Goal: Information Seeking & Learning: Learn about a topic

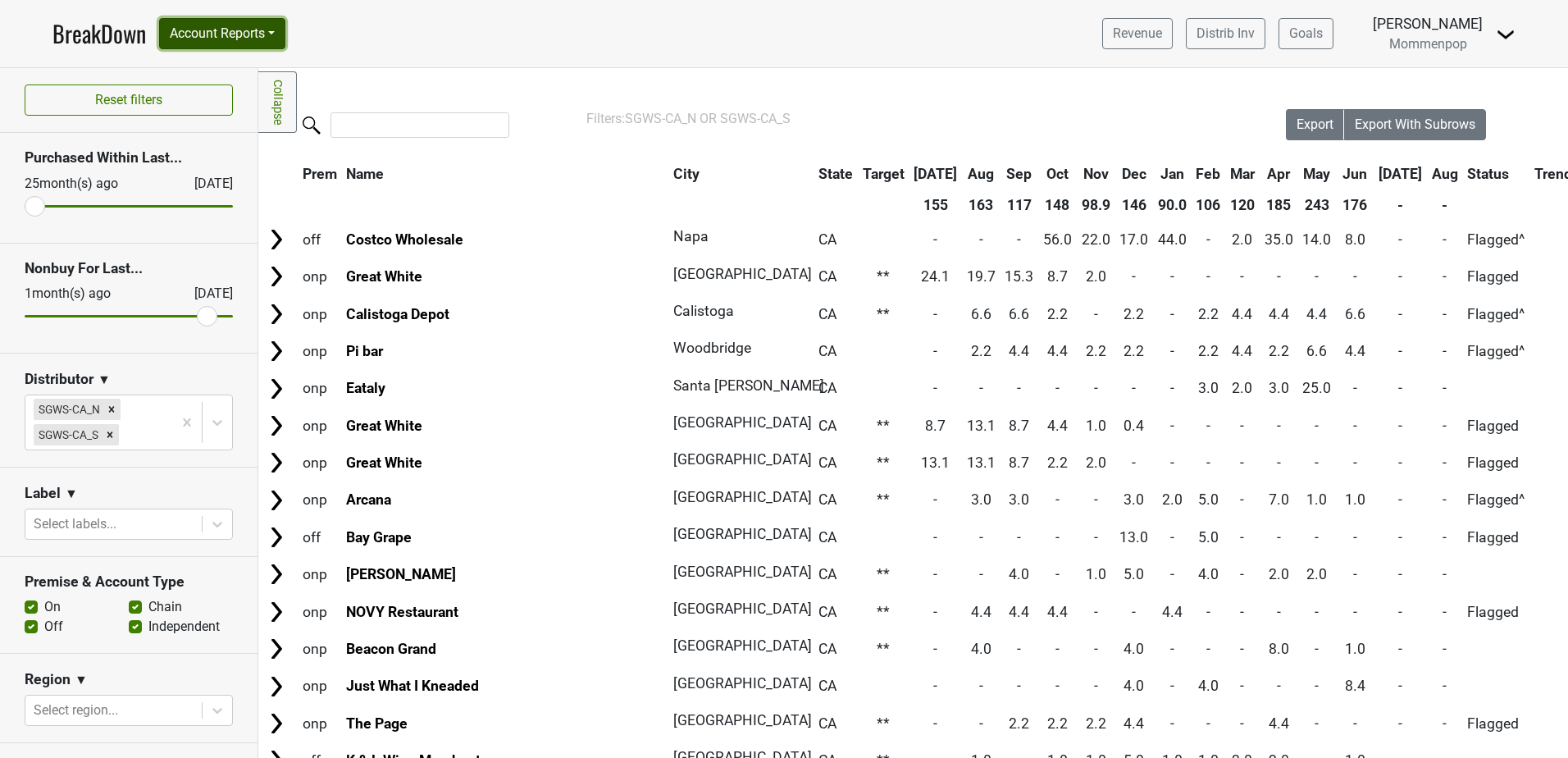
click at [245, 35] on button "Account Reports" at bounding box center [222, 34] width 126 height 31
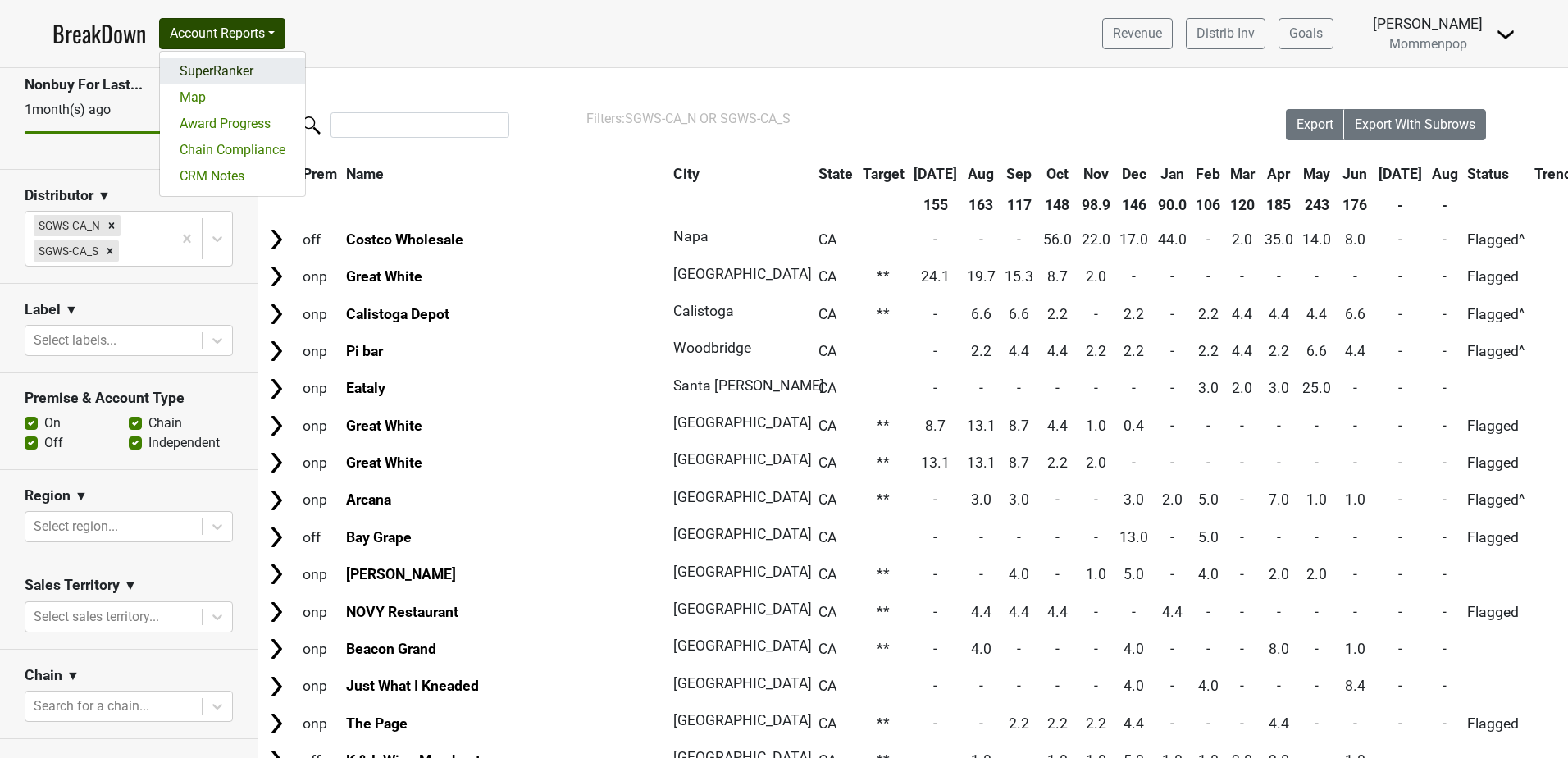
click at [238, 74] on link "SuperRanker" at bounding box center [233, 71] width 145 height 26
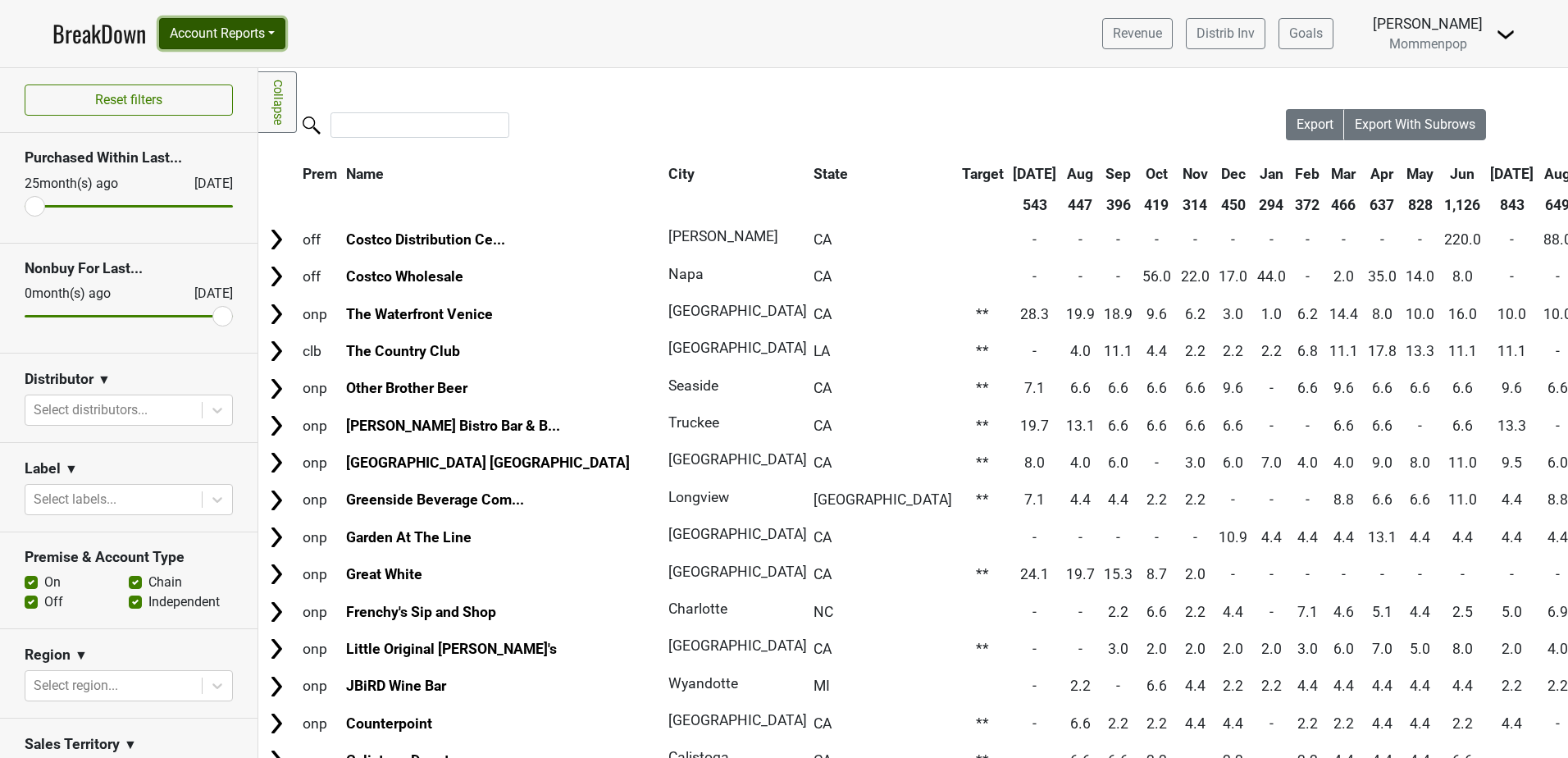
click at [267, 35] on button "Account Reports" at bounding box center [222, 34] width 126 height 31
drag, startPoint x: 454, startPoint y: 32, endPoint x: 439, endPoint y: 43, distance: 18.6
click at [454, 31] on nav "BreakDown Account Reports SuperRanker Map Award Progress Chain Compliance CRM N…" at bounding box center [784, 34] width 1489 height 67
drag, startPoint x: 205, startPoint y: 321, endPoint x: 196, endPoint y: 319, distance: 9.2
click at [196, 317] on input "range" at bounding box center [128, 315] width 208 height 3
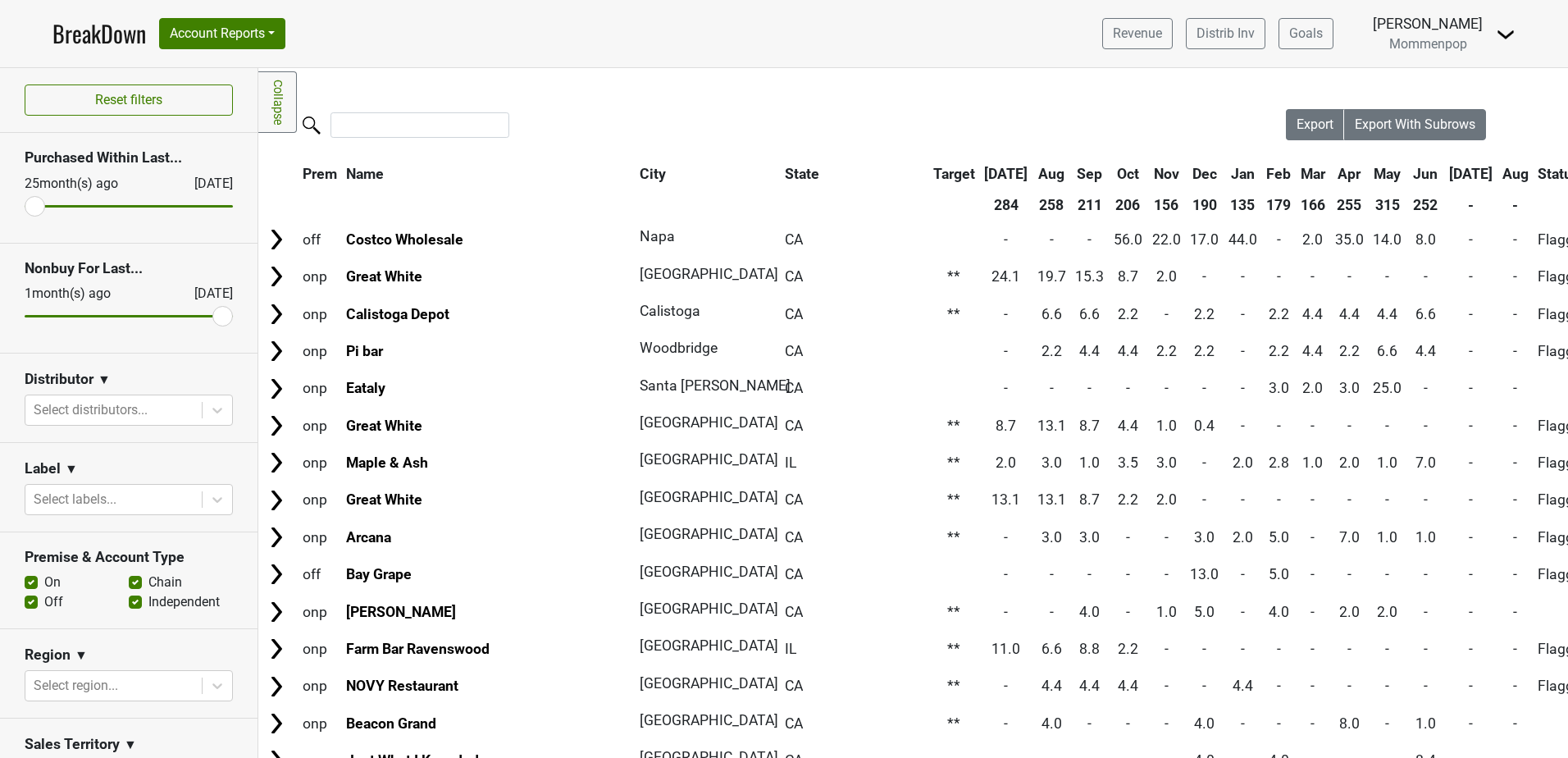
drag, startPoint x: 202, startPoint y: 314, endPoint x: 231, endPoint y: 314, distance: 29.0
type input "0"
click at [230, 314] on input "range" at bounding box center [128, 315] width 208 height 3
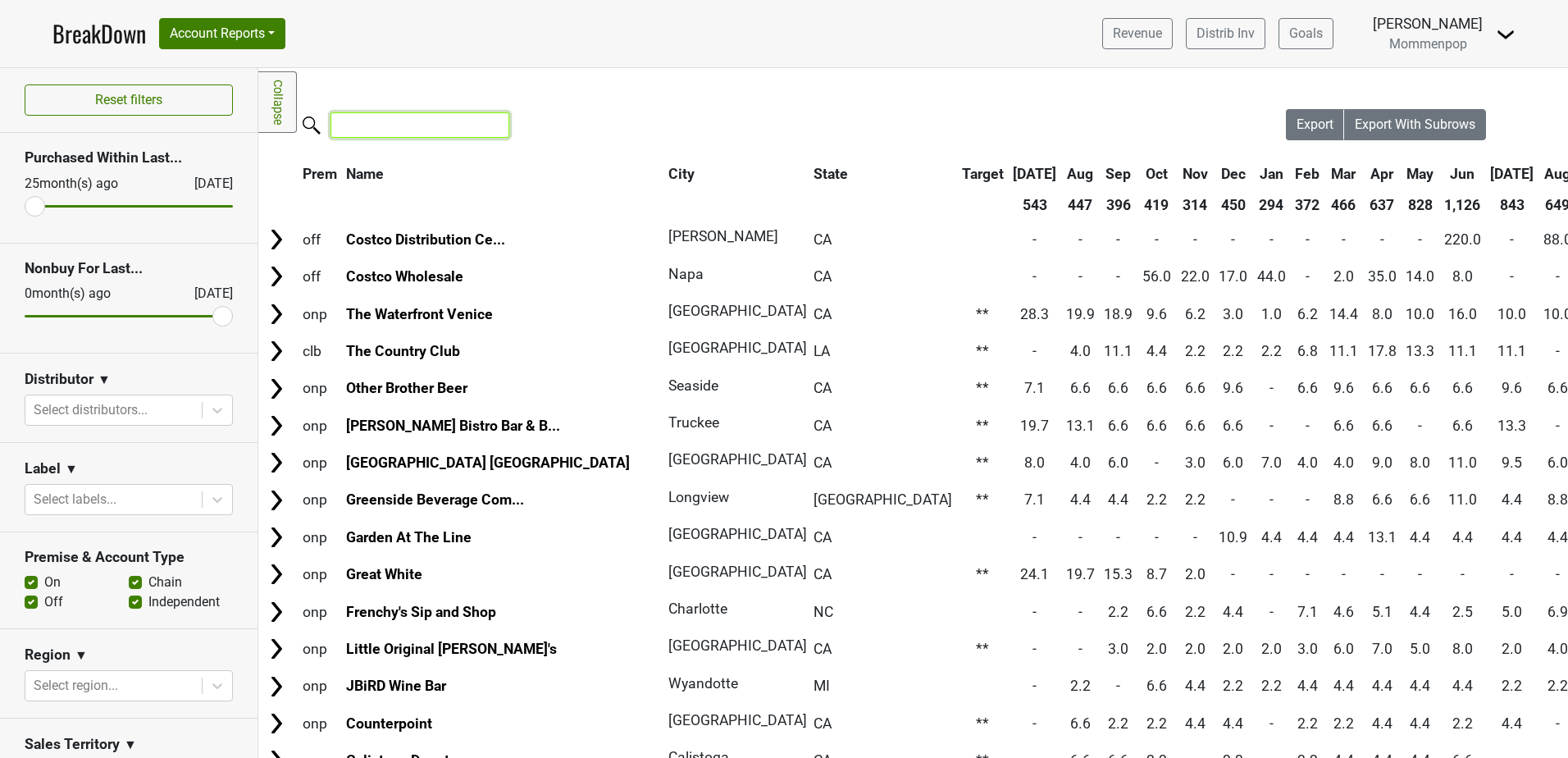
click at [374, 126] on input "search" at bounding box center [420, 125] width 179 height 25
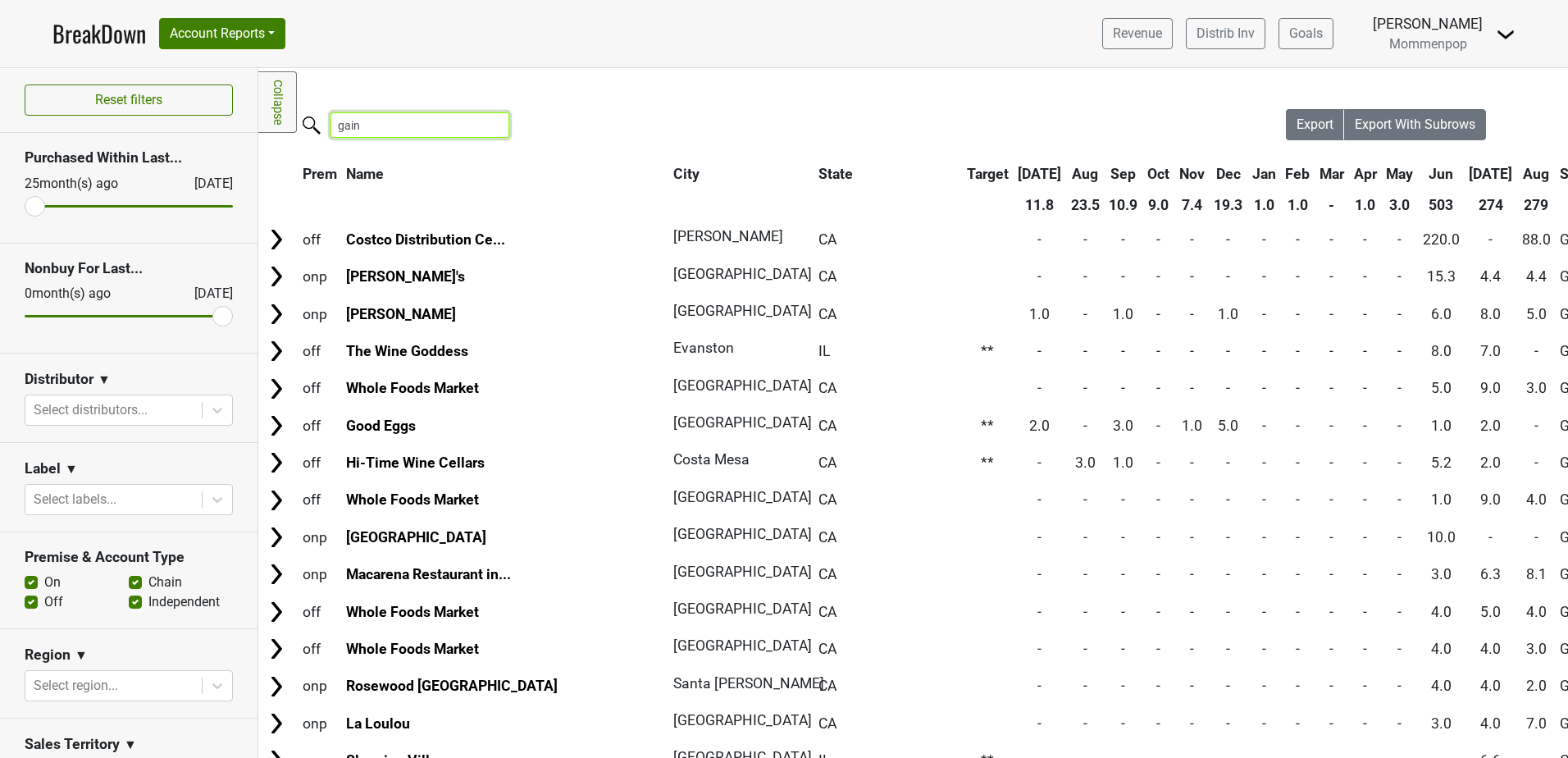
type input "gain"
click at [1465, 172] on th "Jul" at bounding box center [1491, 174] width 52 height 29
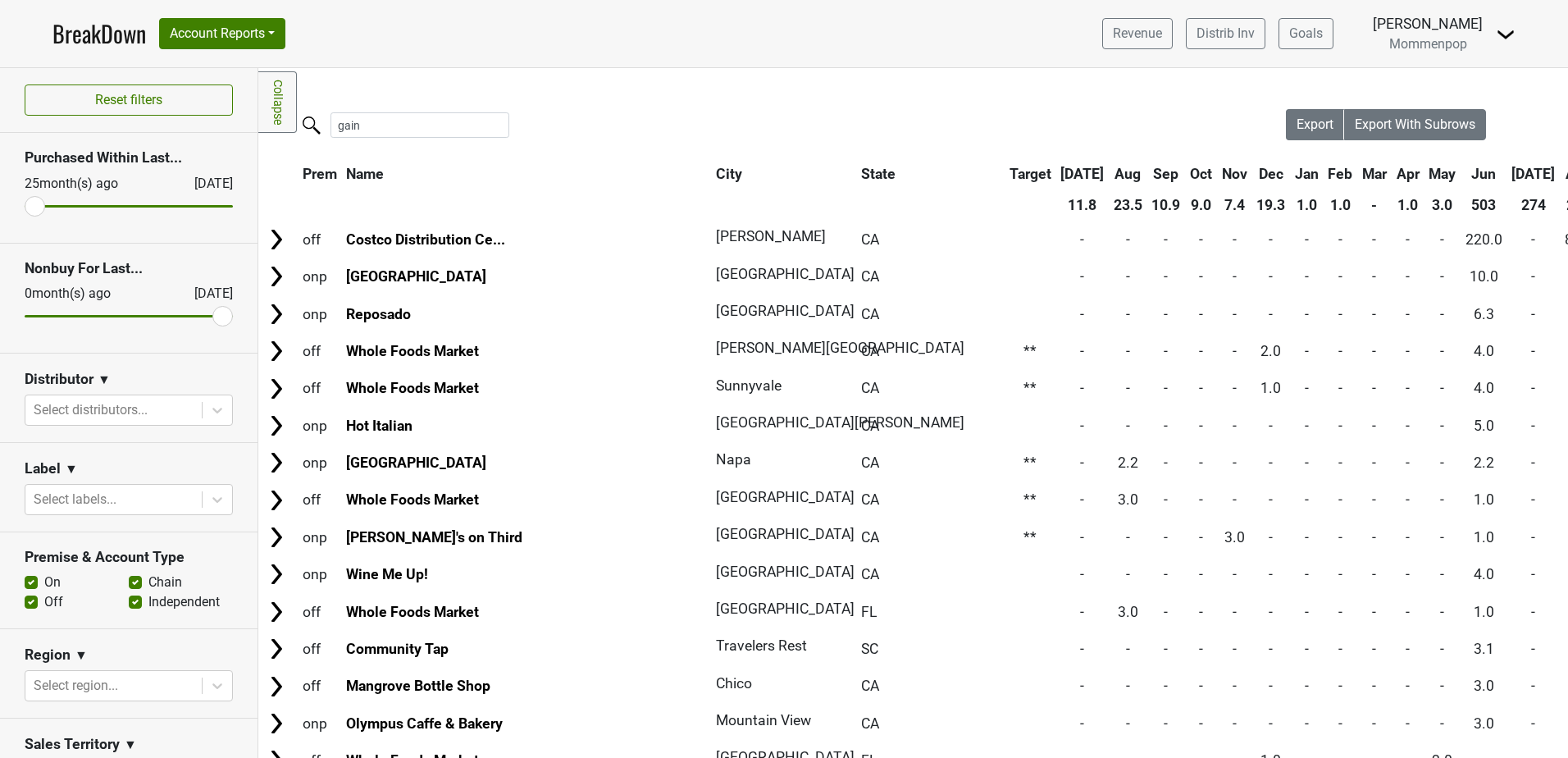
click at [1508, 168] on th "Jul" at bounding box center [1533, 174] width 52 height 29
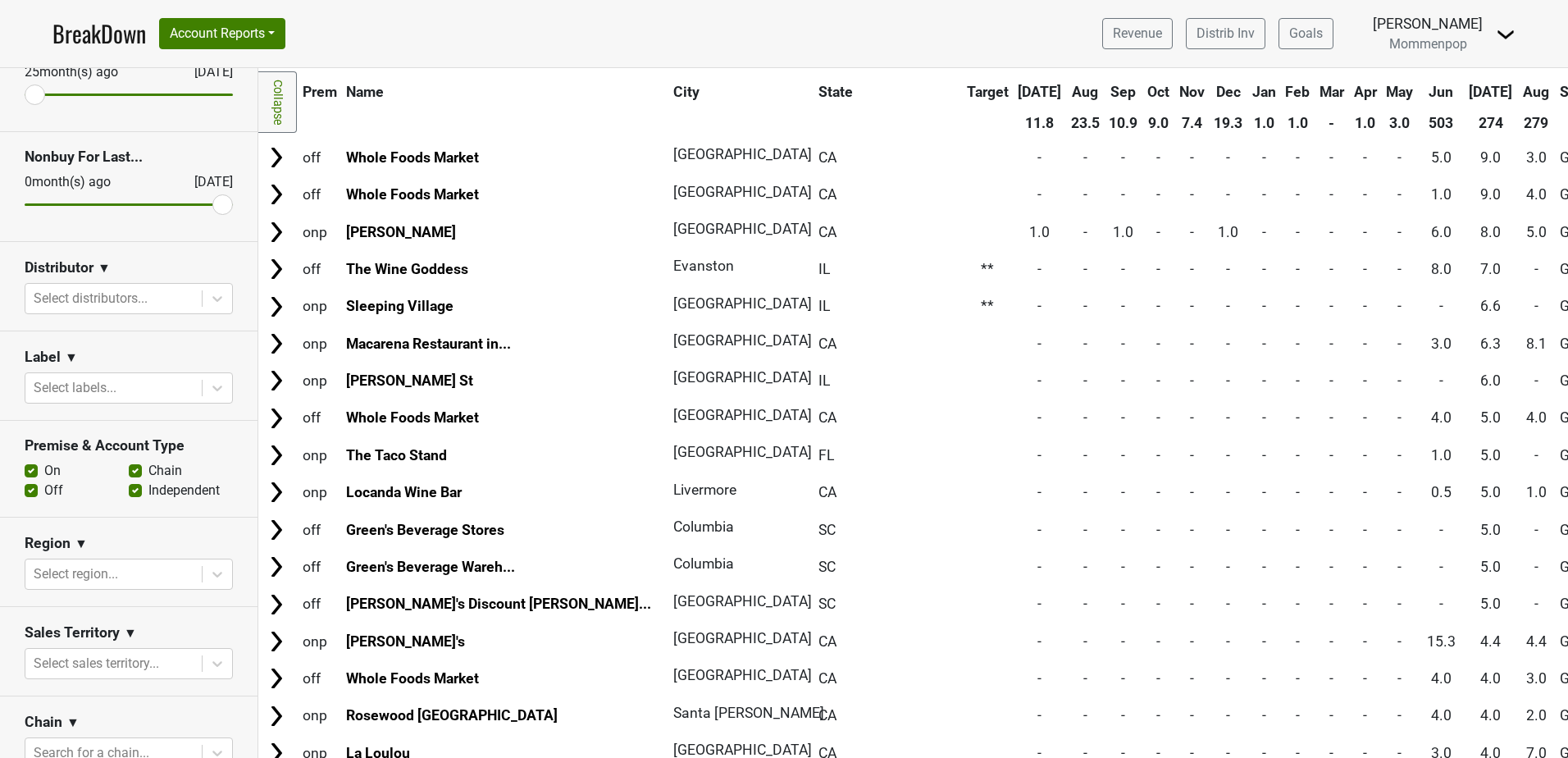
scroll to position [82, 0]
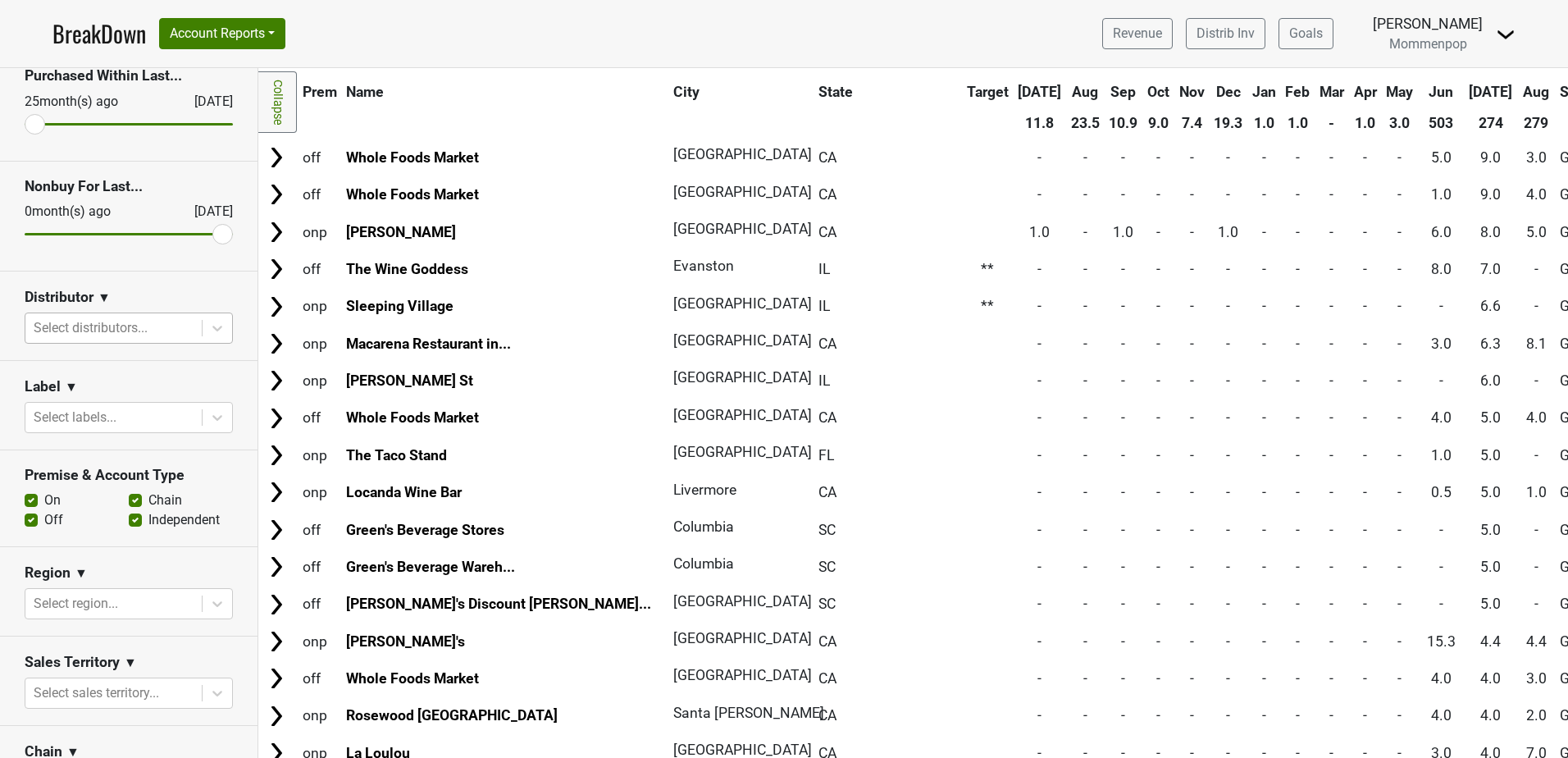
click at [76, 313] on section "Distributor ▼ Select distributors..." at bounding box center [128, 316] width 257 height 89
drag, startPoint x: 76, startPoint y: 313, endPoint x: 80, endPoint y: 321, distance: 8.9
click at [80, 321] on div at bounding box center [114, 327] width 160 height 23
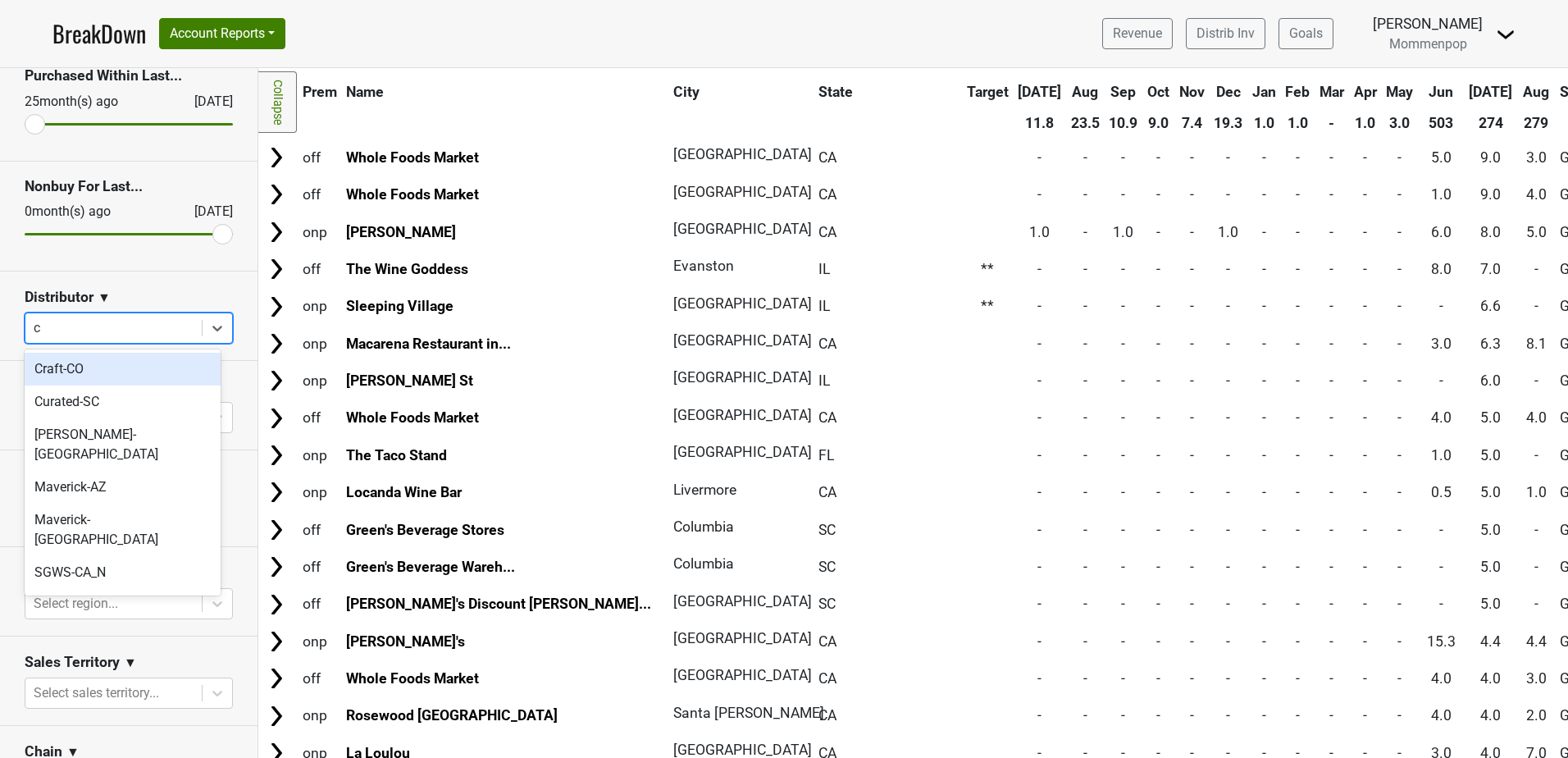
type input "ca"
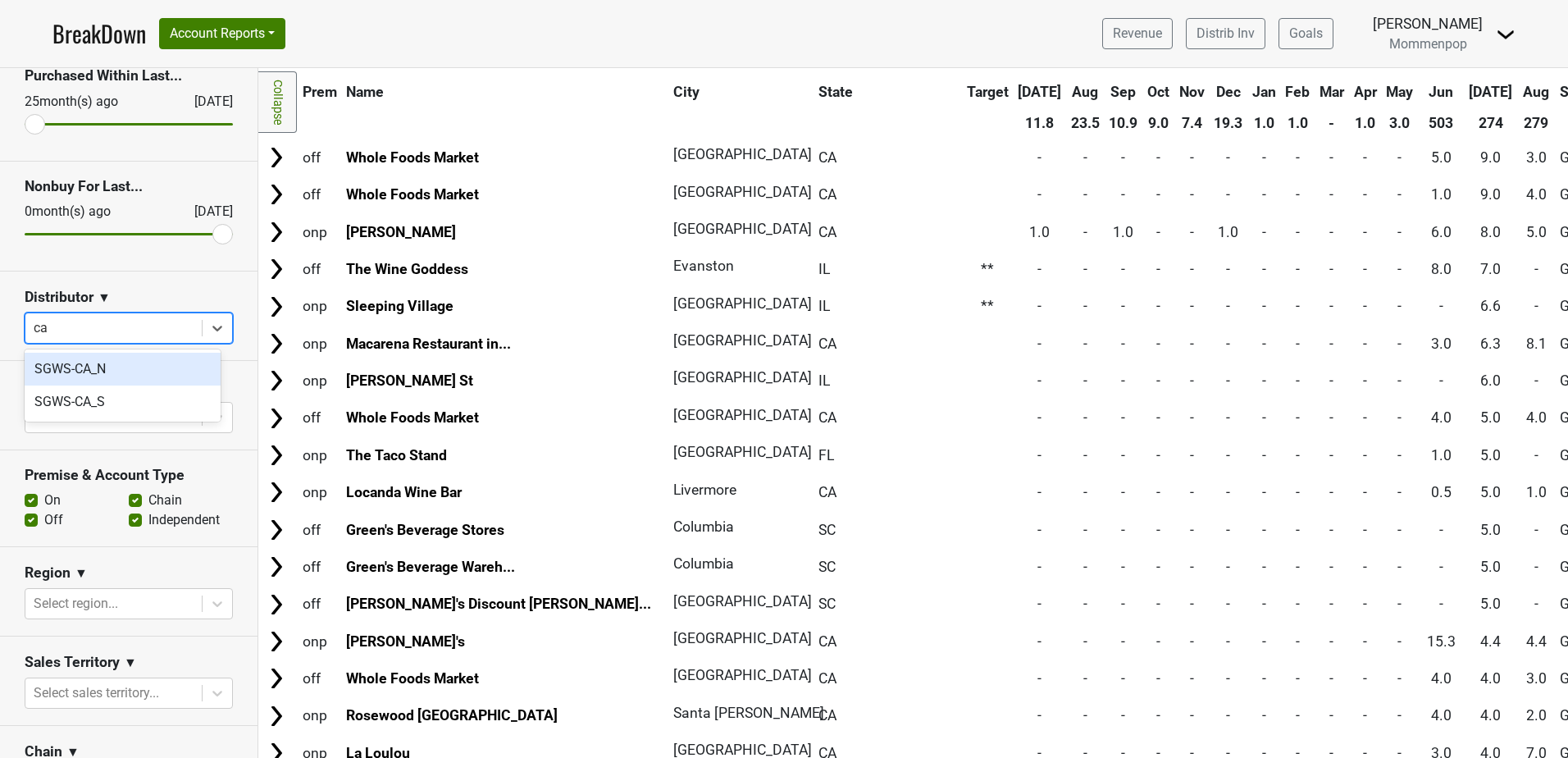
click at [80, 366] on div "SGWS-CA_N" at bounding box center [123, 369] width 196 height 33
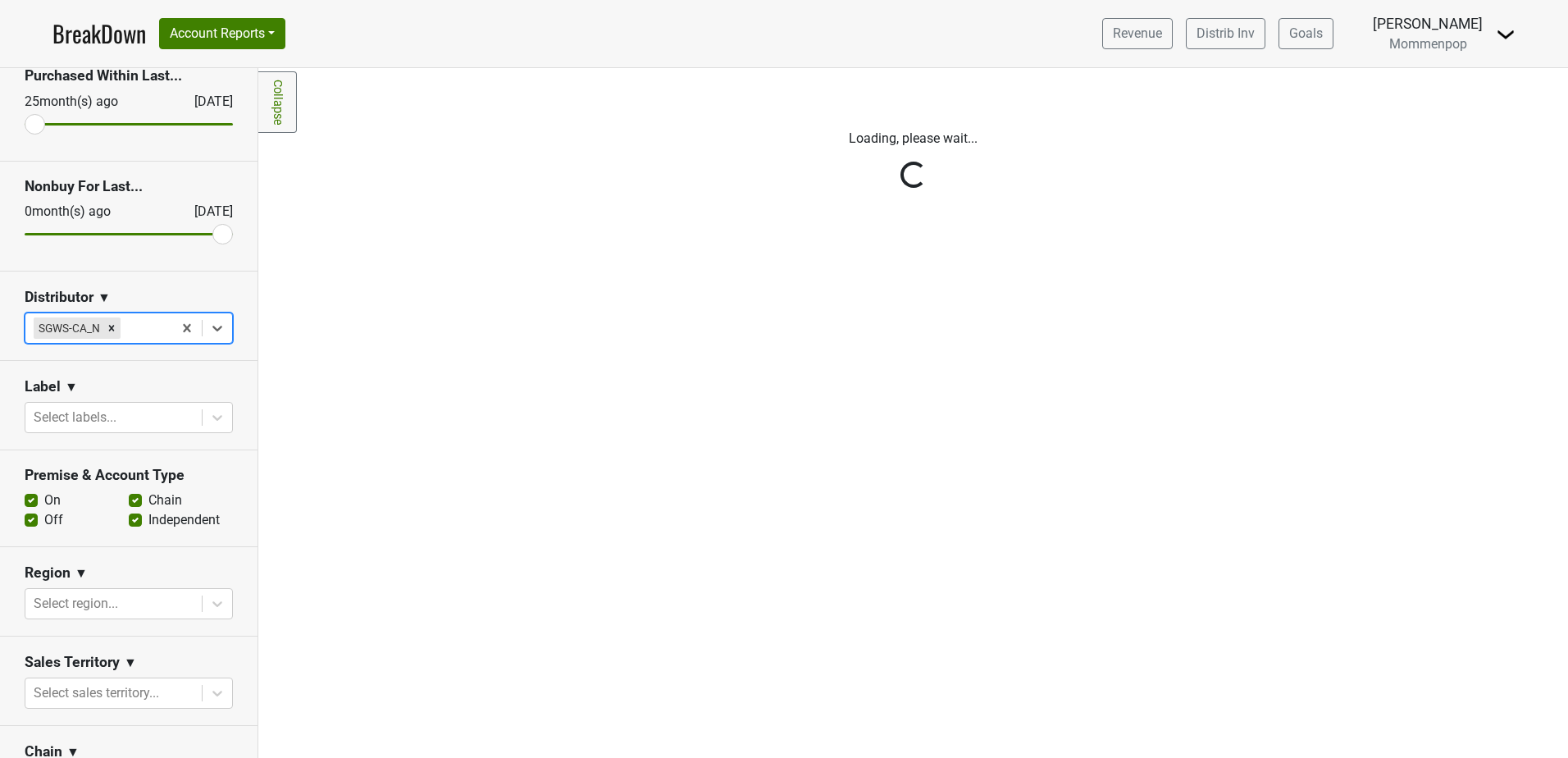
scroll to position [0, 0]
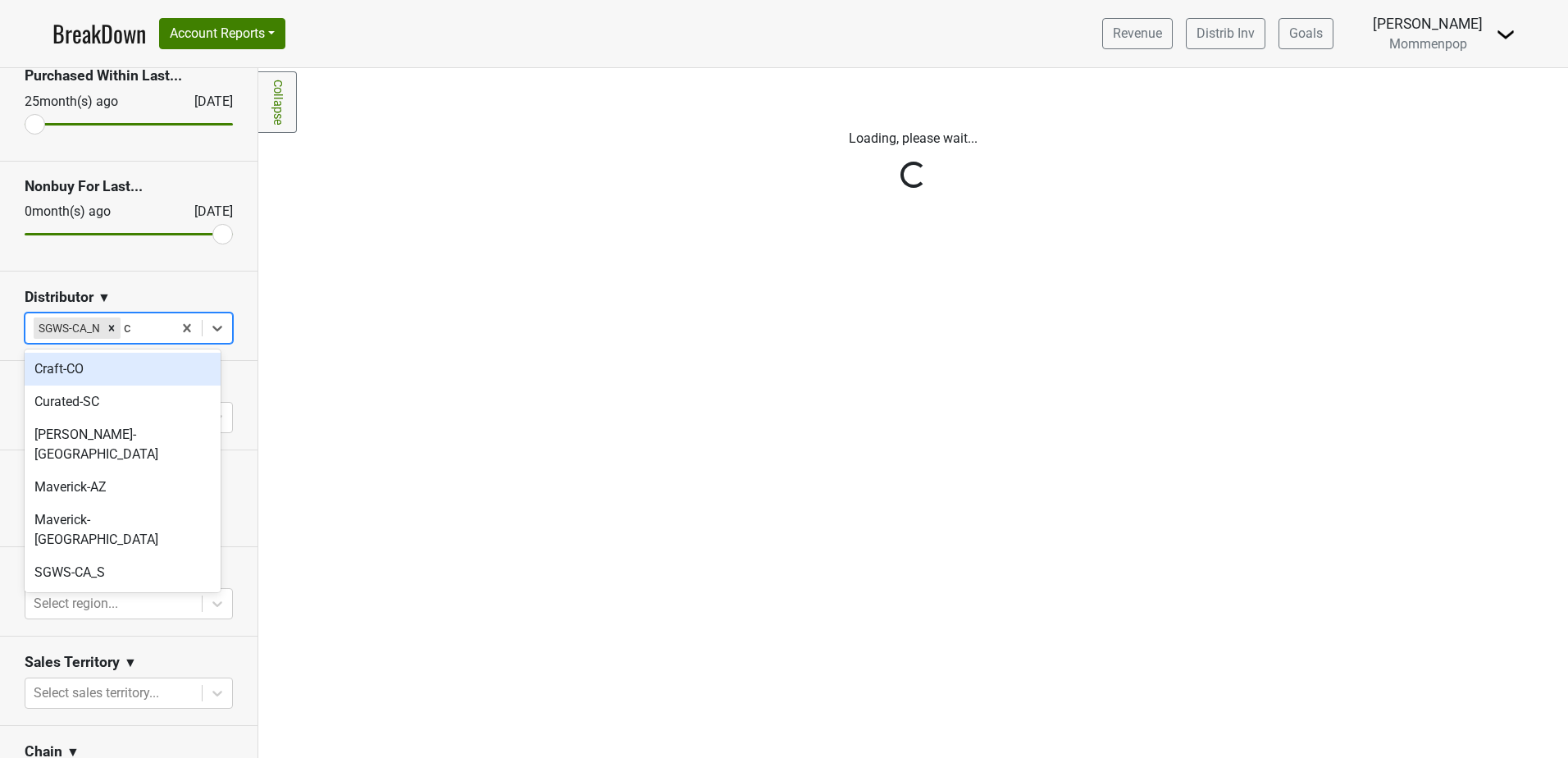
type input "ca"
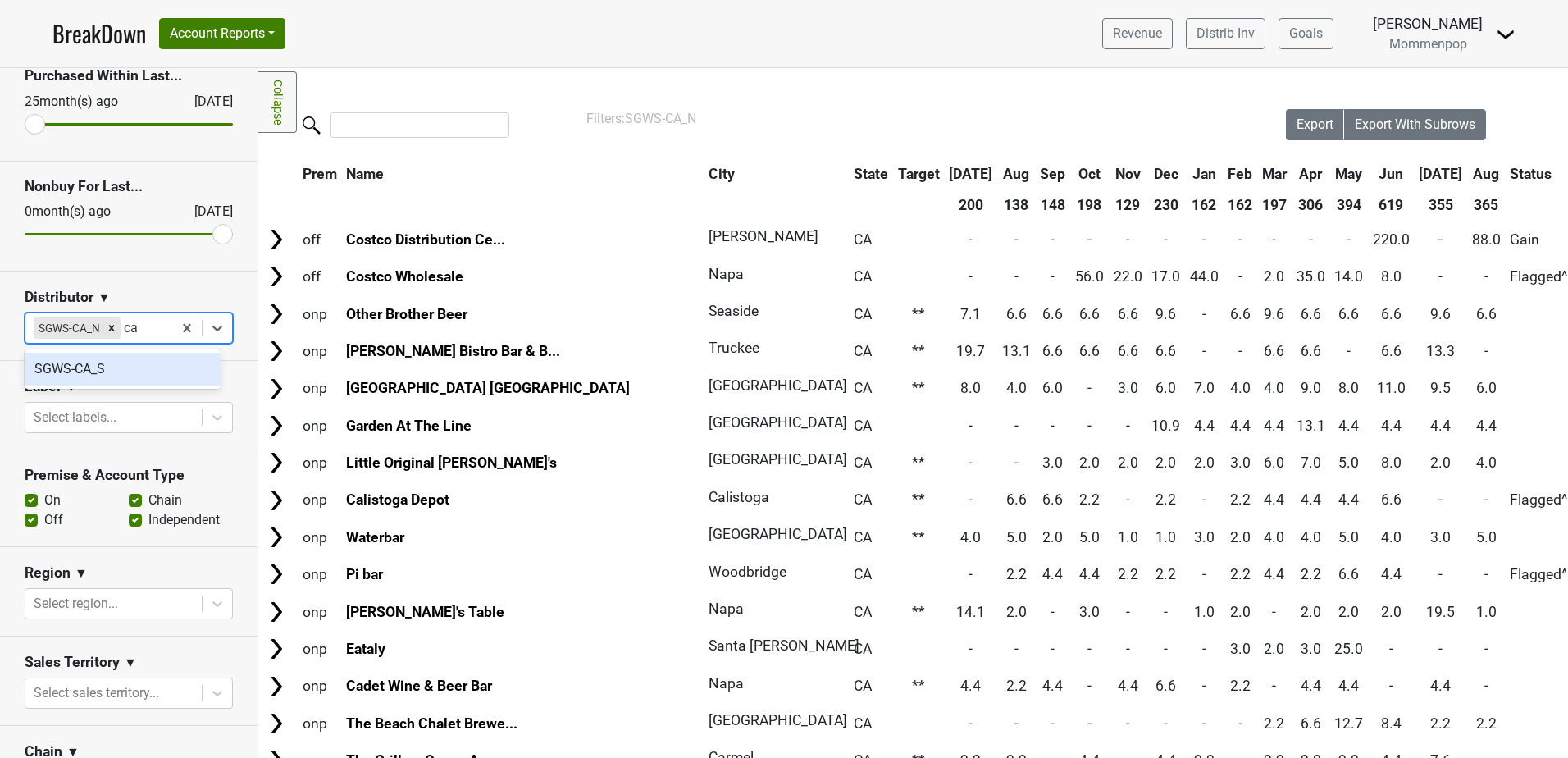
click at [86, 372] on div "SGWS-CA_S" at bounding box center [123, 369] width 196 height 33
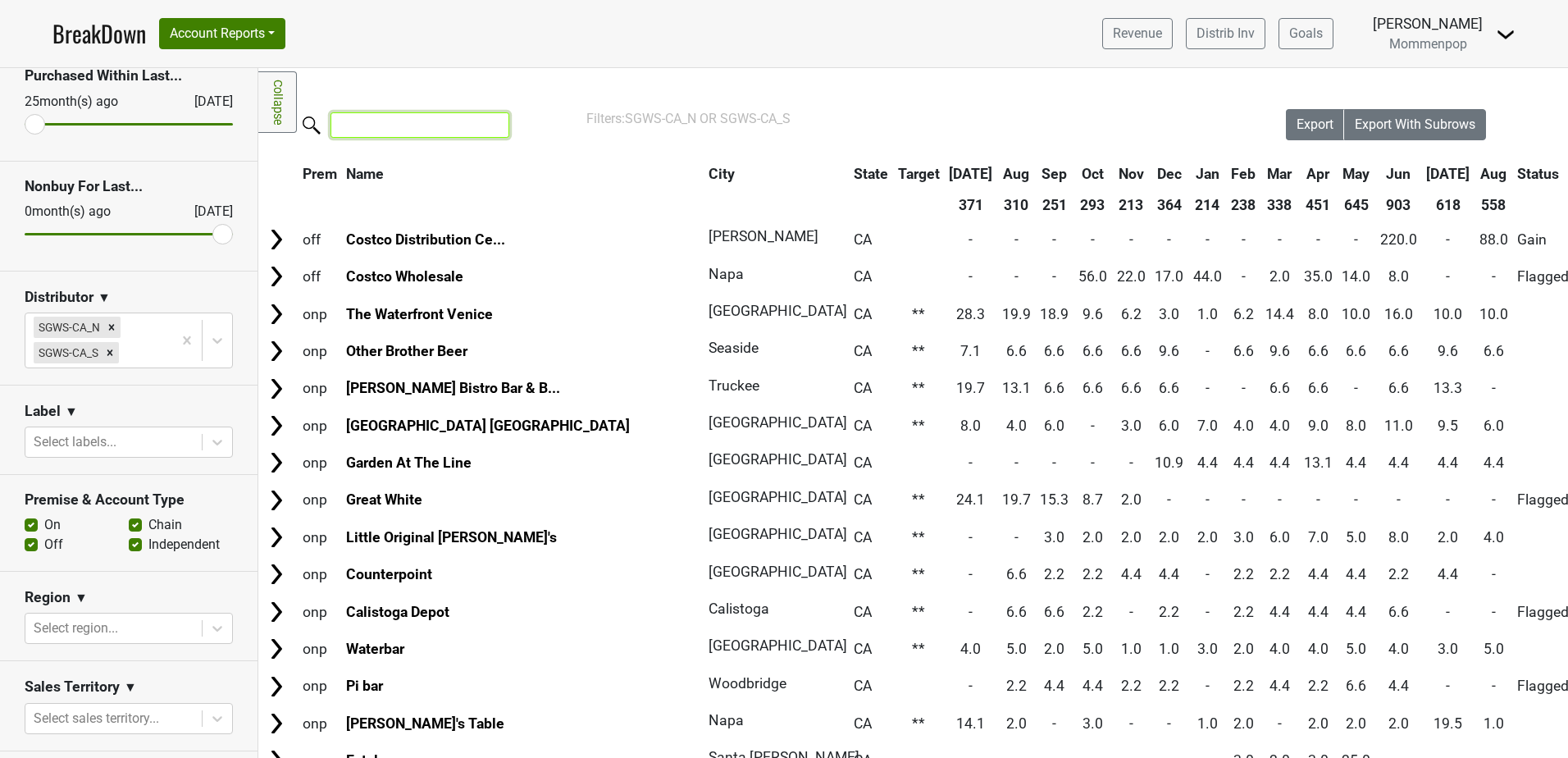
click at [409, 132] on input "search" at bounding box center [420, 125] width 179 height 25
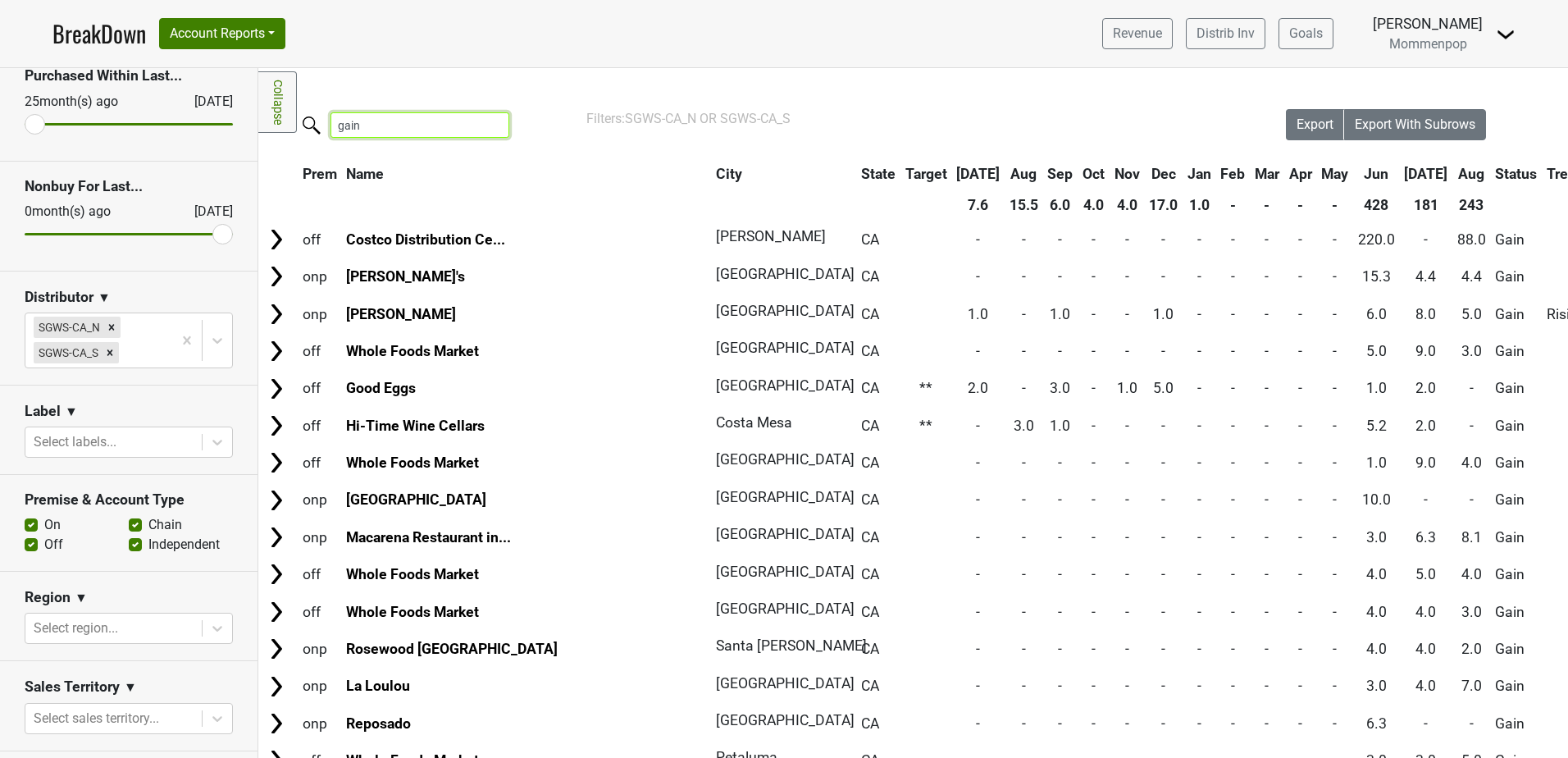
type input "gain"
click at [1354, 176] on th "Jun" at bounding box center [1377, 174] width 45 height 29
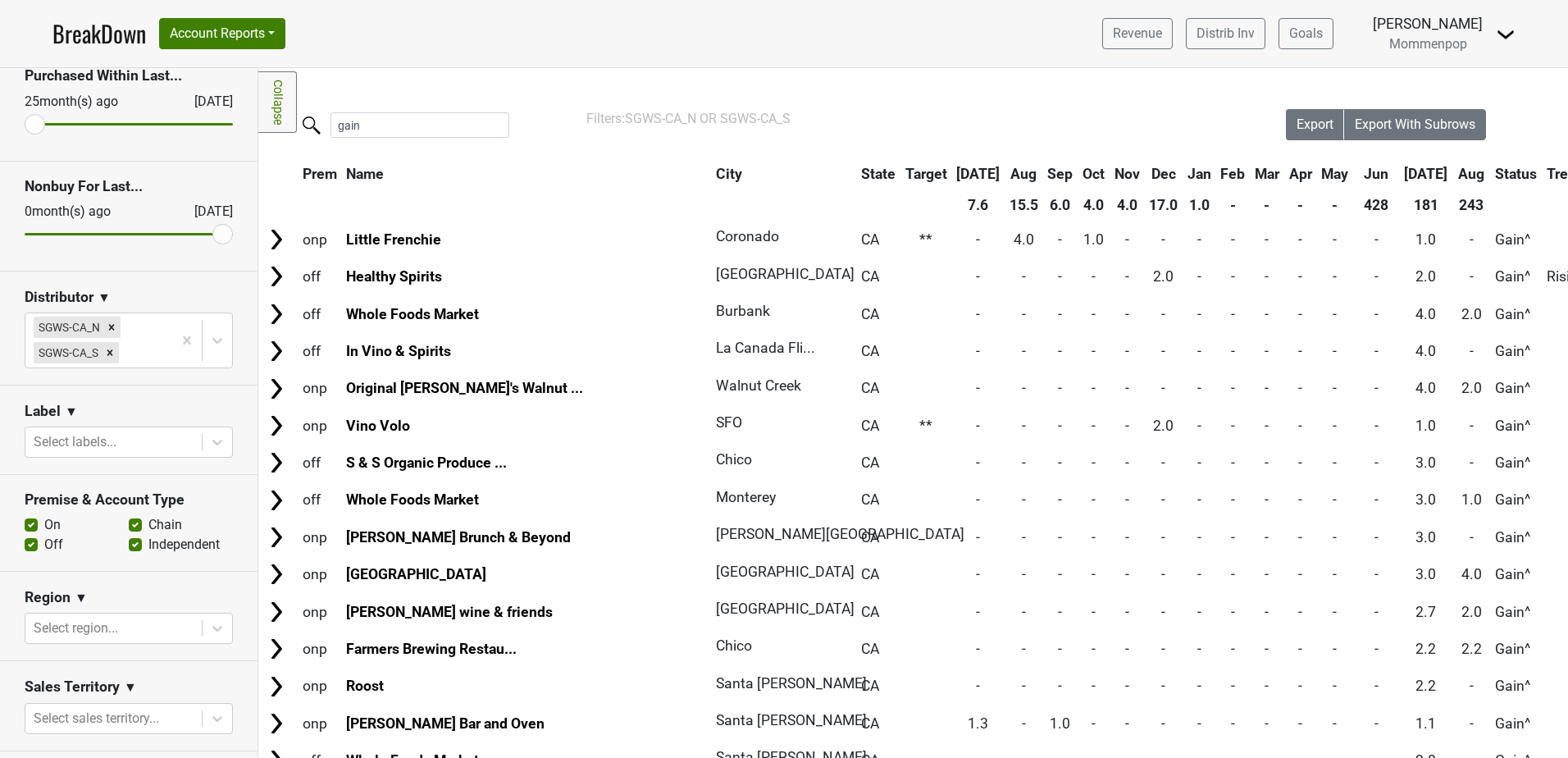
click at [1354, 176] on th "Jun" at bounding box center [1377, 174] width 45 height 29
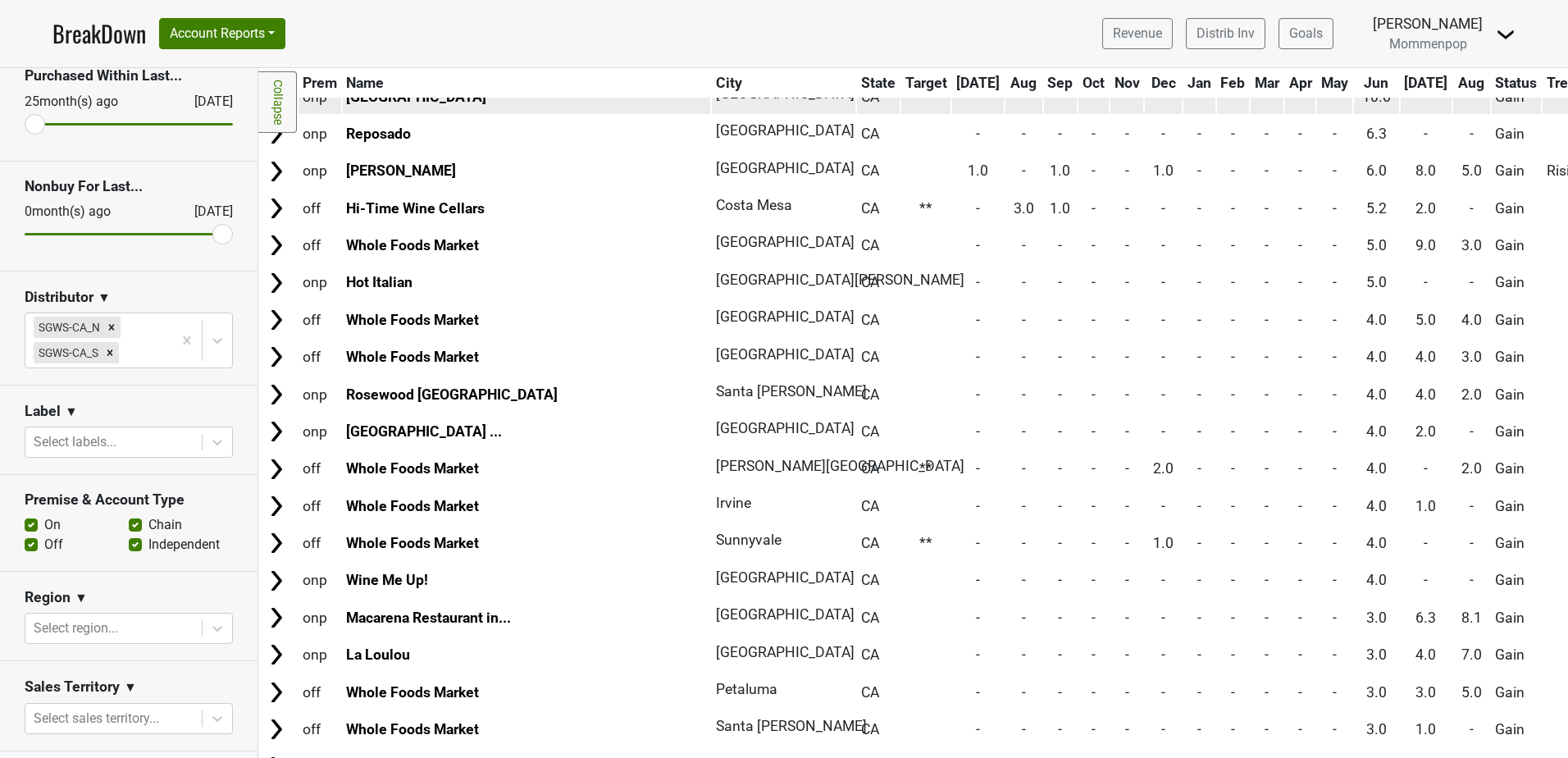
scroll to position [246, 0]
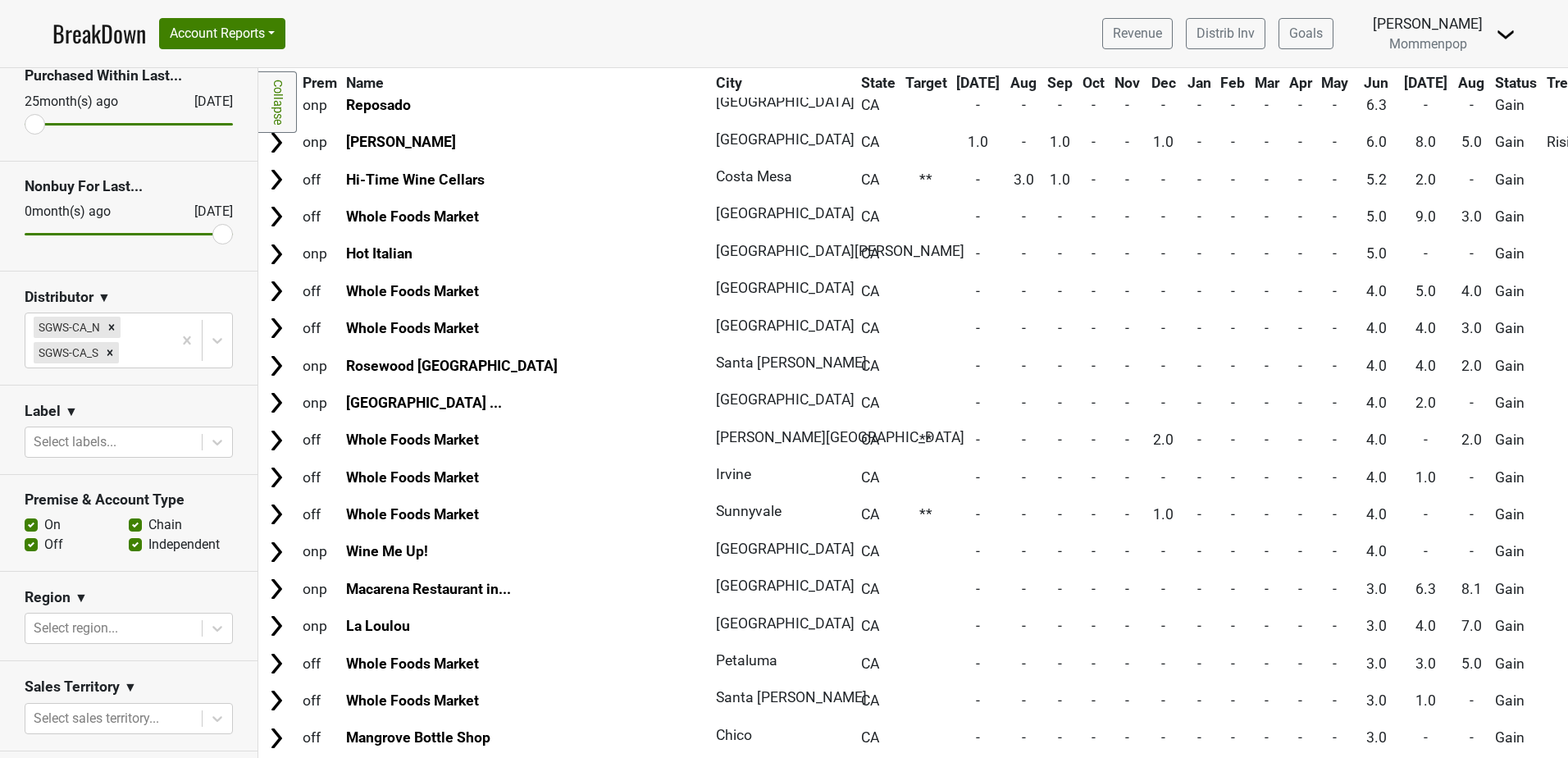
click at [45, 544] on label "Off" at bounding box center [54, 544] width 19 height 20
click at [29, 544] on input "Off" at bounding box center [31, 543] width 13 height 16
checkbox input "false"
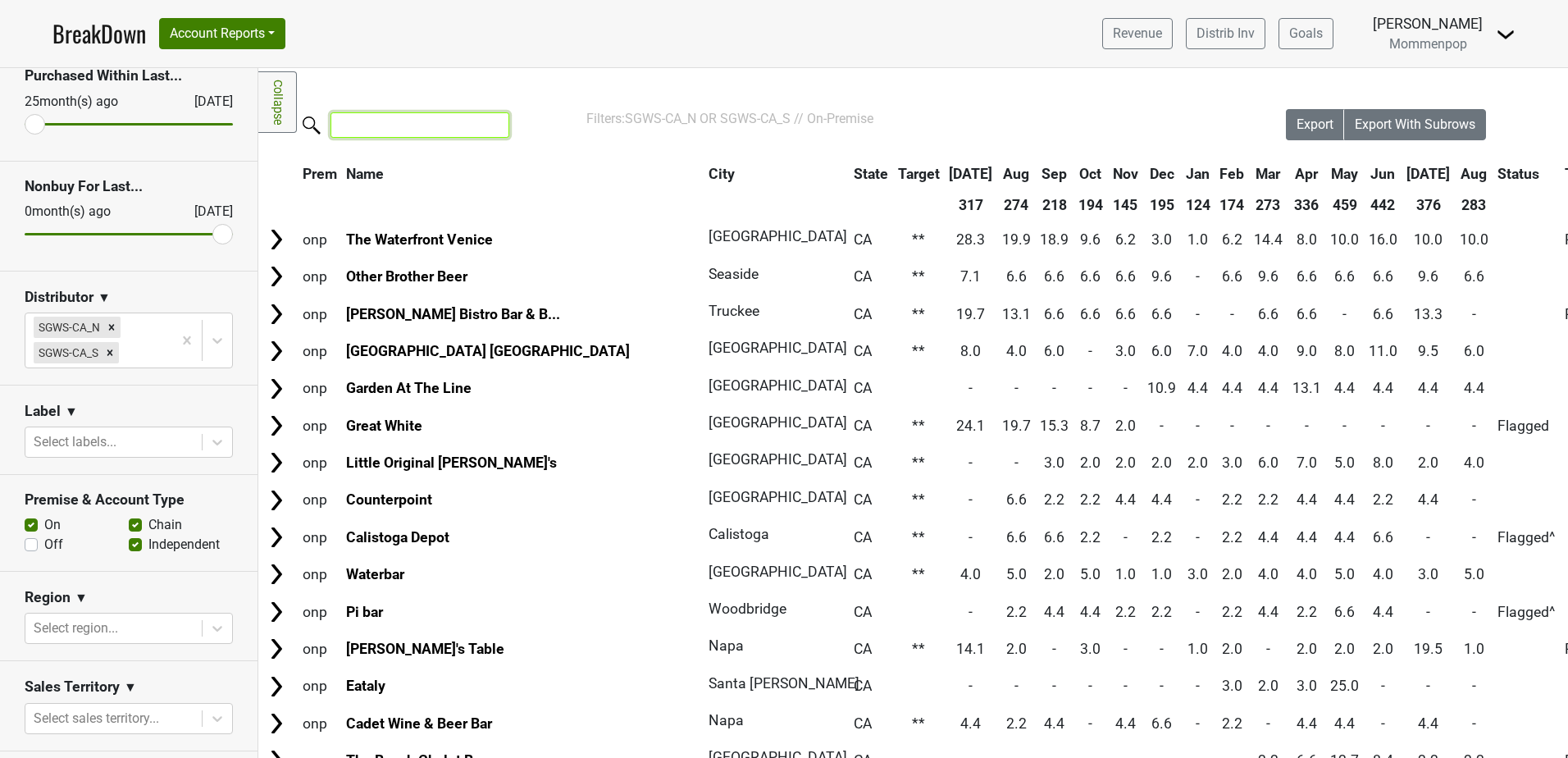
click at [404, 131] on input "search" at bounding box center [420, 125] width 179 height 25
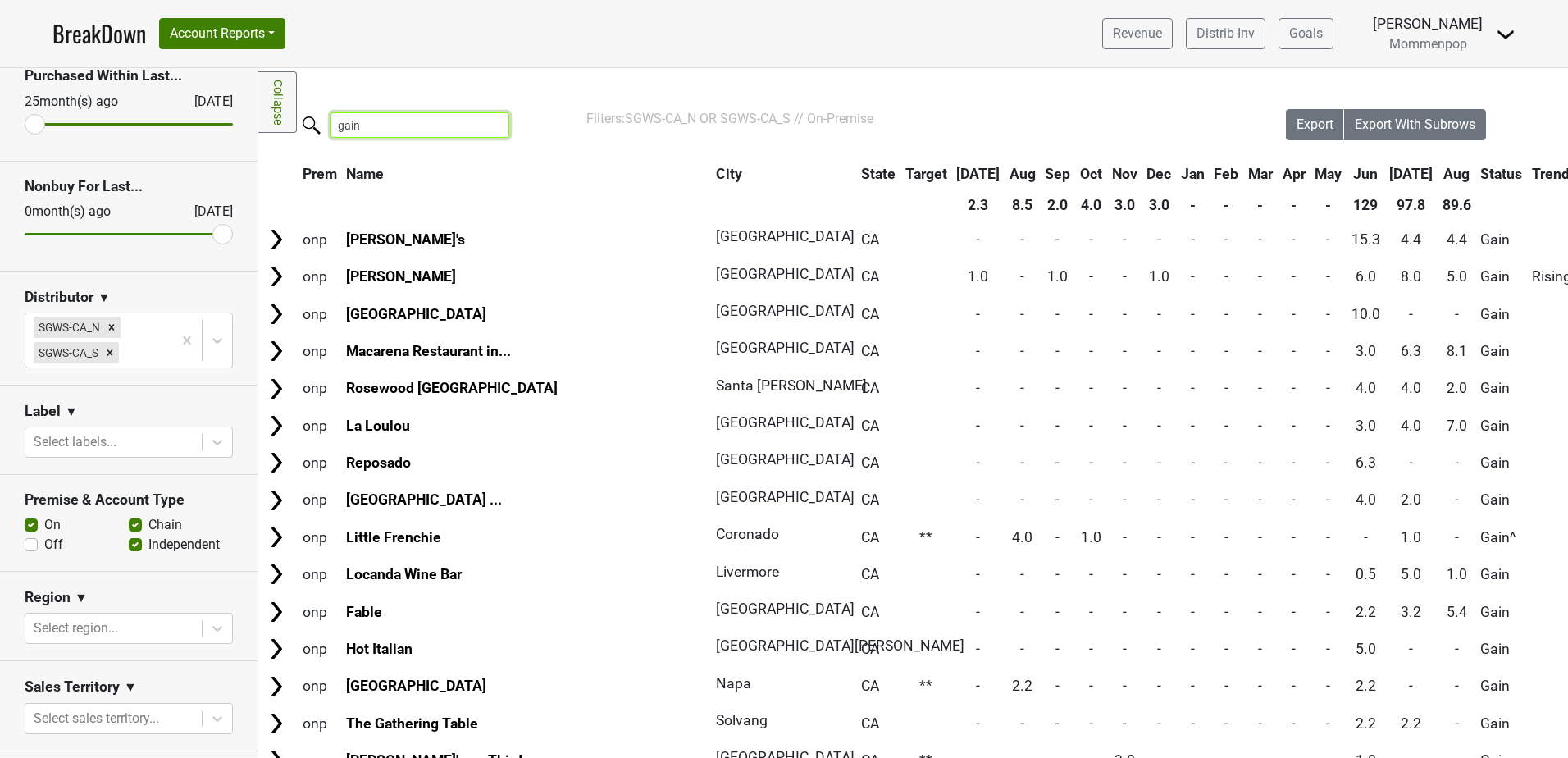
type input "gain"
click at [1347, 177] on th "Jun" at bounding box center [1365, 174] width 37 height 29
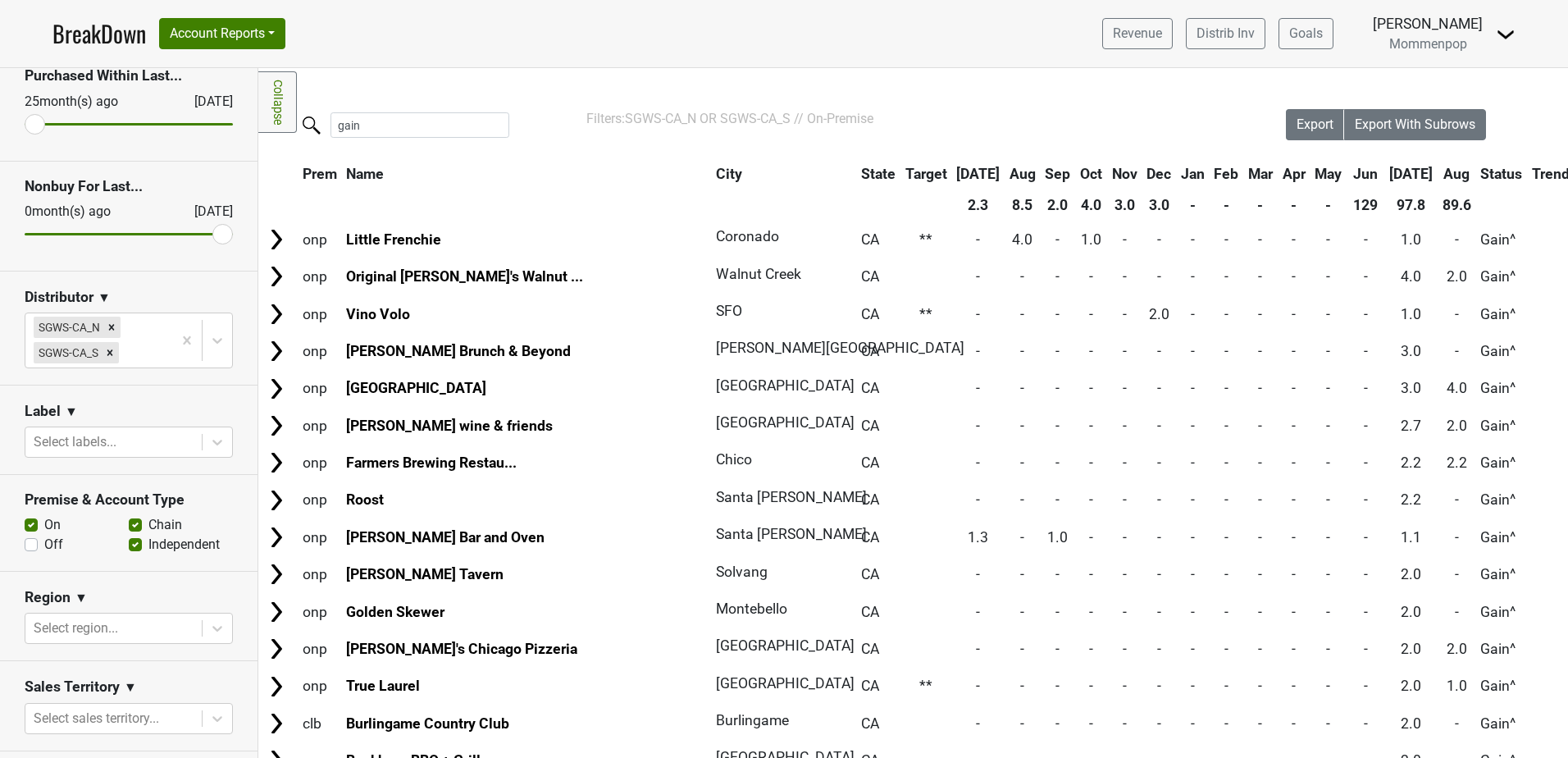
click at [1347, 177] on th "Jun" at bounding box center [1365, 174] width 37 height 29
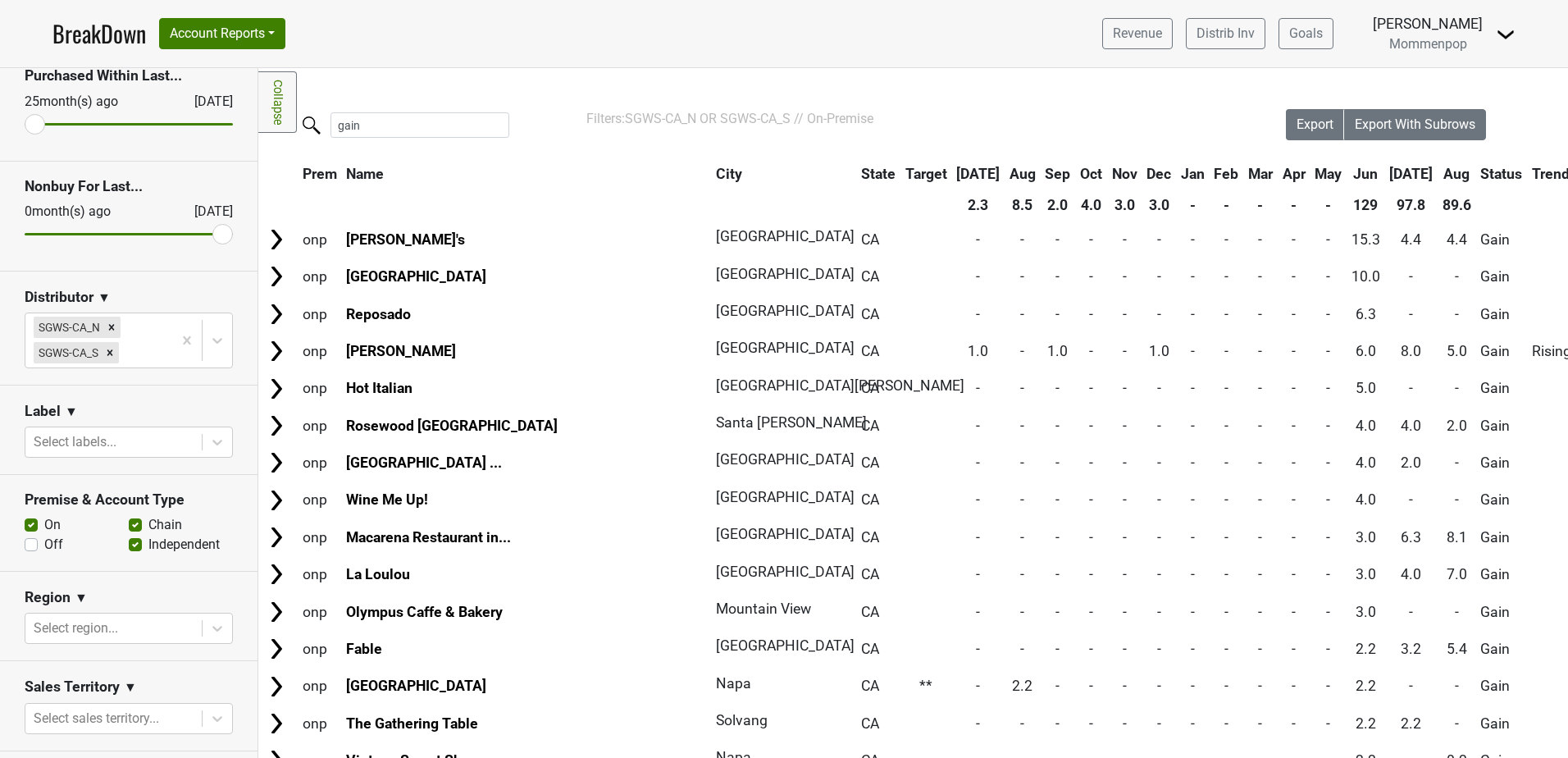
click at [1386, 175] on th "Jul" at bounding box center [1412, 174] width 52 height 29
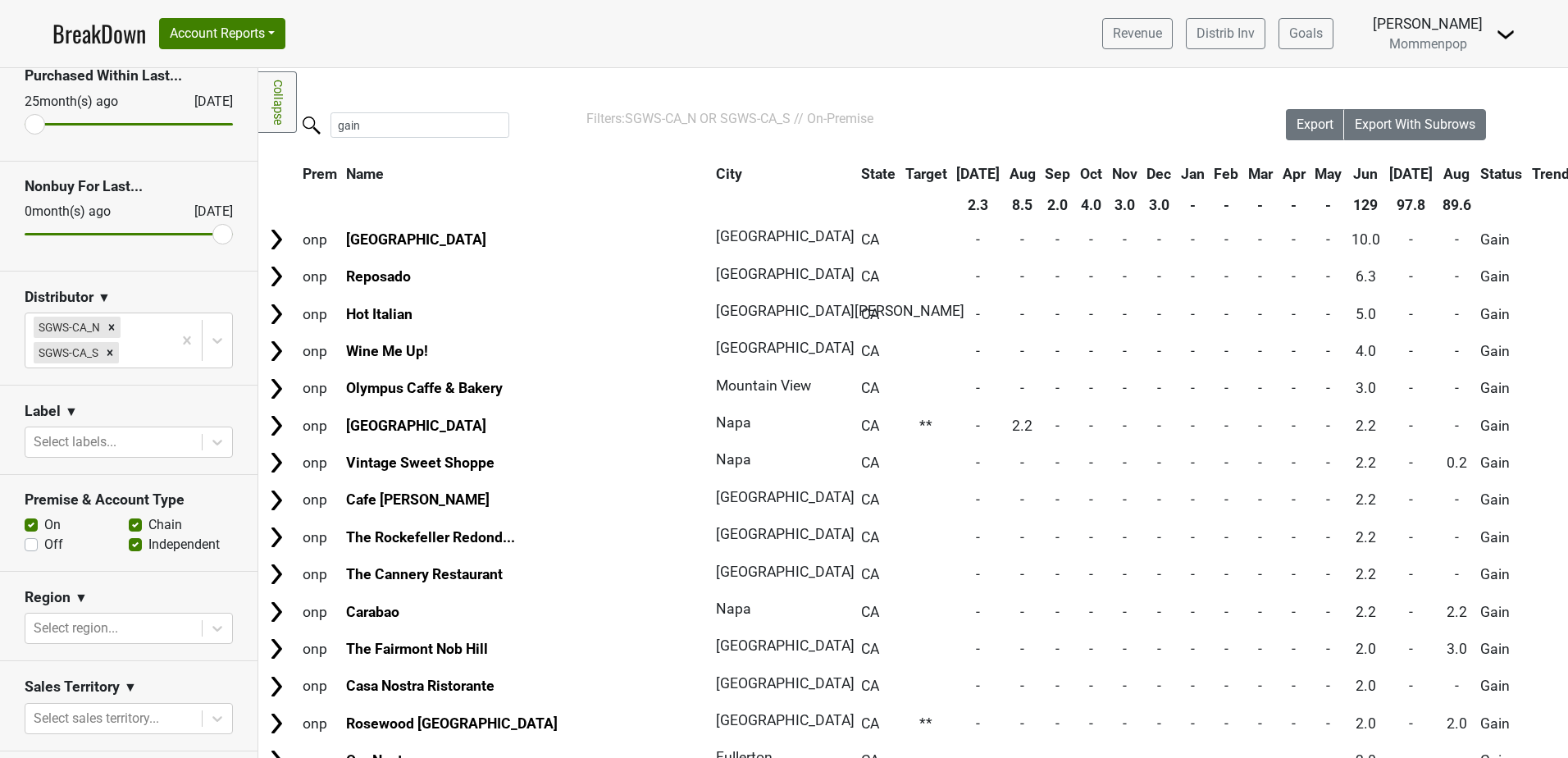
click at [1386, 172] on th "Jul" at bounding box center [1412, 174] width 52 height 29
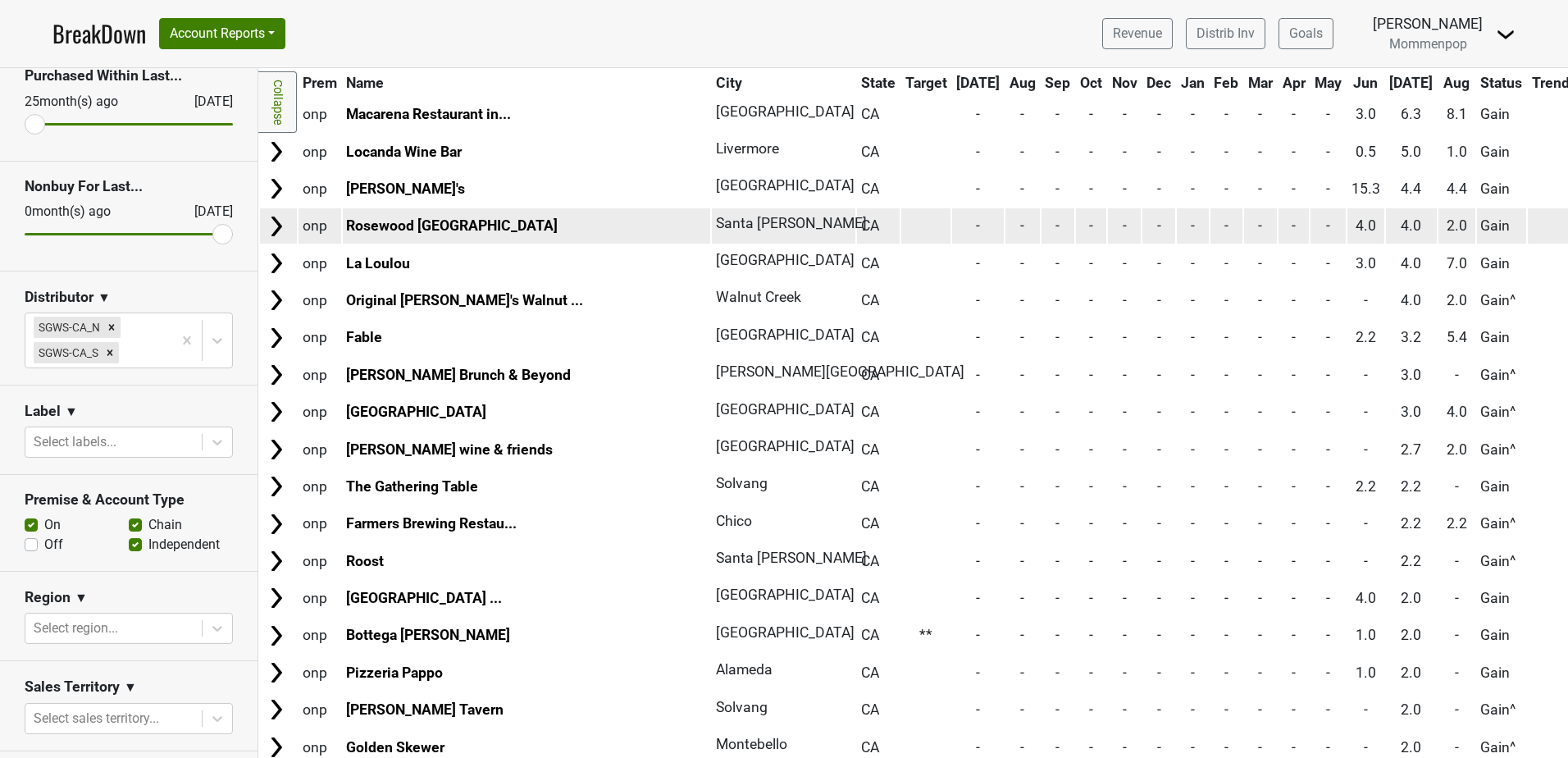
scroll to position [164, 0]
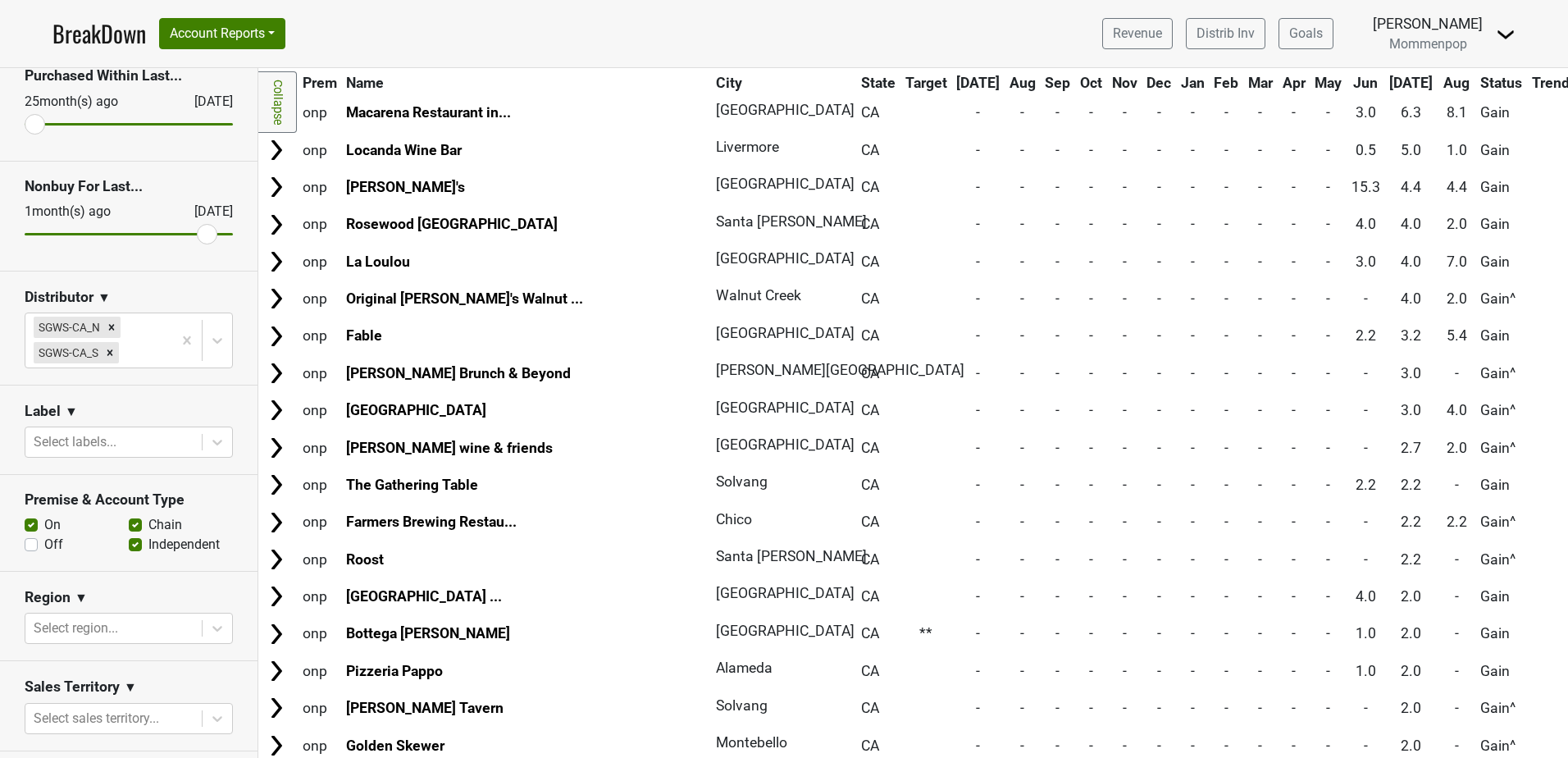
drag, startPoint x: 205, startPoint y: 234, endPoint x: 195, endPoint y: 235, distance: 10.0
click at [195, 235] on input "range" at bounding box center [128, 234] width 208 height 3
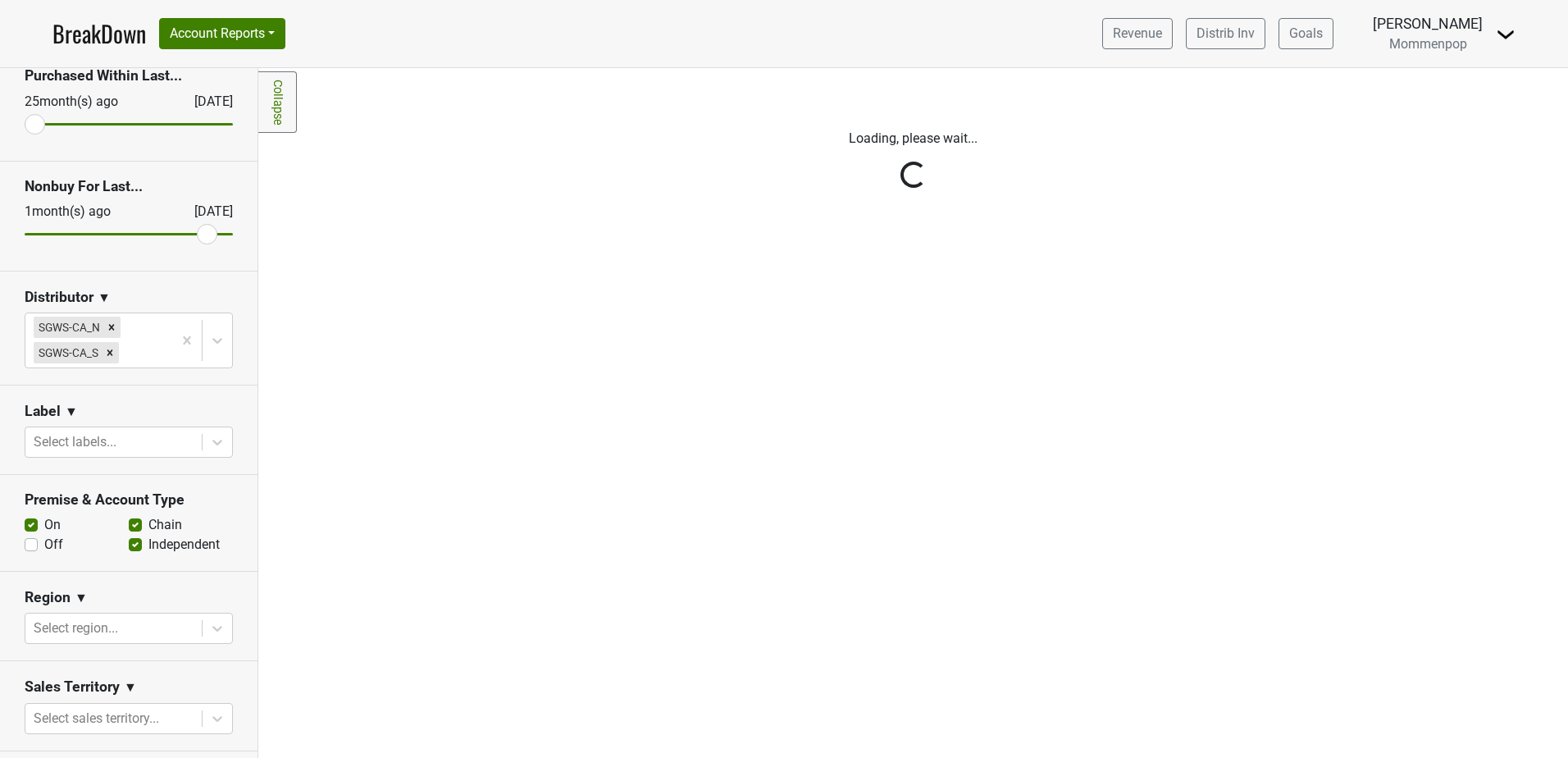
scroll to position [0, 0]
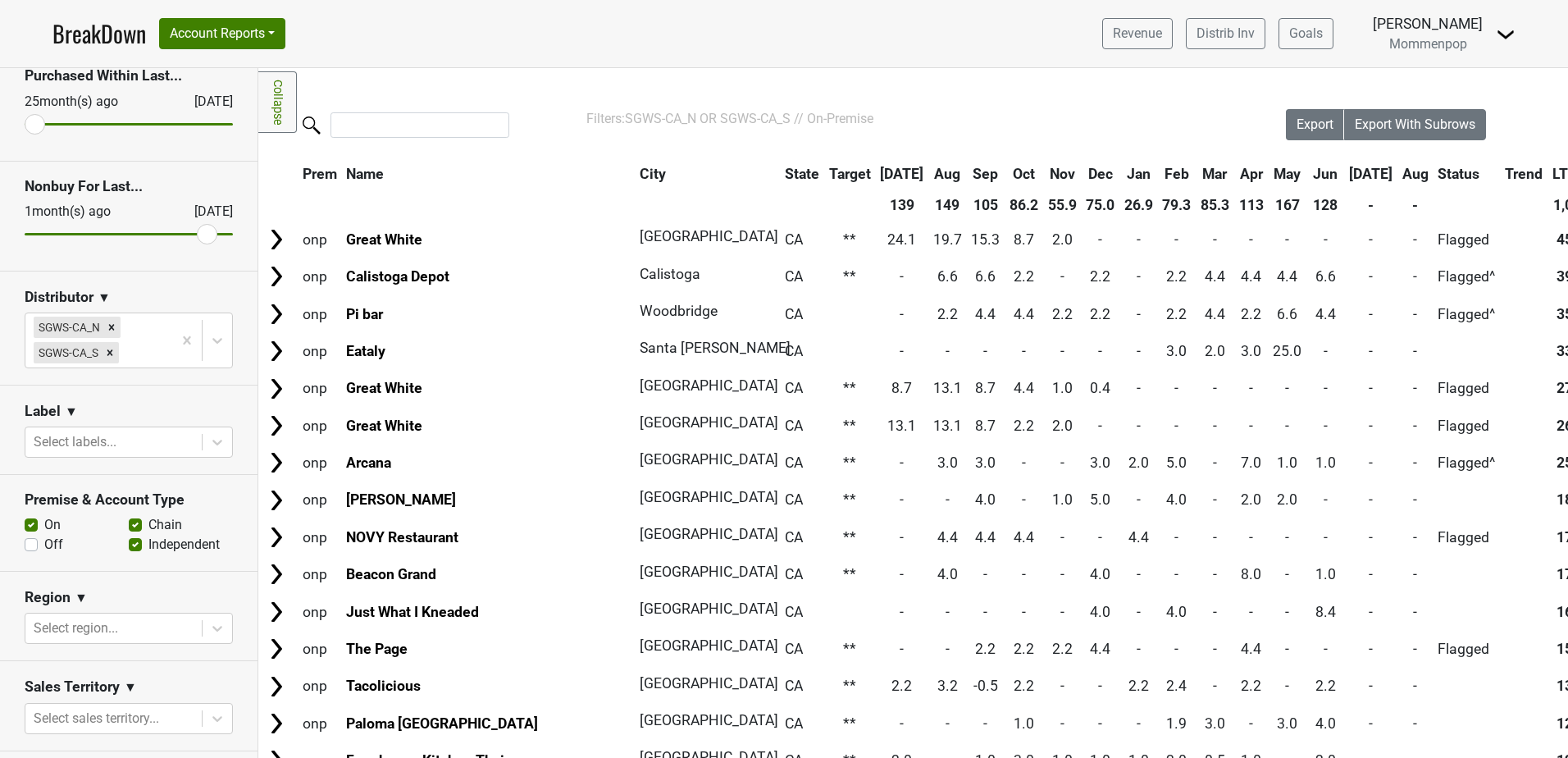
click at [1346, 173] on th "Jul" at bounding box center [1372, 174] width 52 height 29
click at [1307, 172] on th "Jun" at bounding box center [1325, 174] width 37 height 29
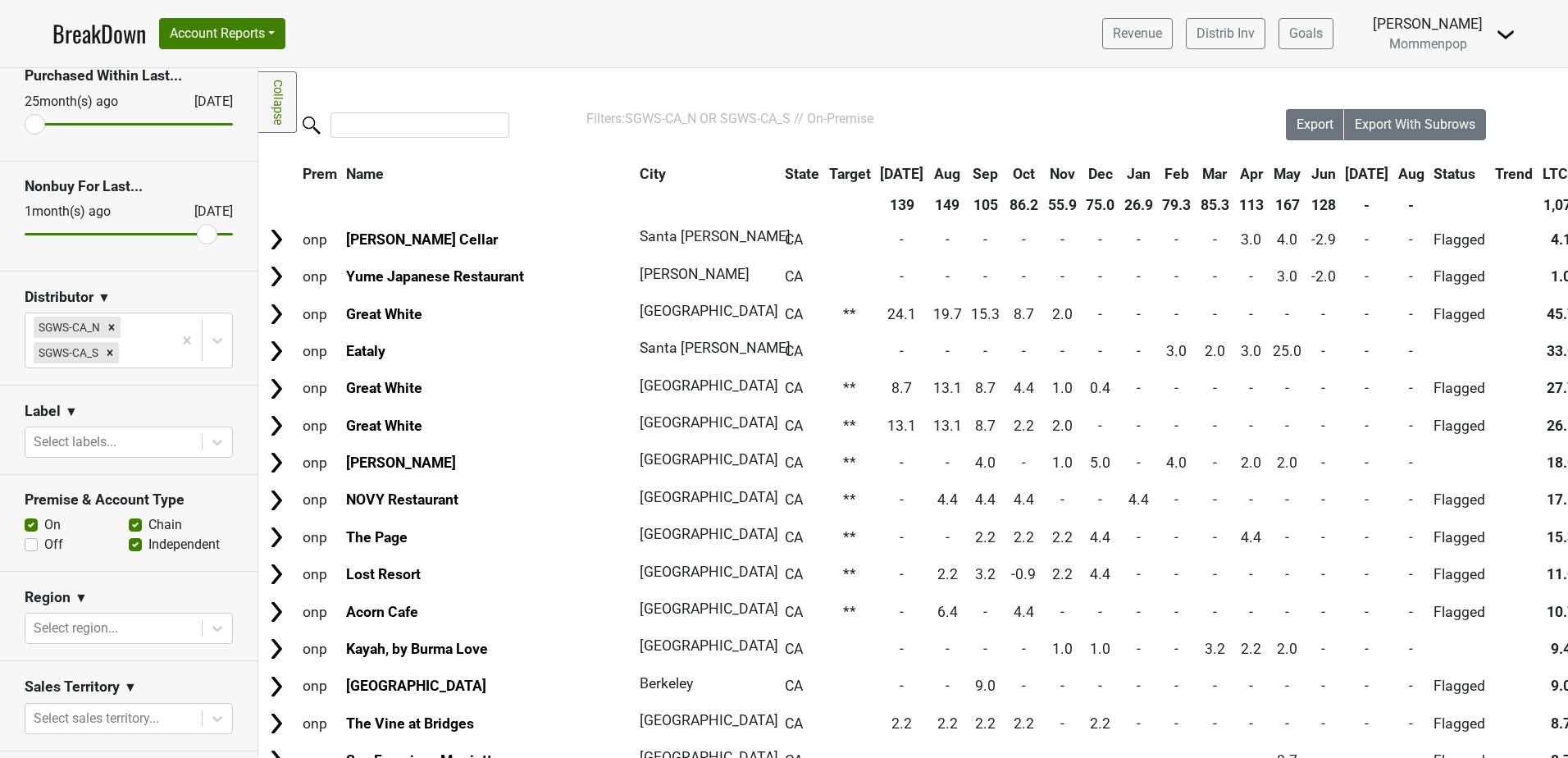
click at [1307, 172] on th "Jun" at bounding box center [1323, 174] width 33 height 29
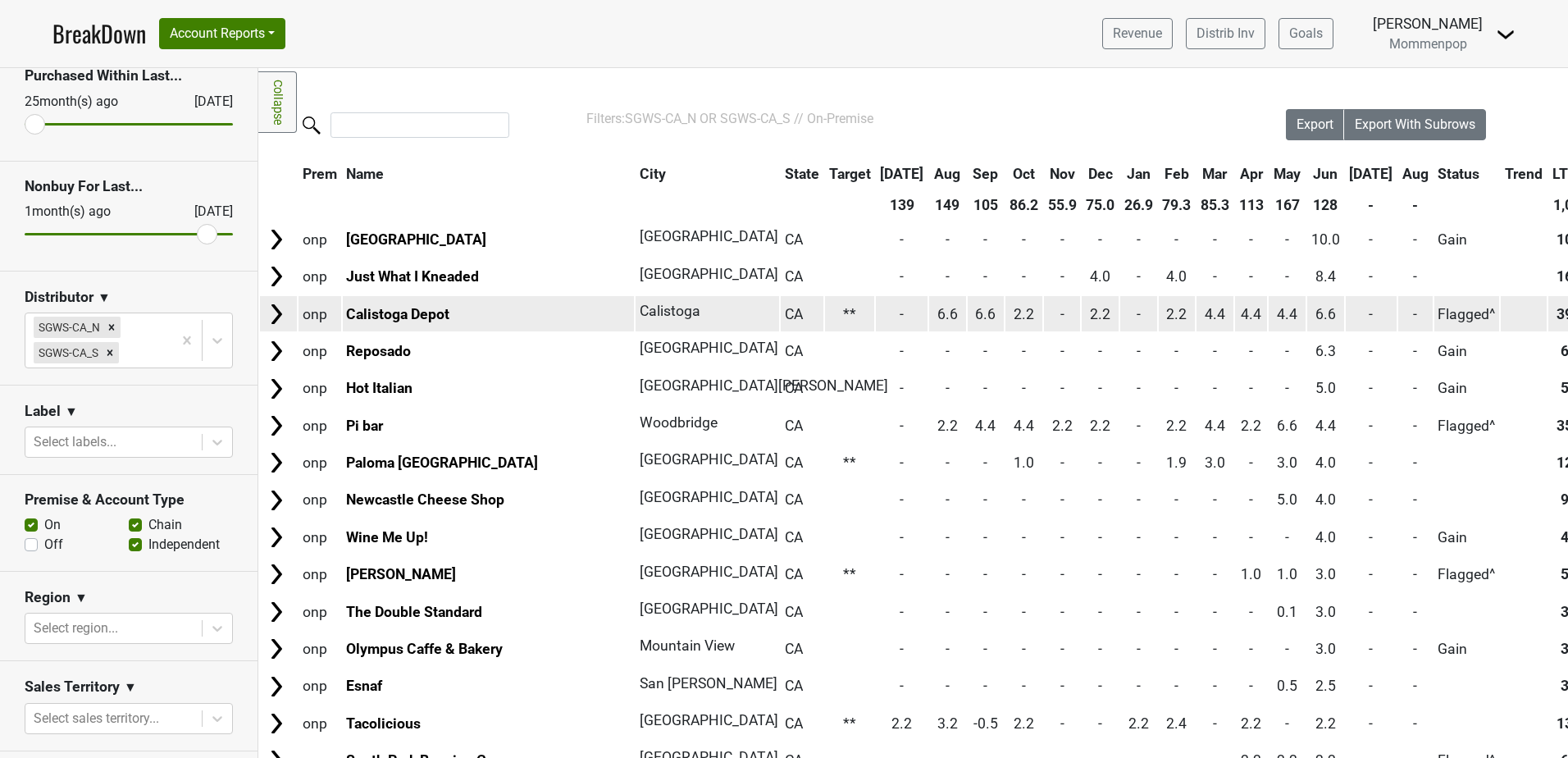
click at [270, 314] on img at bounding box center [276, 314] width 25 height 25
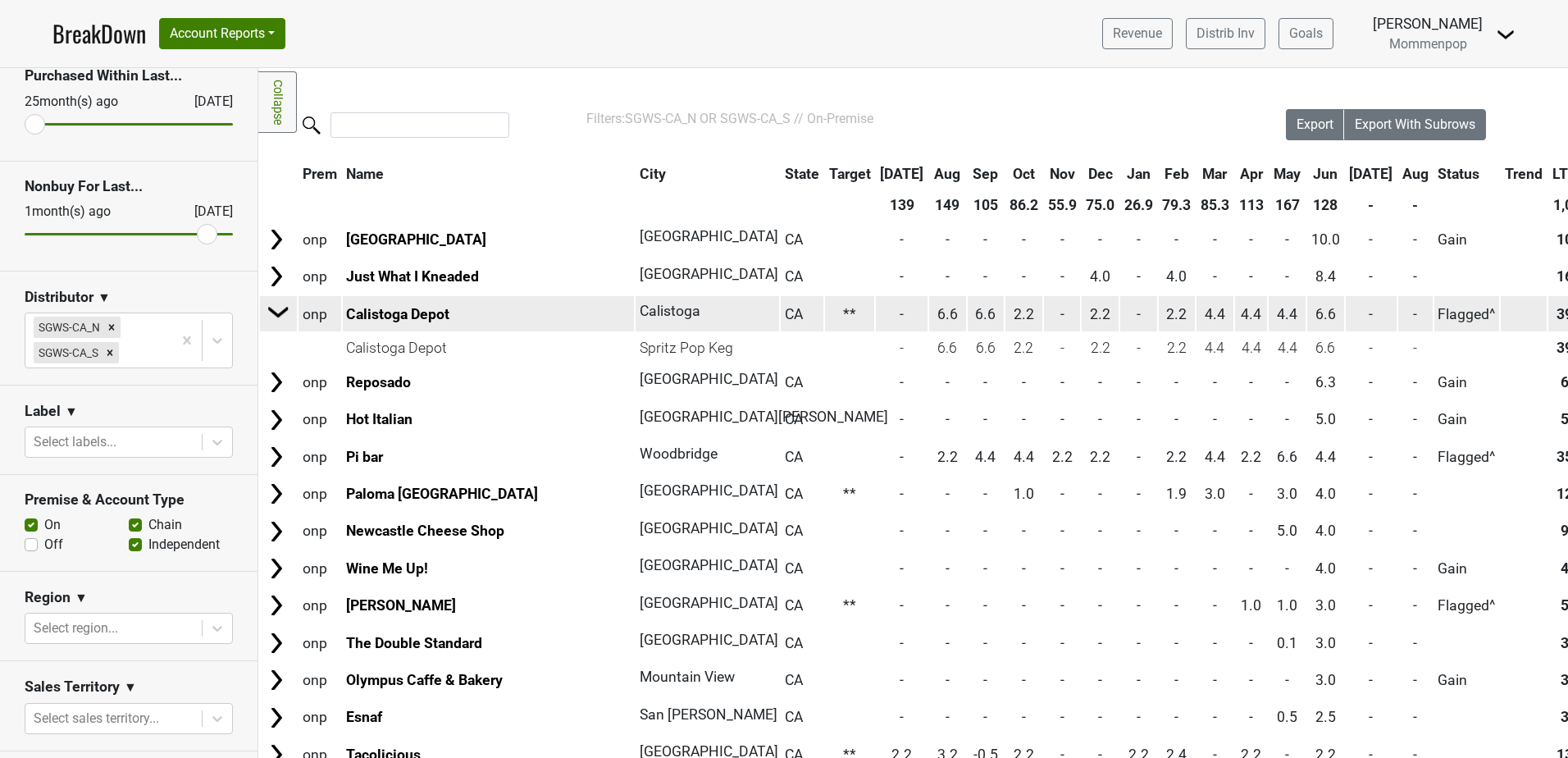
click at [275, 314] on img at bounding box center [278, 311] width 25 height 25
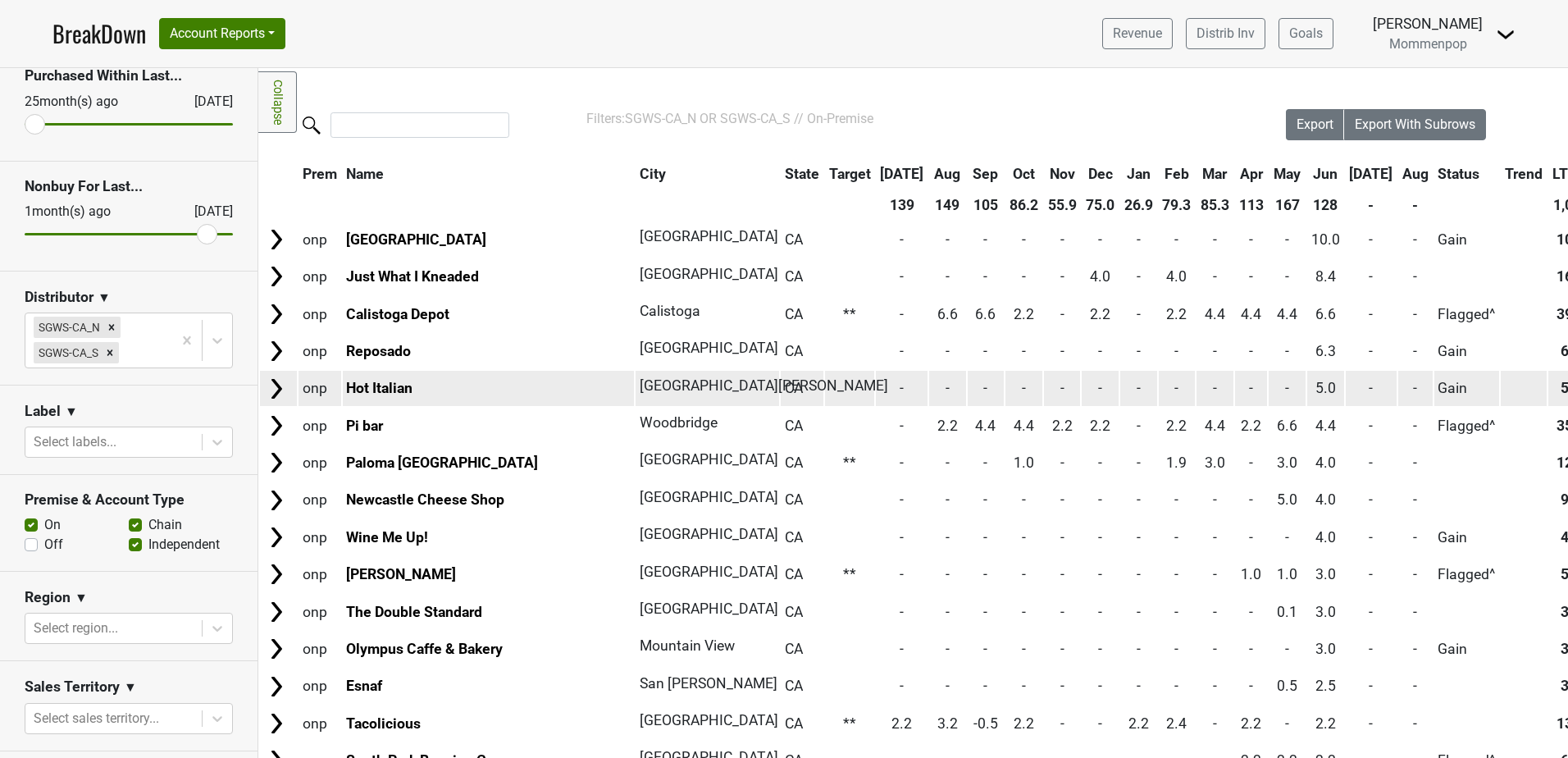
click at [269, 384] on img at bounding box center [276, 388] width 25 height 25
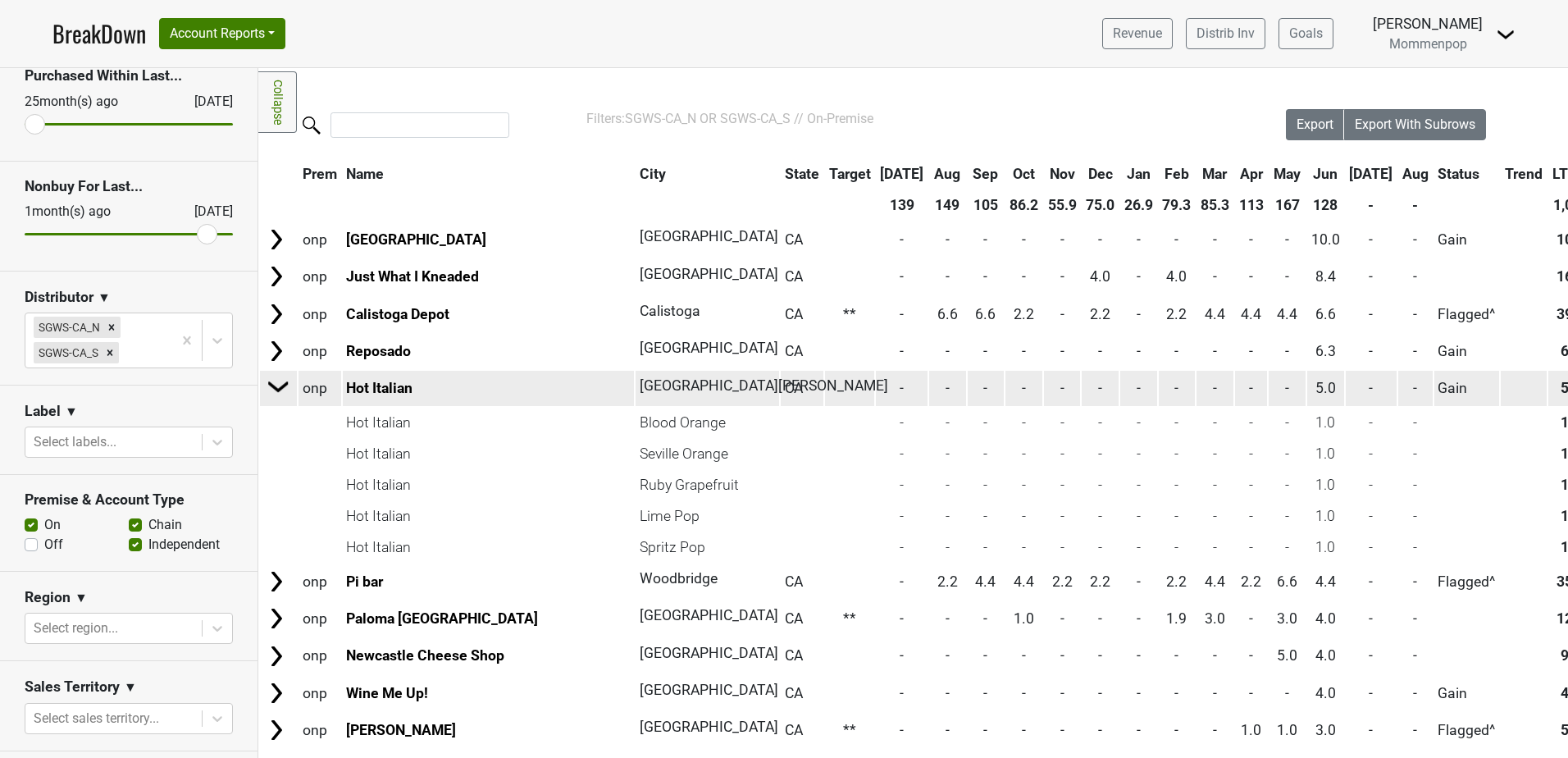
click at [275, 388] on img at bounding box center [278, 385] width 25 height 25
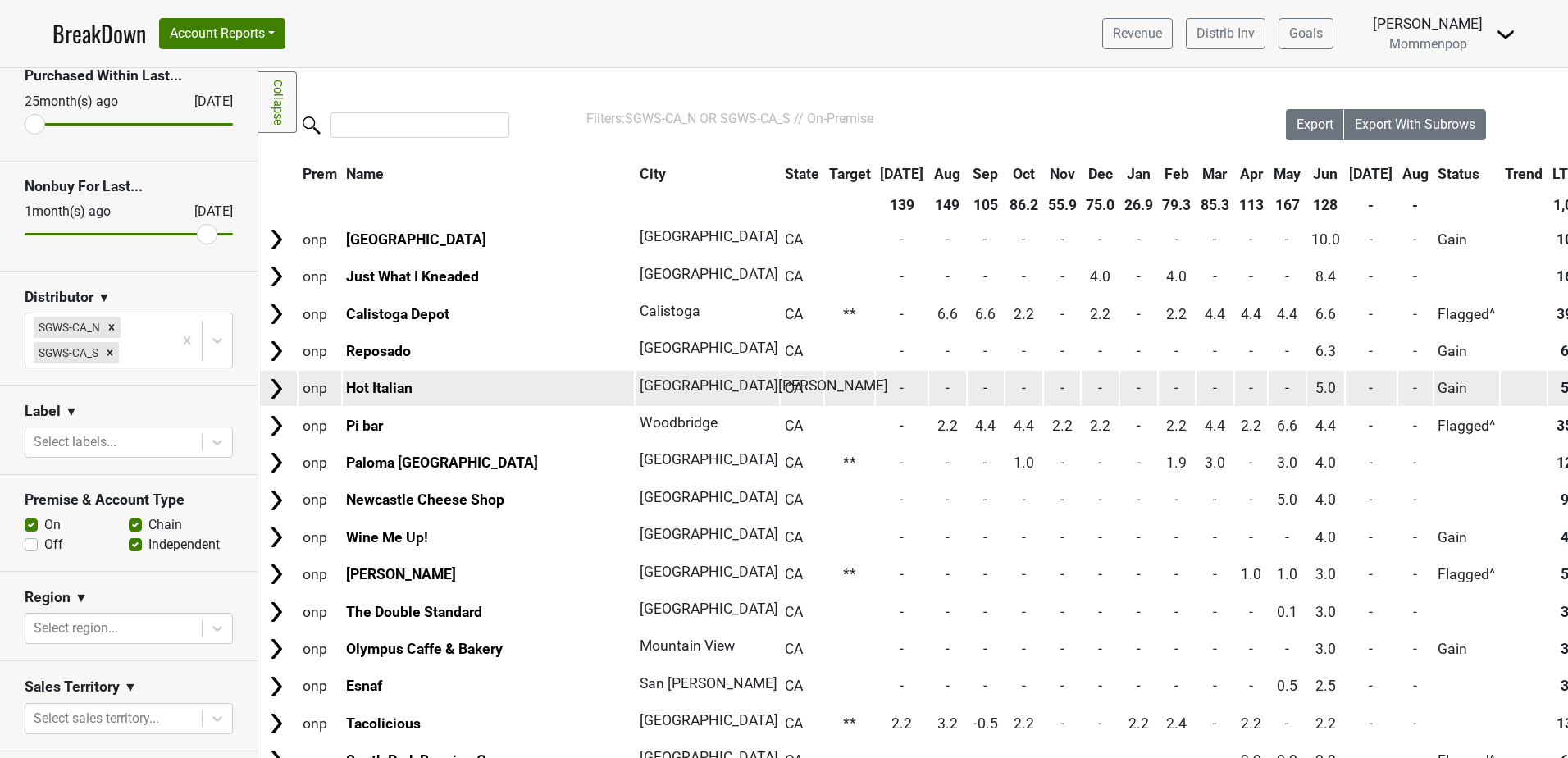
click at [275, 388] on img at bounding box center [276, 388] width 25 height 25
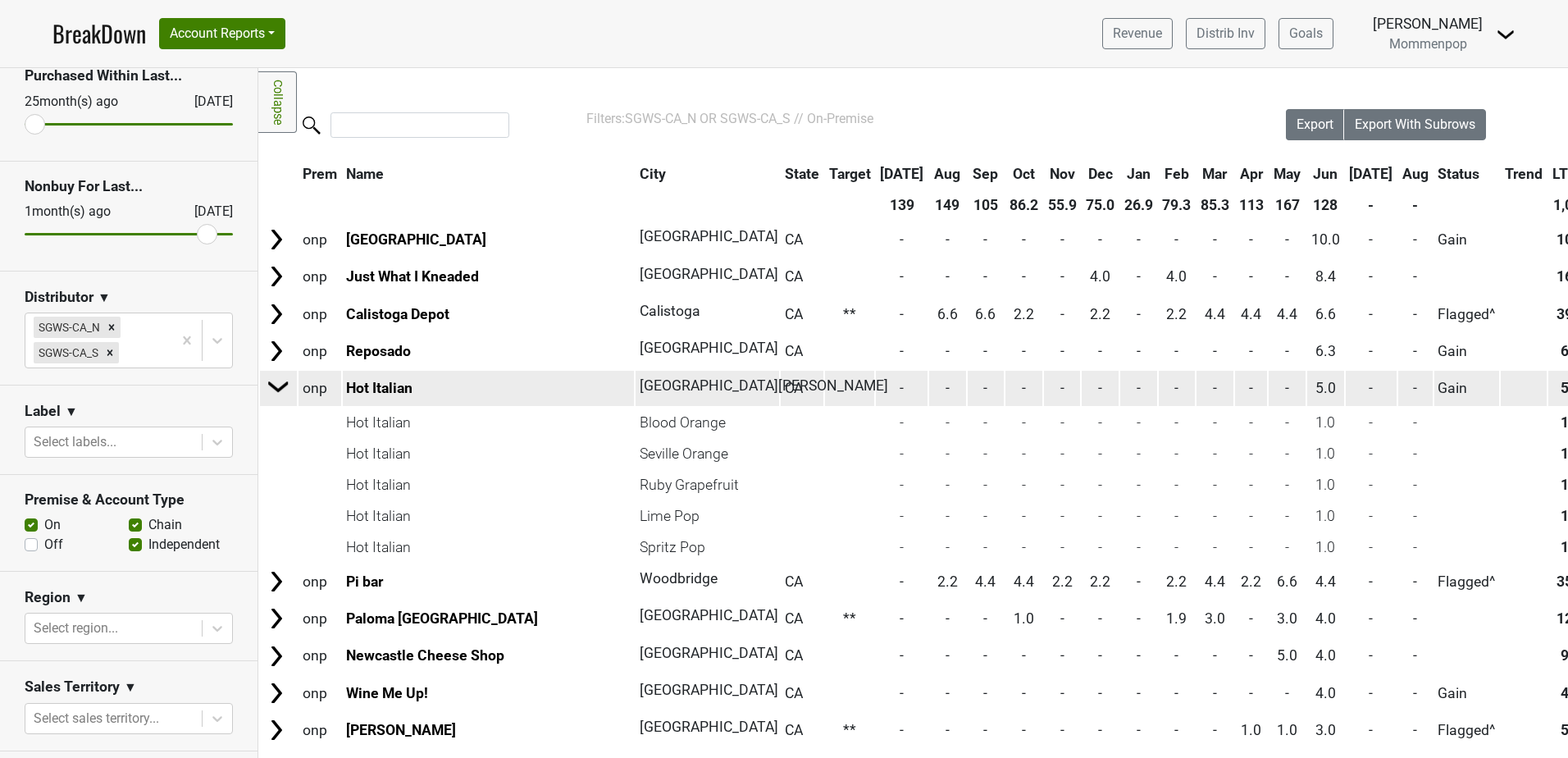
click at [275, 388] on img at bounding box center [278, 385] width 25 height 25
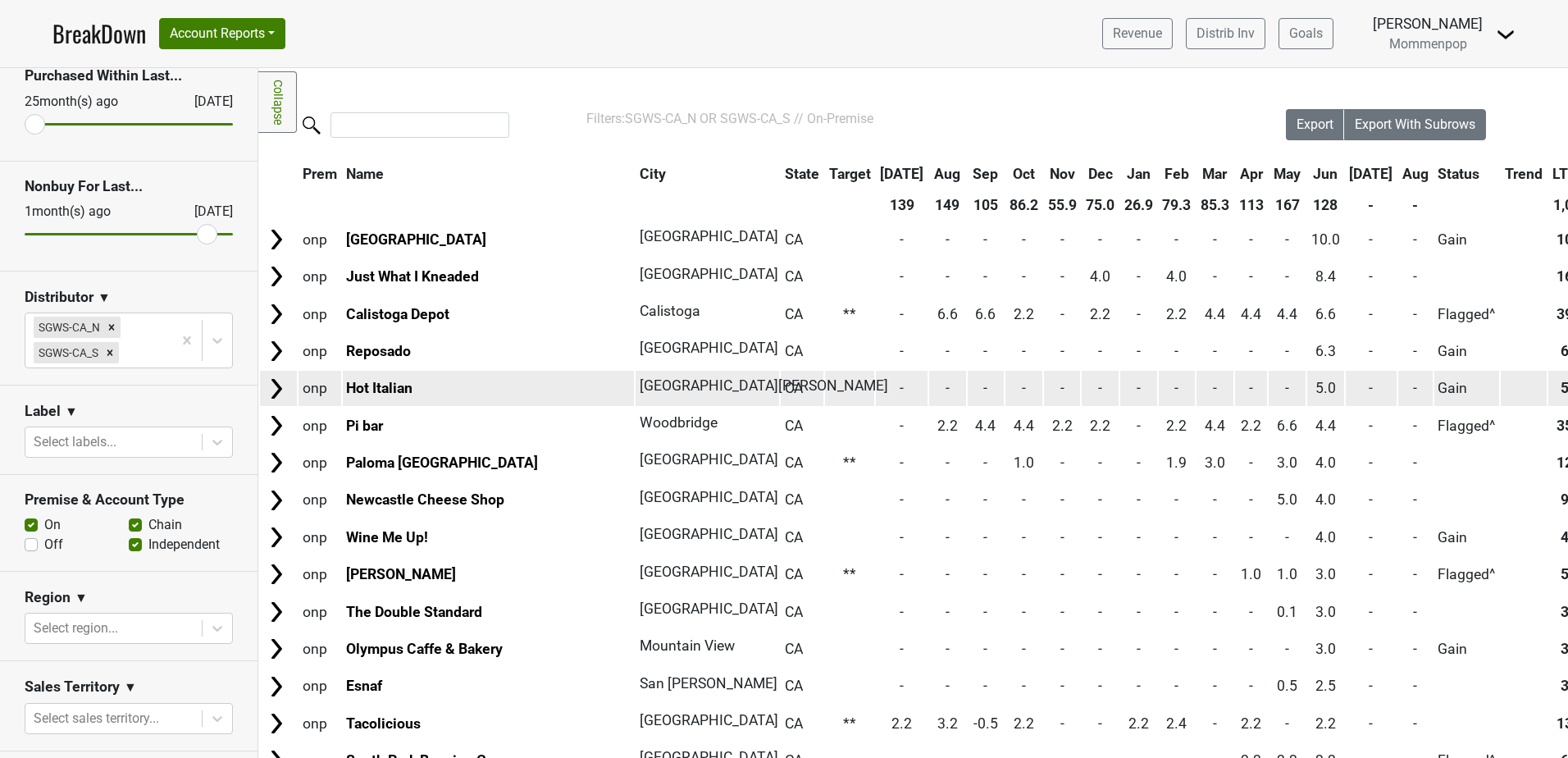
click at [277, 390] on img at bounding box center [276, 388] width 25 height 25
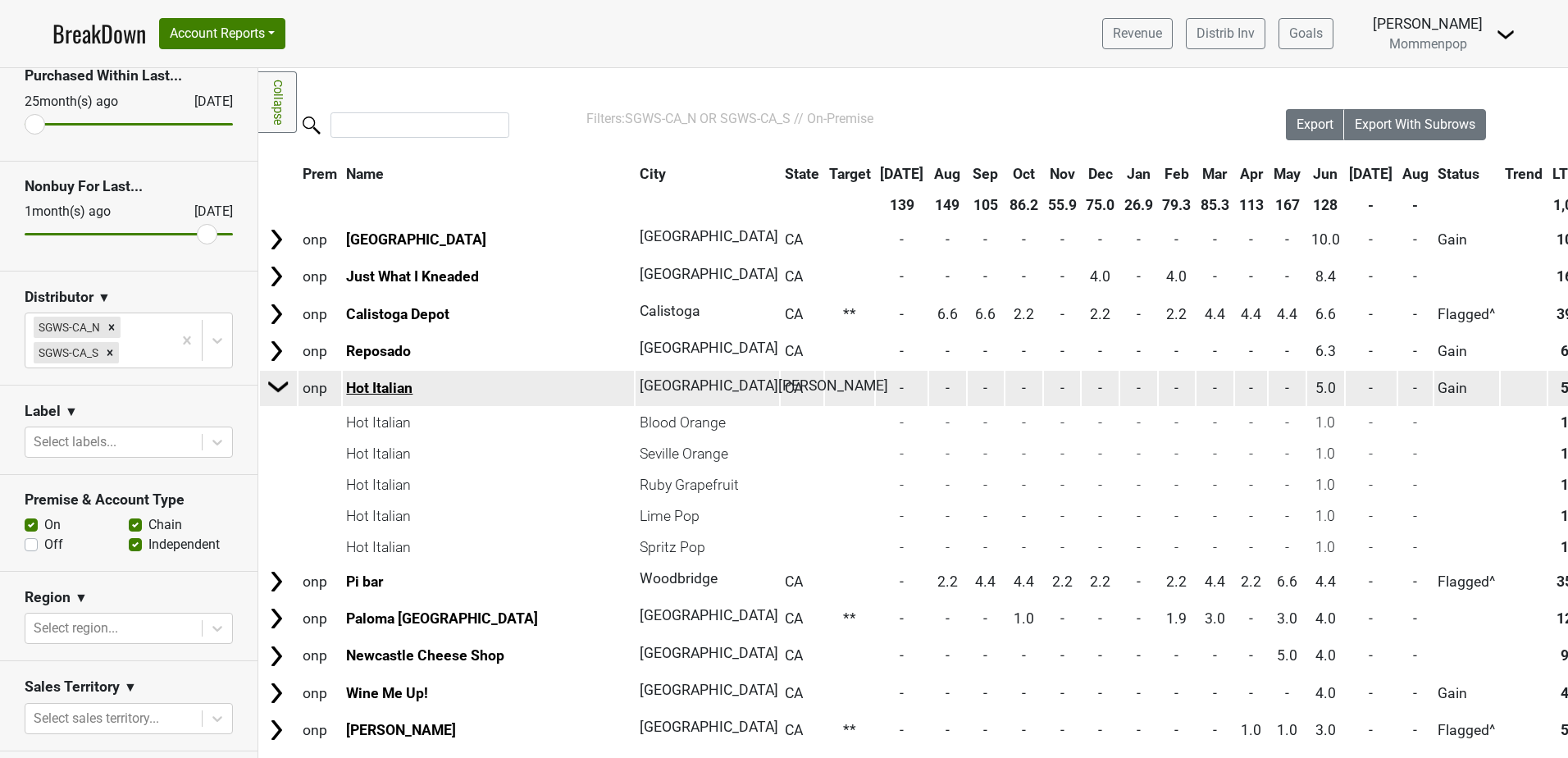
click at [404, 384] on link "Hot Italian" at bounding box center [379, 388] width 66 height 16
click at [264, 383] on td at bounding box center [278, 388] width 35 height 37
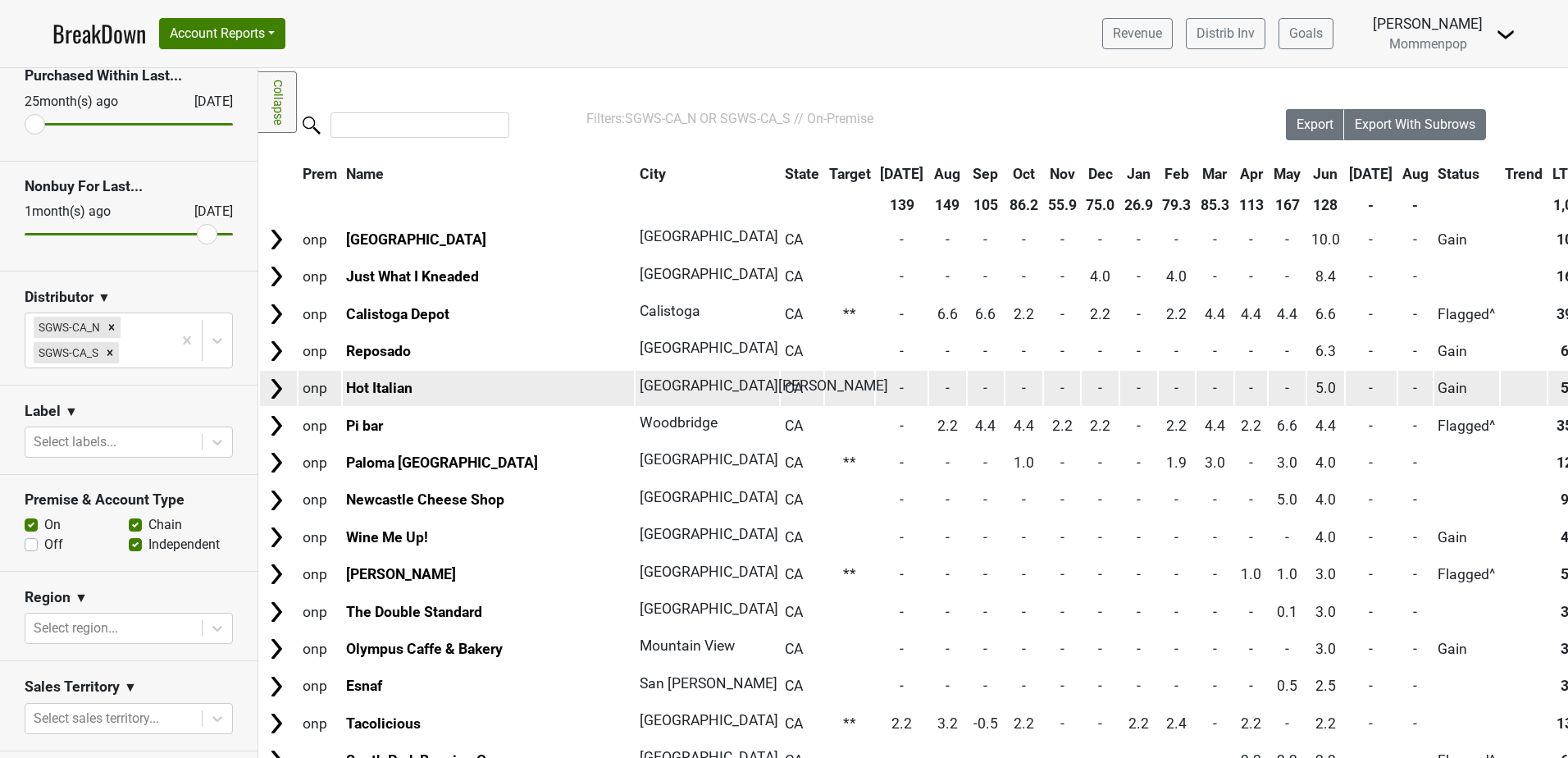
click at [275, 382] on img at bounding box center [276, 388] width 25 height 25
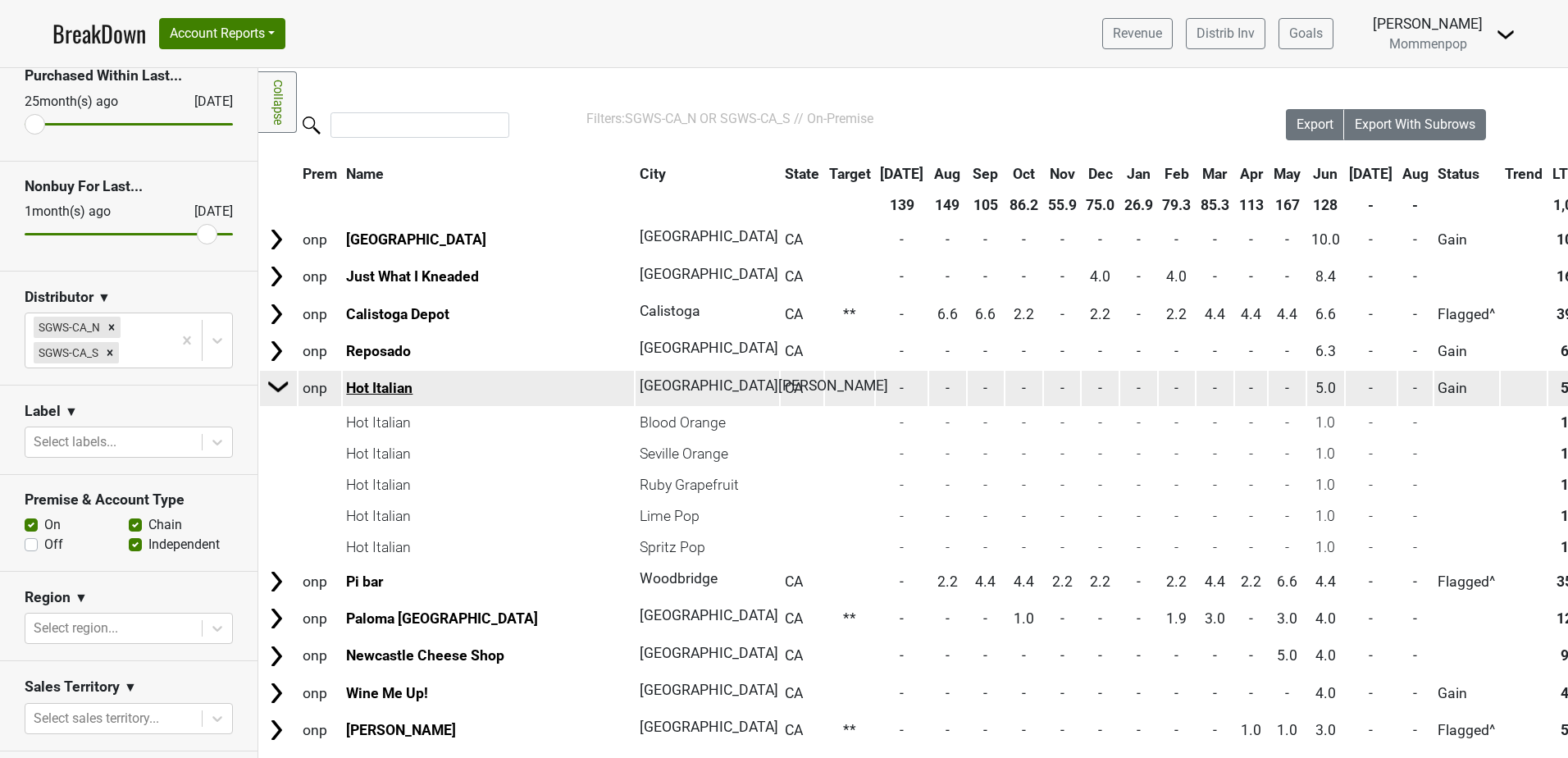
click at [367, 390] on link "Hot Italian" at bounding box center [379, 388] width 66 height 16
click at [274, 385] on img at bounding box center [278, 385] width 25 height 25
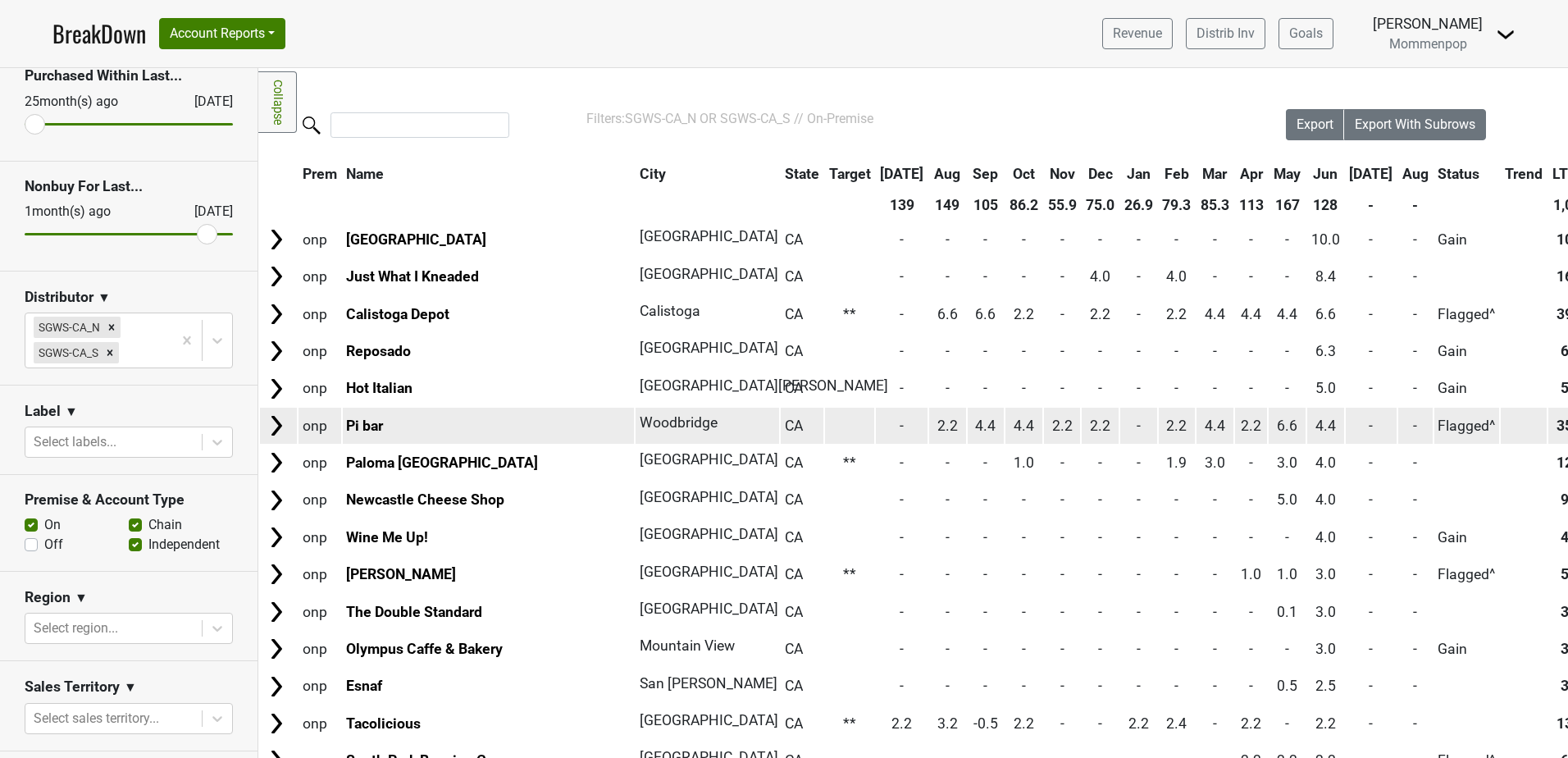
click at [279, 426] on img at bounding box center [276, 425] width 25 height 25
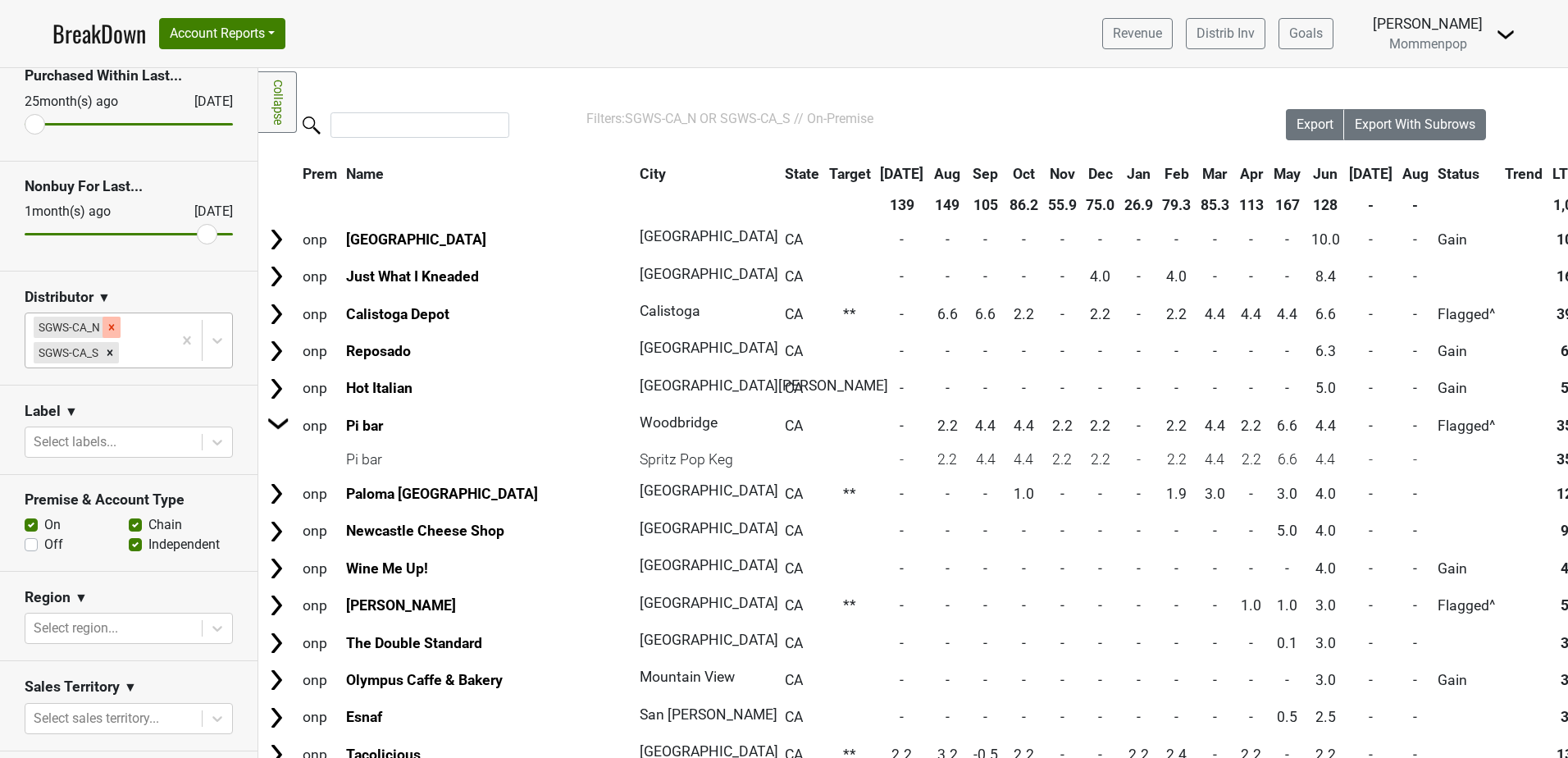
click at [111, 328] on icon "Remove SGWS-CA_N" at bounding box center [112, 326] width 5 height 5
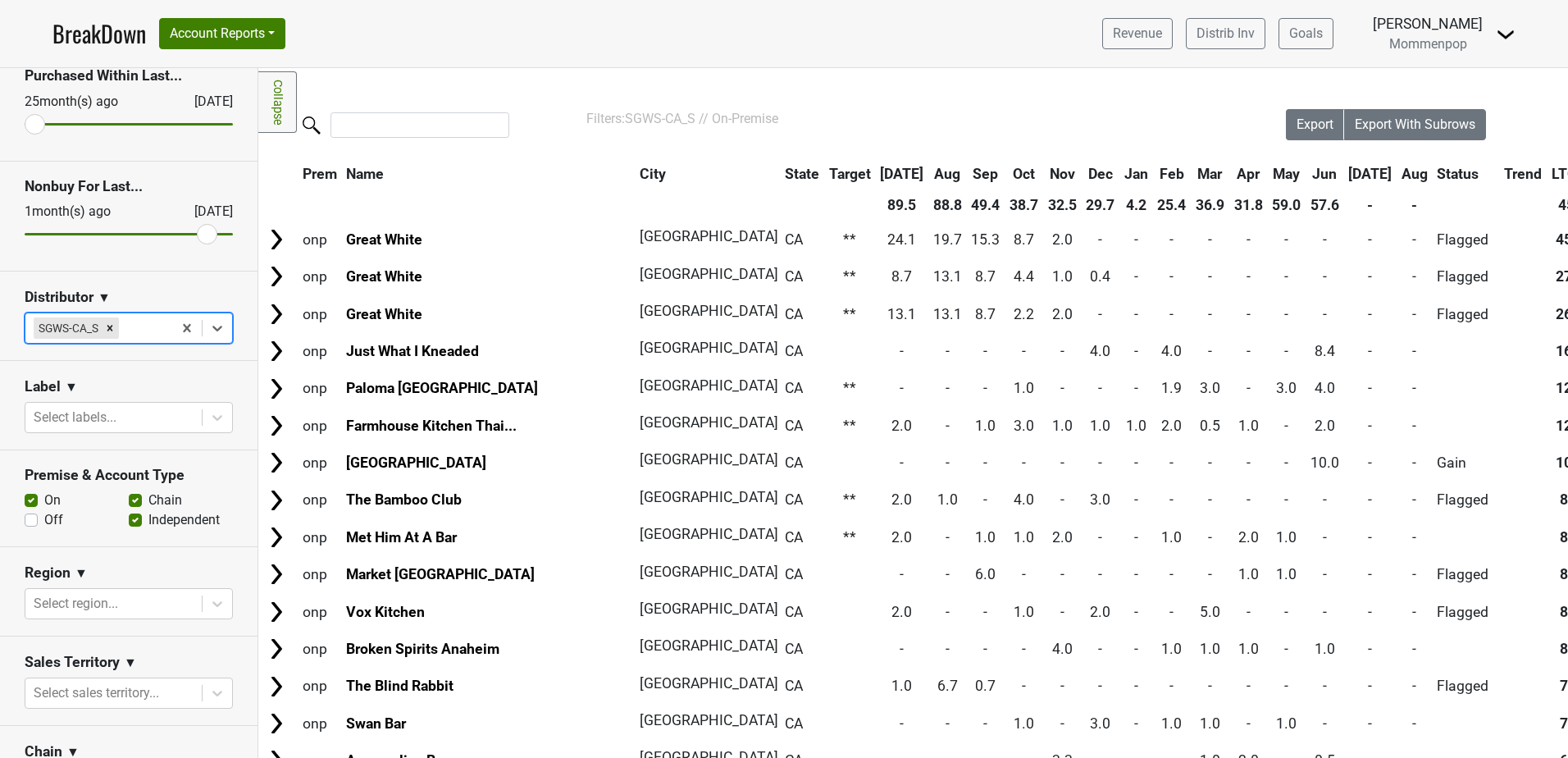
click at [1306, 170] on th "Jun" at bounding box center [1324, 174] width 37 height 29
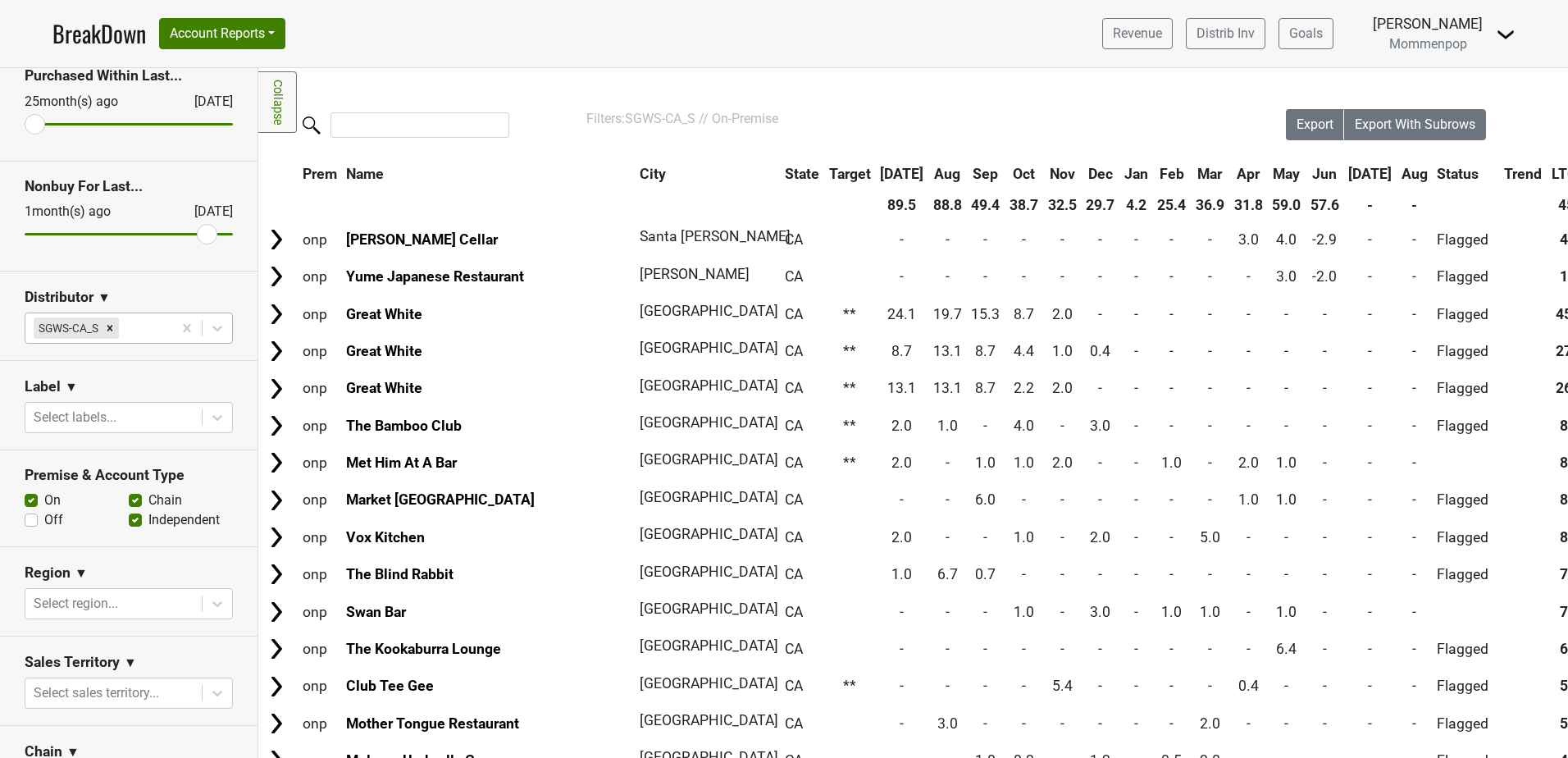
click at [1306, 170] on th "Jun" at bounding box center [1324, 174] width 37 height 29
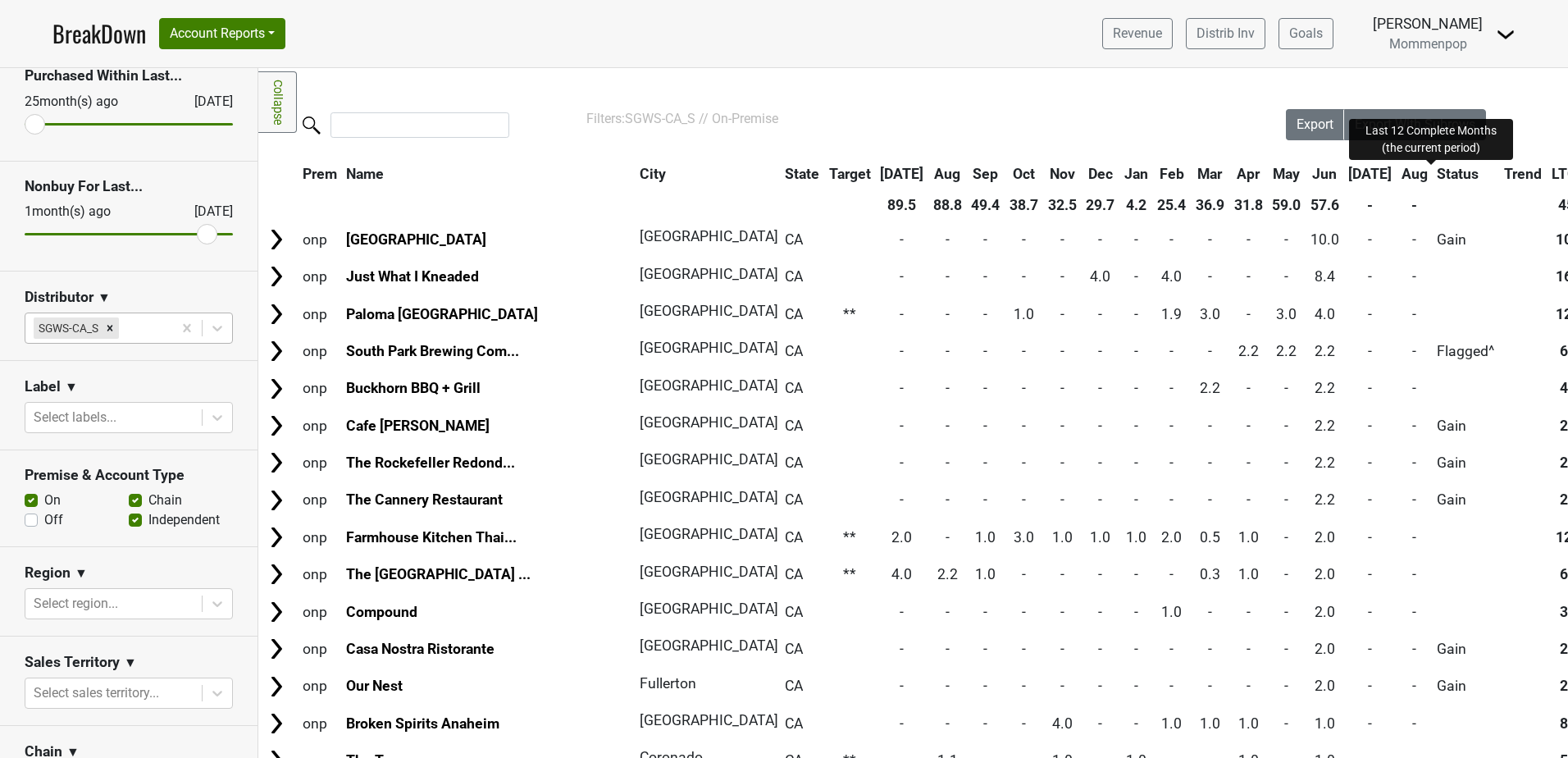
click at [1552, 172] on span "LTCM" at bounding box center [1571, 174] width 38 height 16
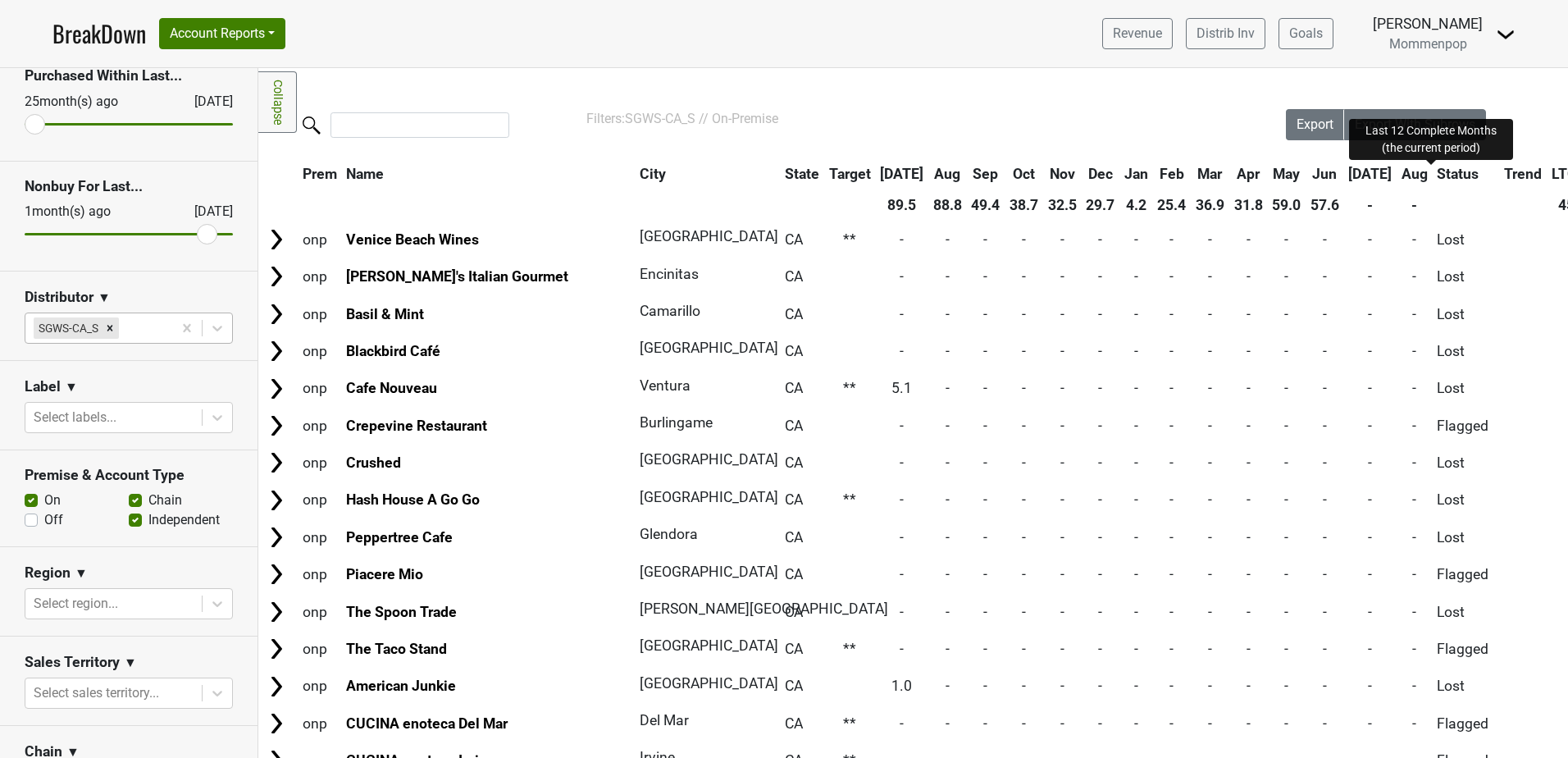
click at [1552, 172] on span "LTCM" at bounding box center [1571, 174] width 38 height 16
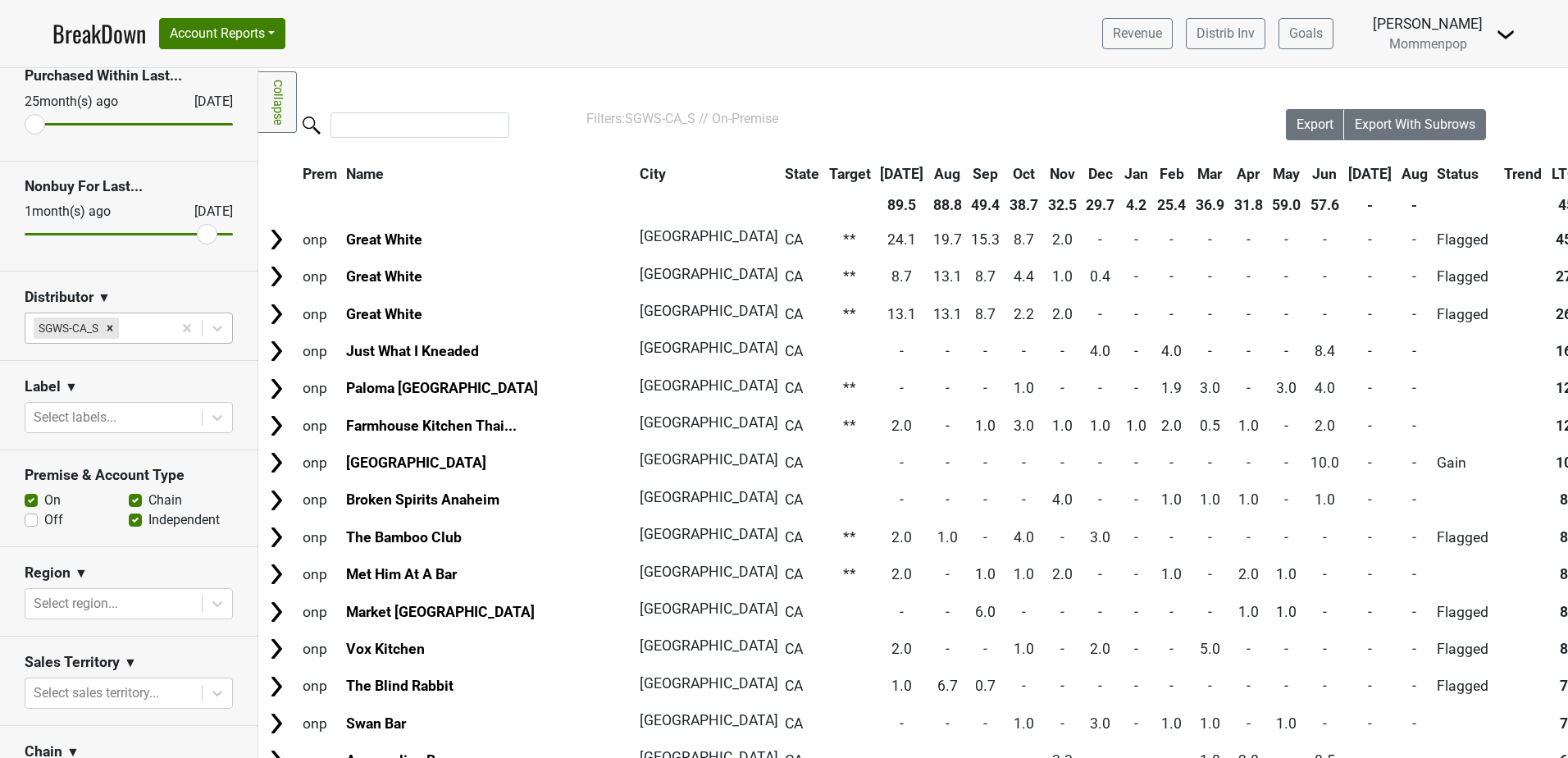
click at [1397, 173] on th "Aug" at bounding box center [1414, 174] width 35 height 29
type input "0"
click at [233, 234] on input "range" at bounding box center [128, 234] width 208 height 3
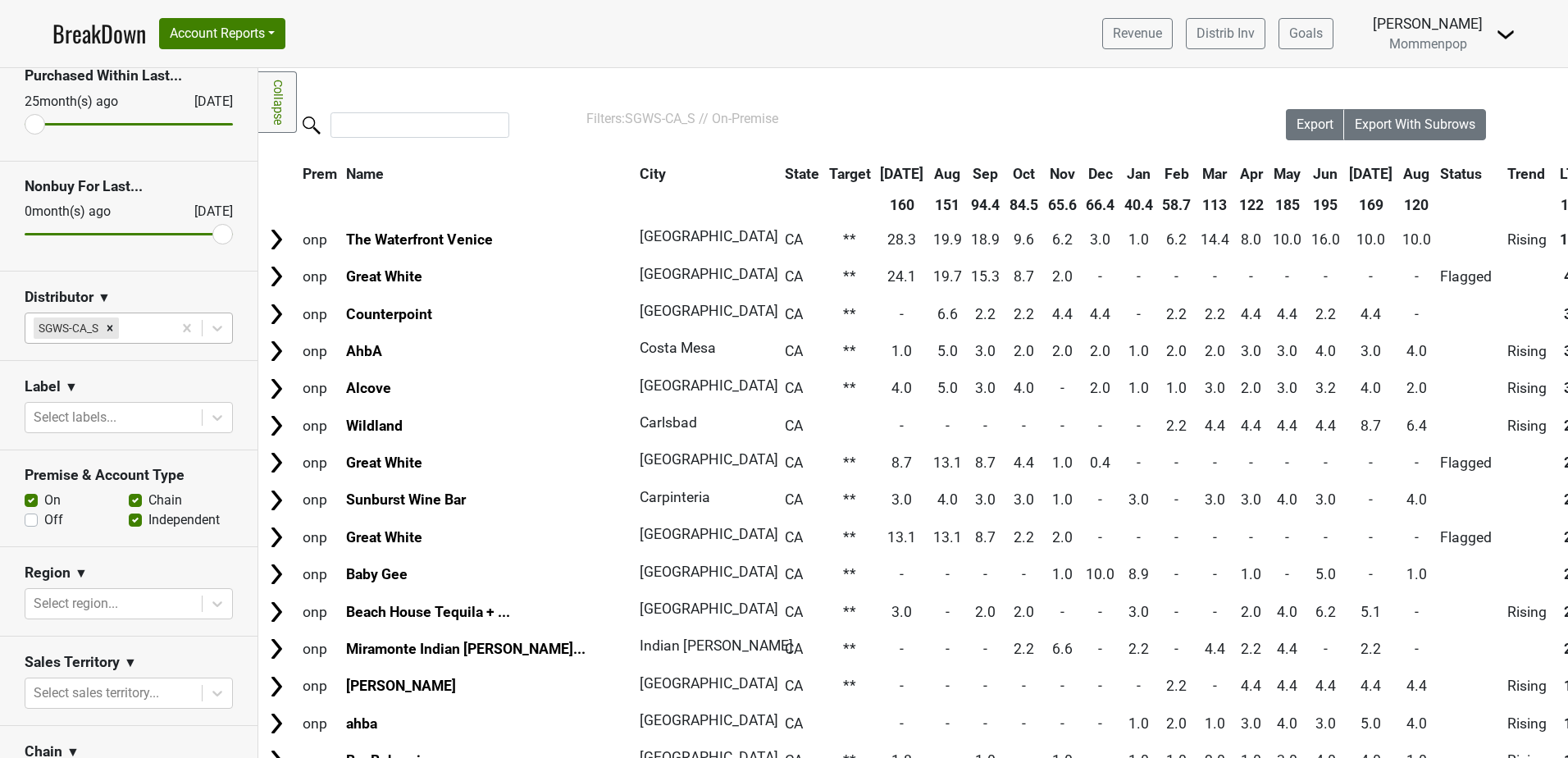
click at [1398, 171] on th "Aug" at bounding box center [1416, 174] width 37 height 29
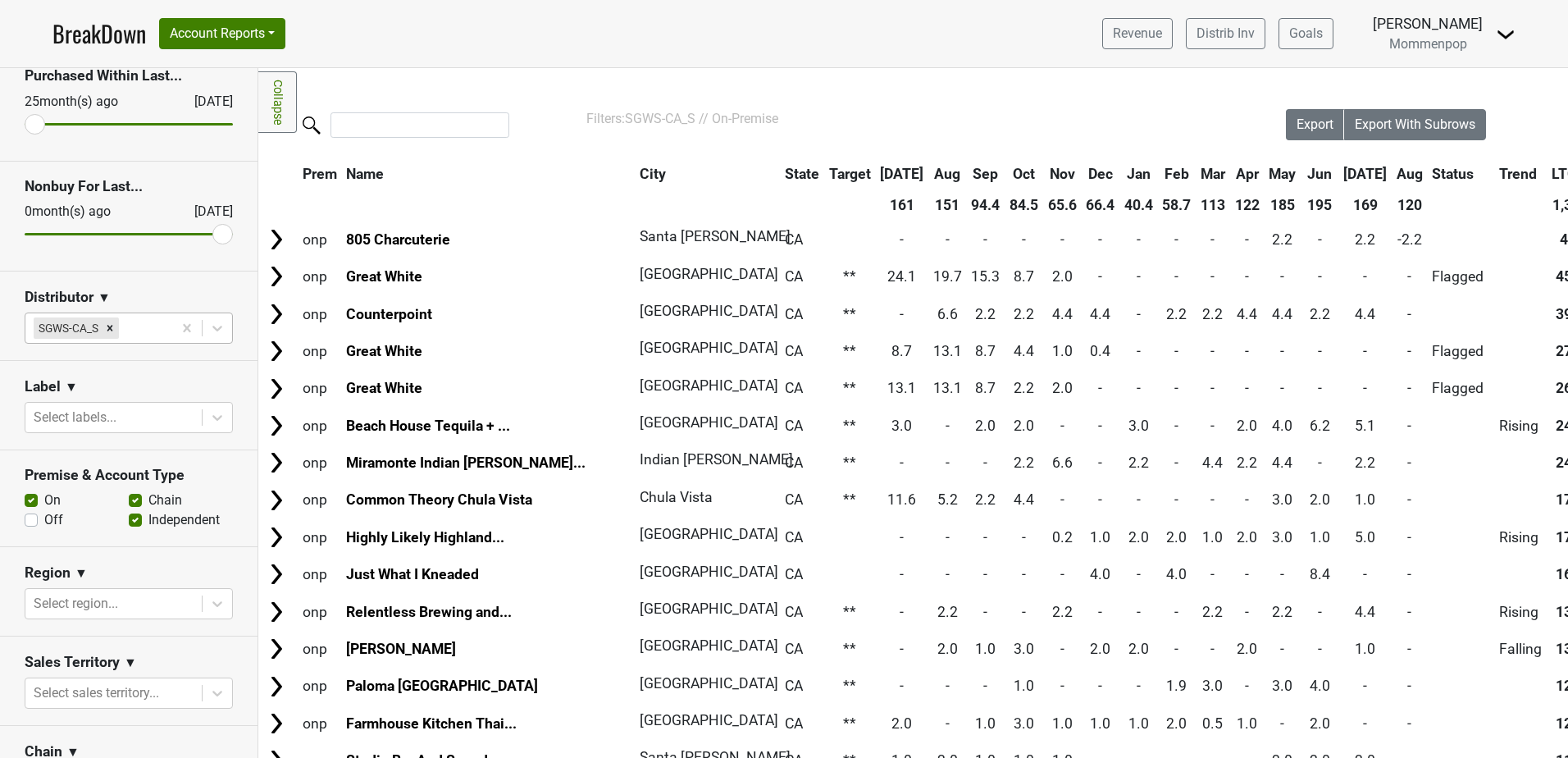
click at [1393, 170] on th "Aug" at bounding box center [1410, 174] width 35 height 29
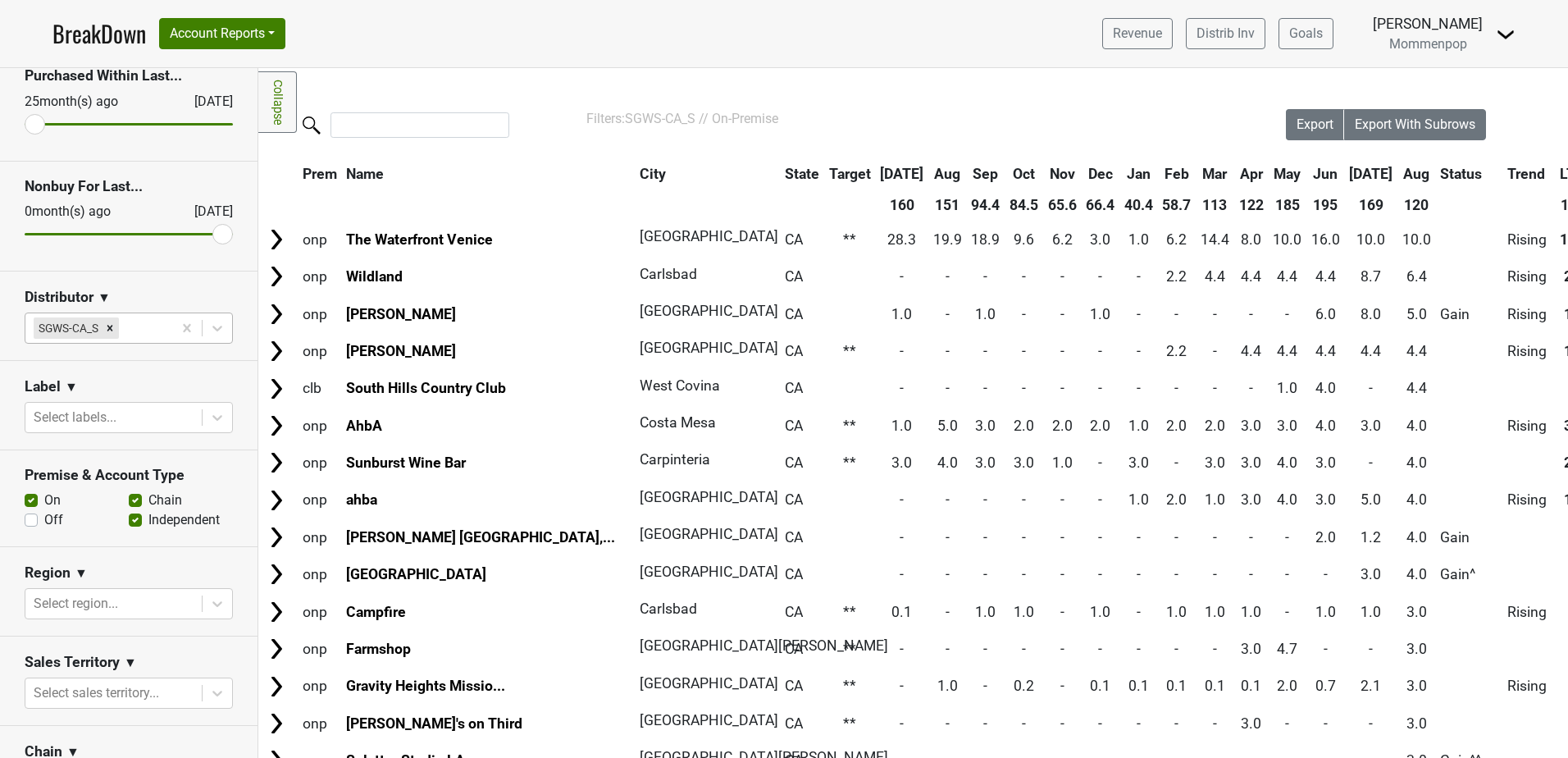
click at [1346, 169] on th "Jul" at bounding box center [1372, 174] width 52 height 29
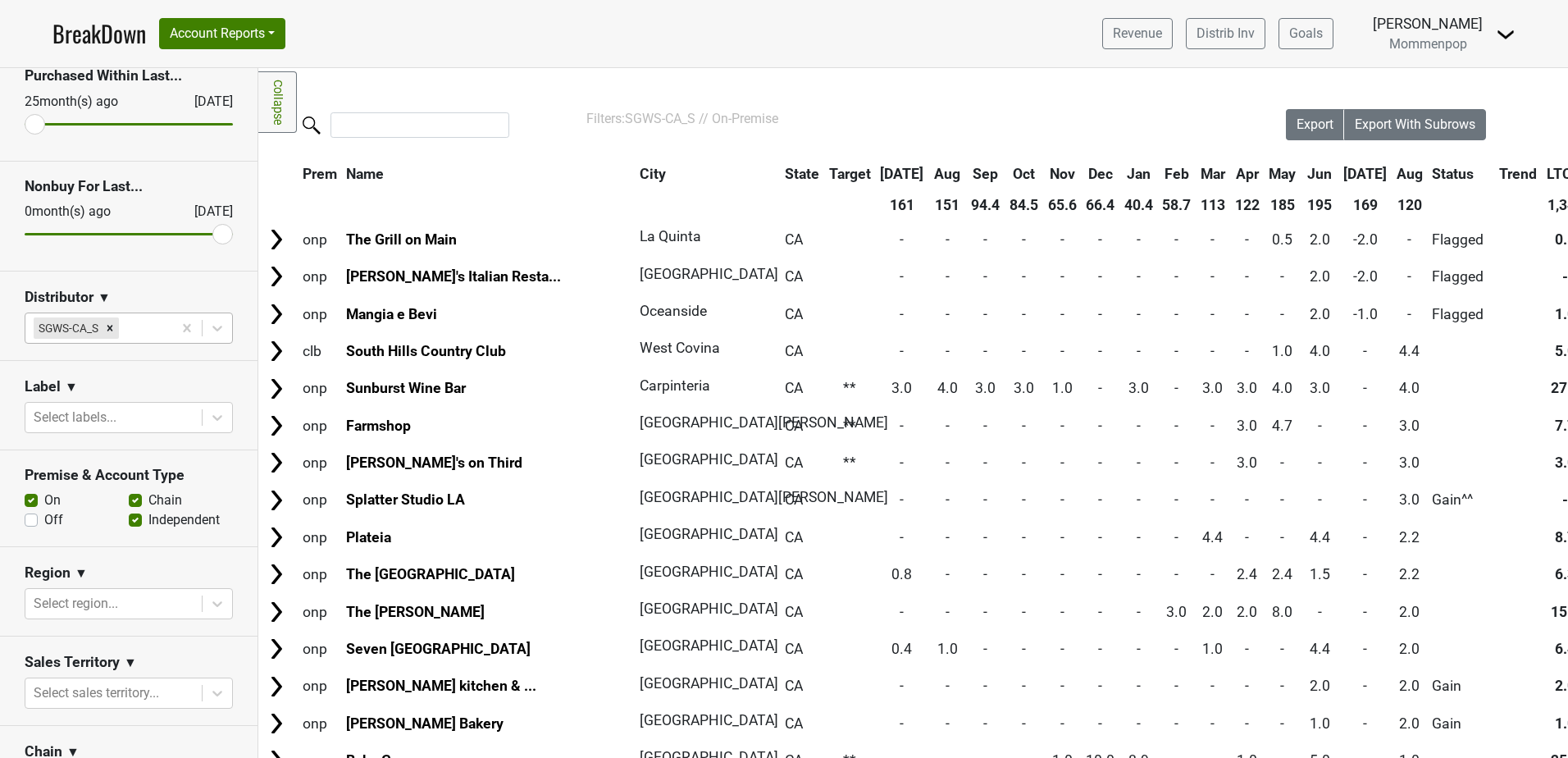
click at [1340, 172] on th "Jul" at bounding box center [1365, 174] width 52 height 29
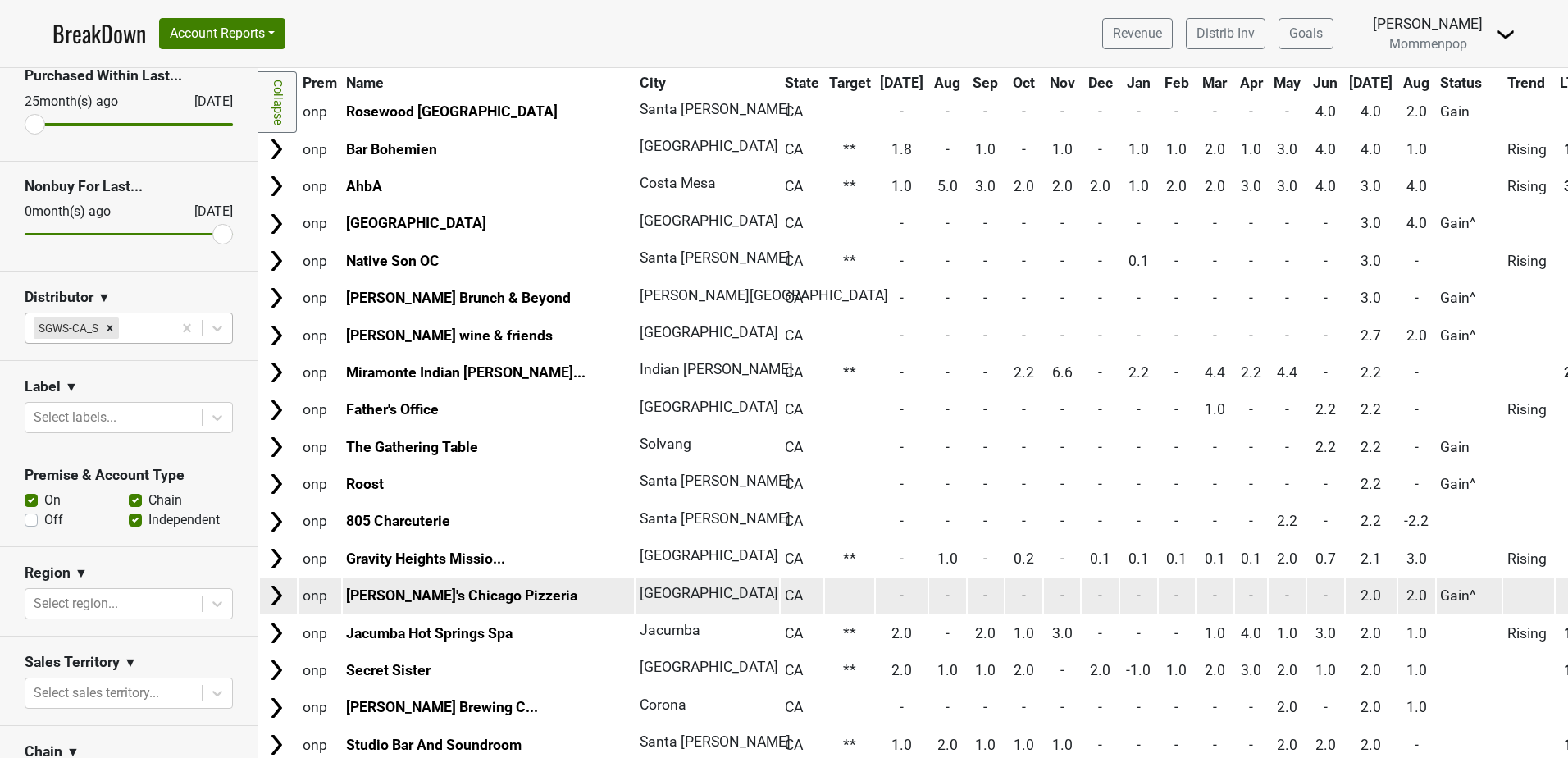
scroll to position [738, 0]
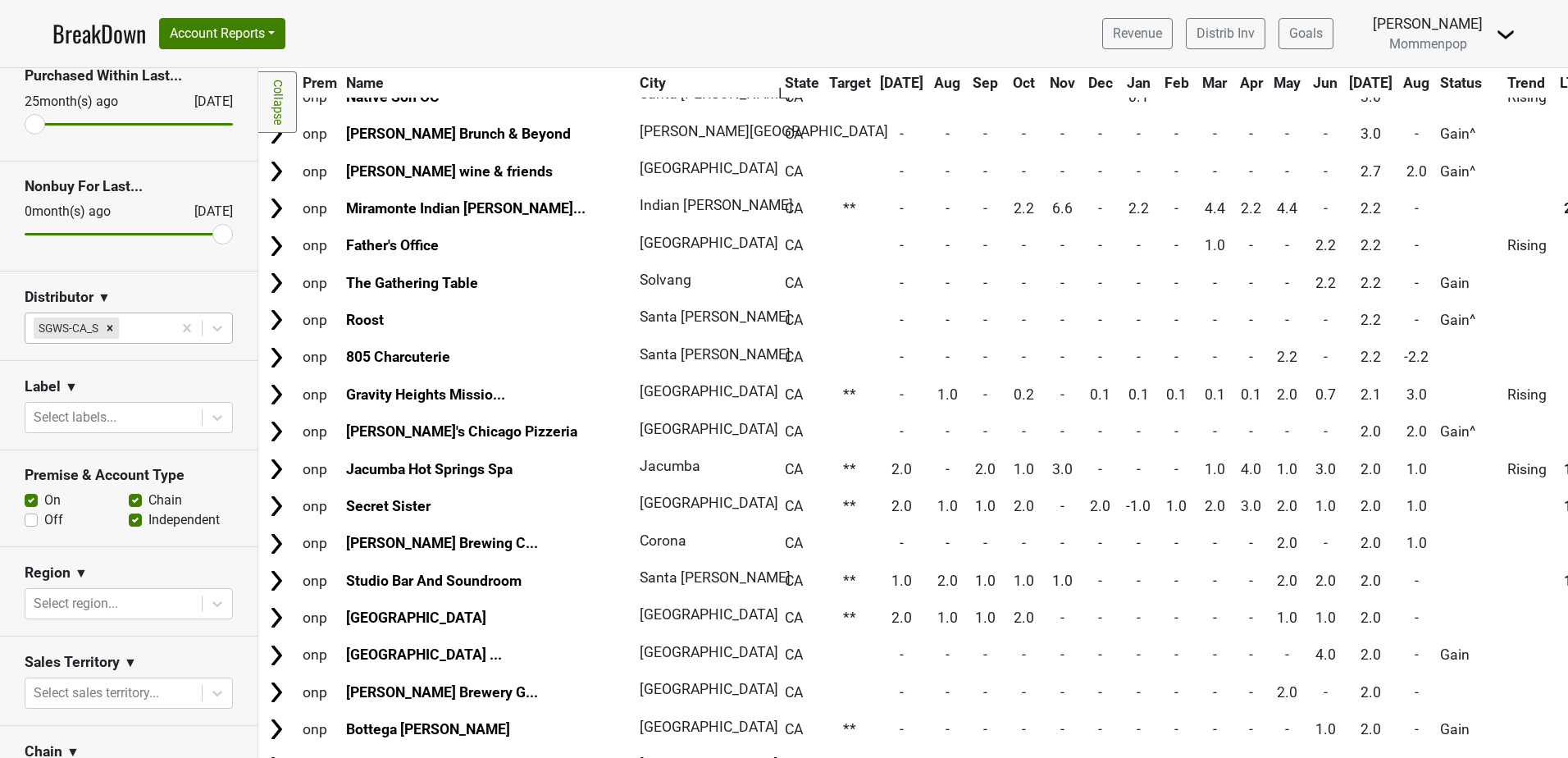
click at [110, 38] on link "BreakDown" at bounding box center [99, 34] width 94 height 35
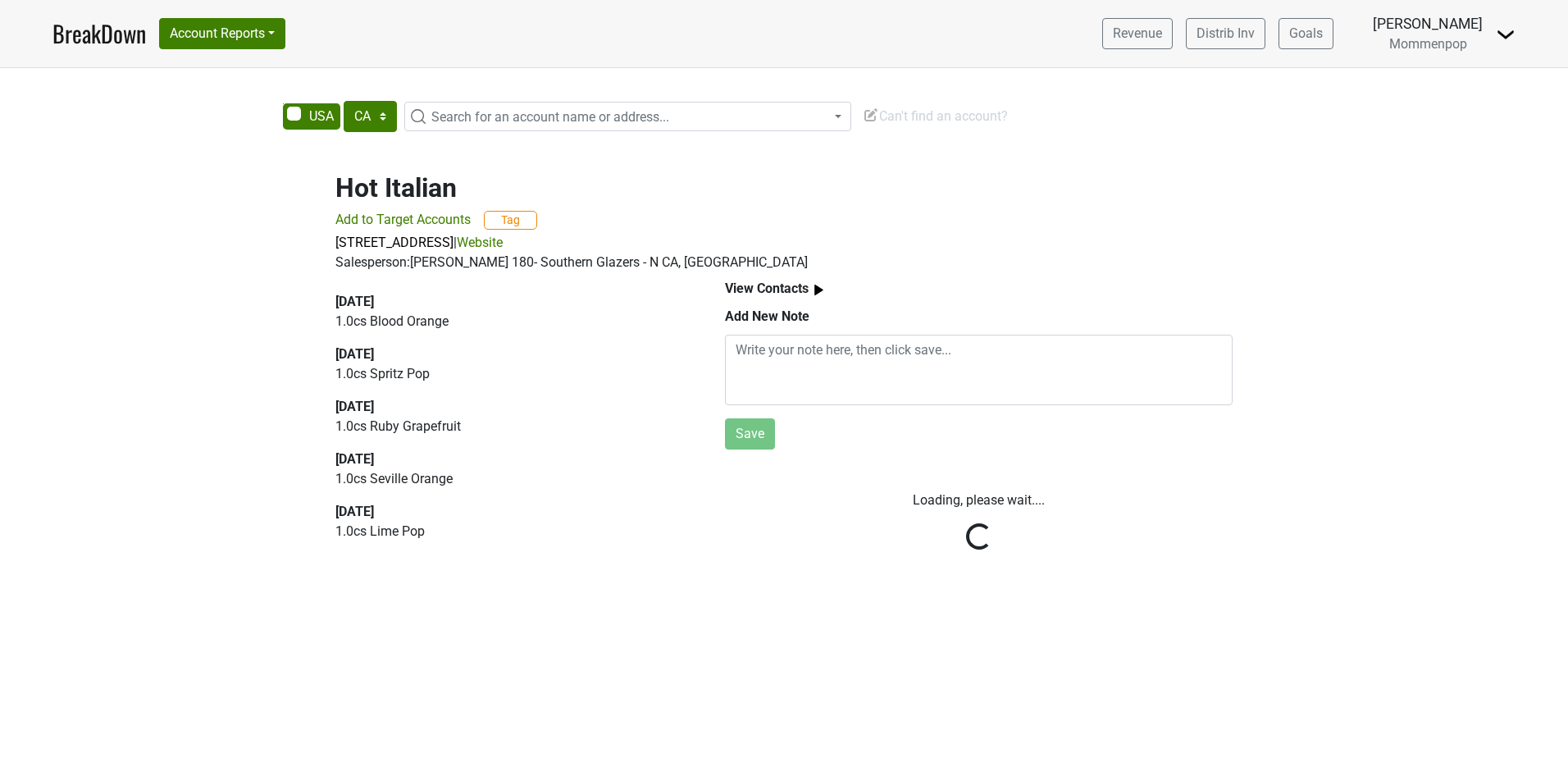
select select "CA"
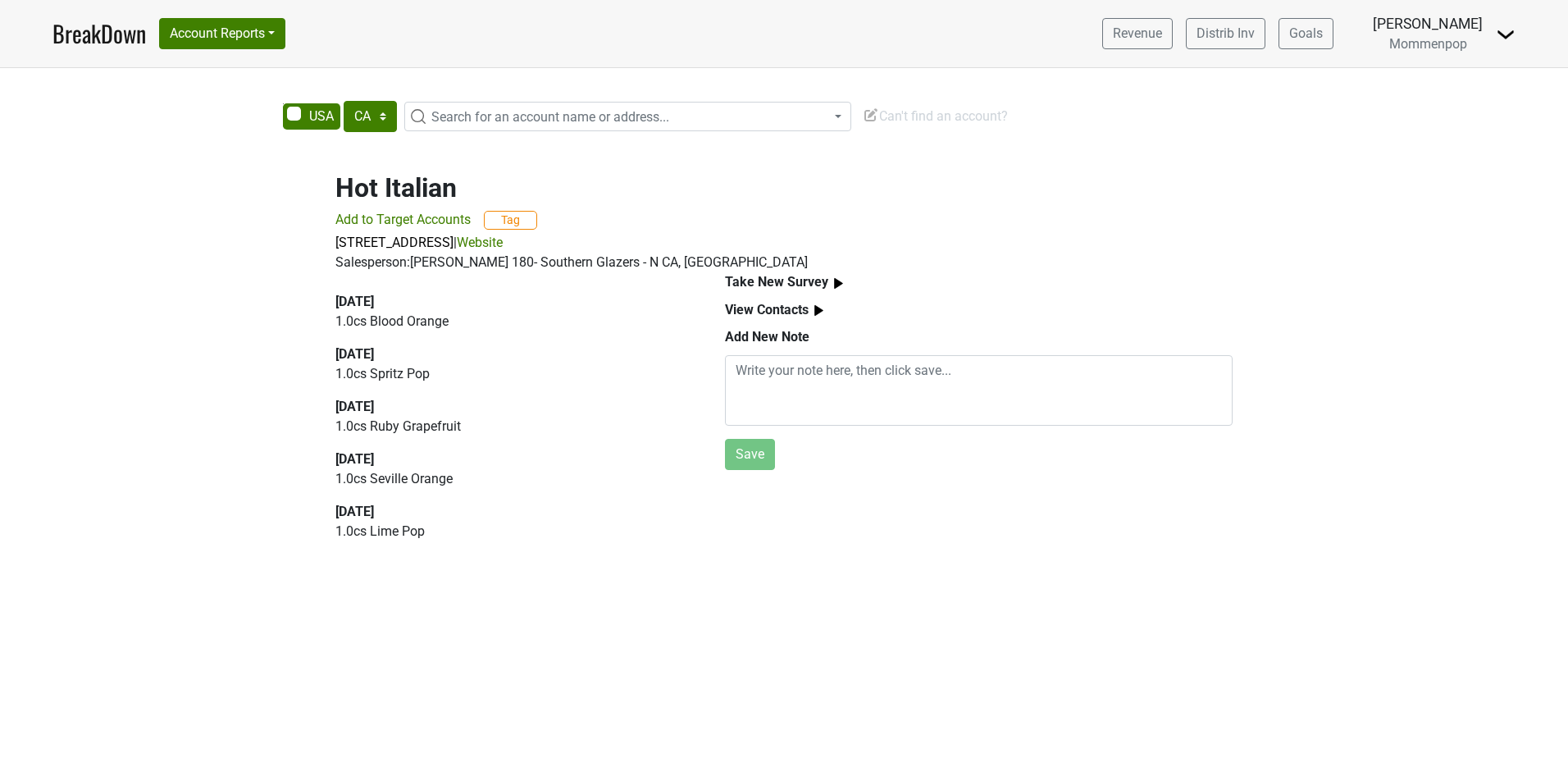
select select "CA"
click at [800, 392] on textarea at bounding box center [979, 391] width 507 height 71
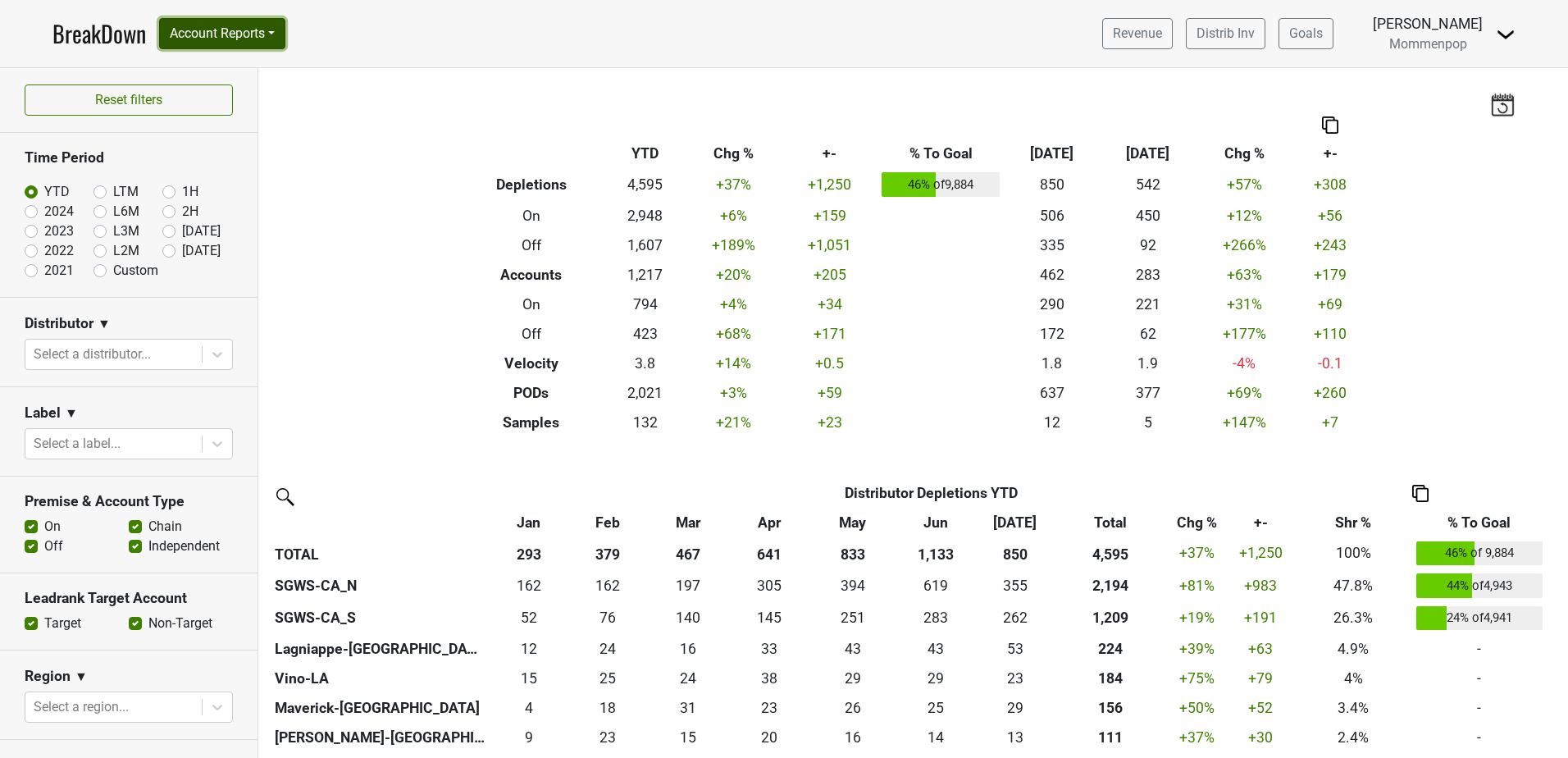
click at [281, 28] on button "Account Reports" at bounding box center [222, 34] width 126 height 31
click at [239, 122] on link "Award Progress" at bounding box center [233, 124] width 145 height 26
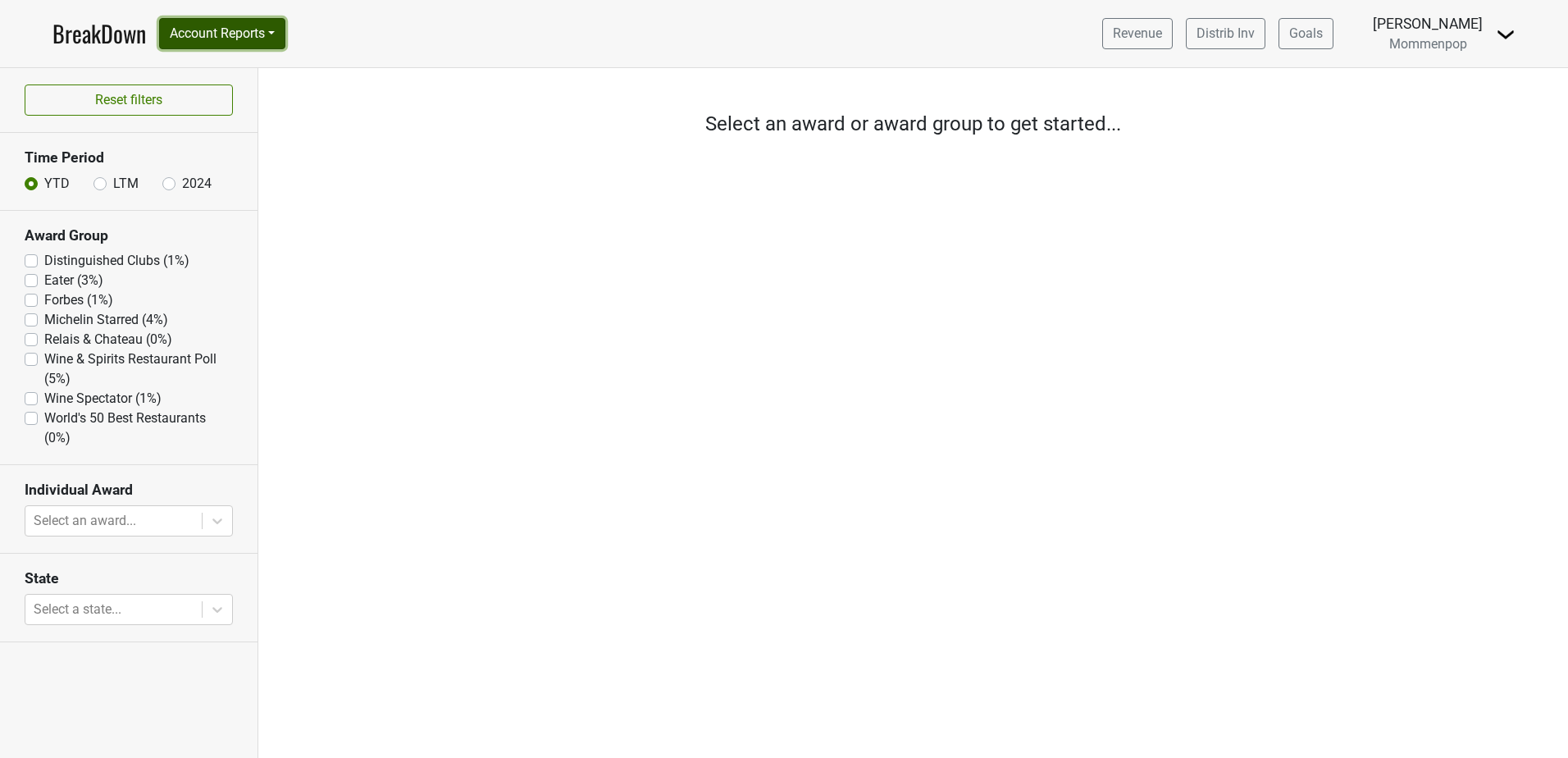
click at [279, 35] on button "Account Reports" at bounding box center [222, 34] width 126 height 31
click at [230, 178] on link "CRM Notes" at bounding box center [233, 176] width 145 height 26
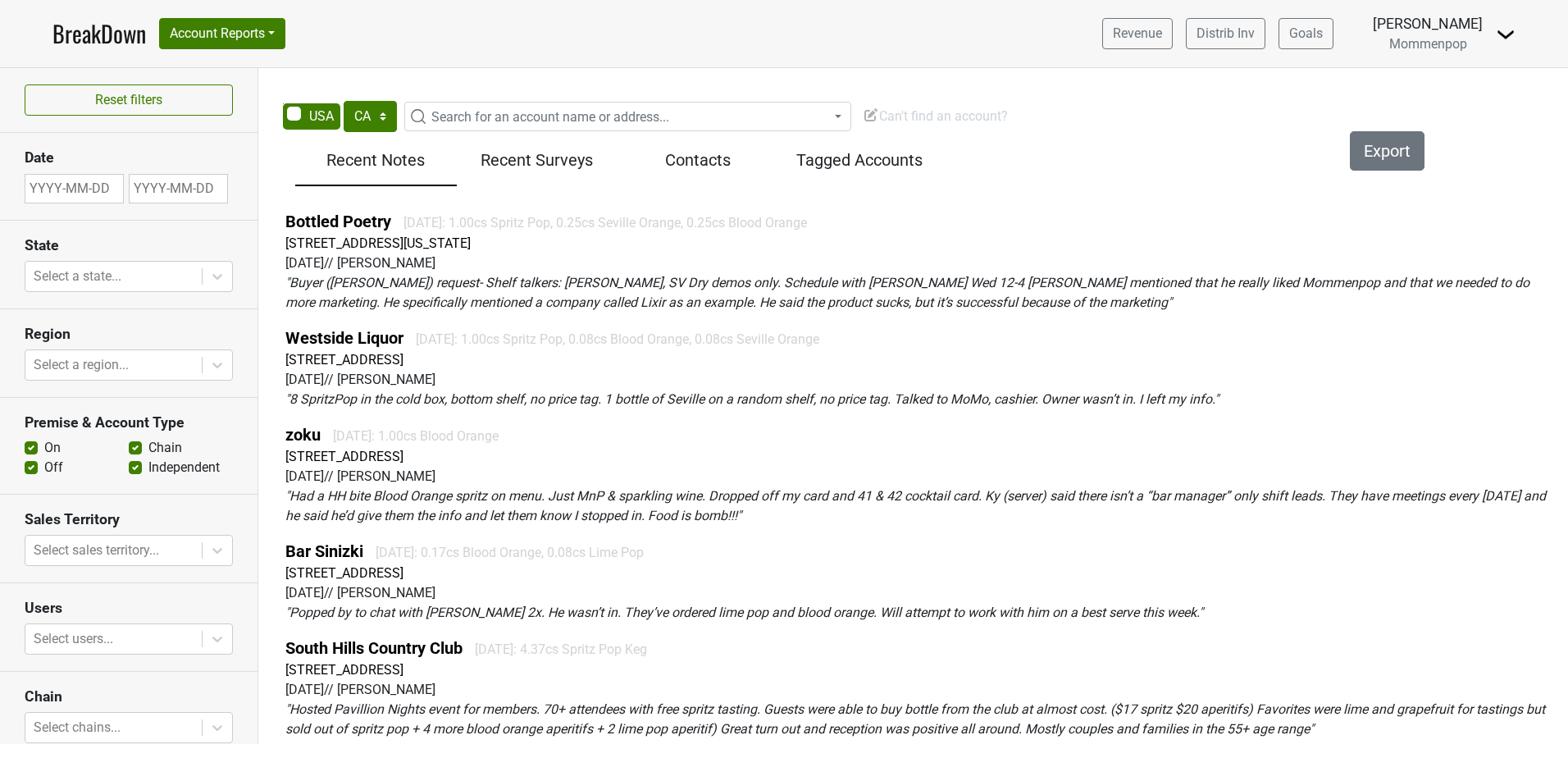
select select "CA"
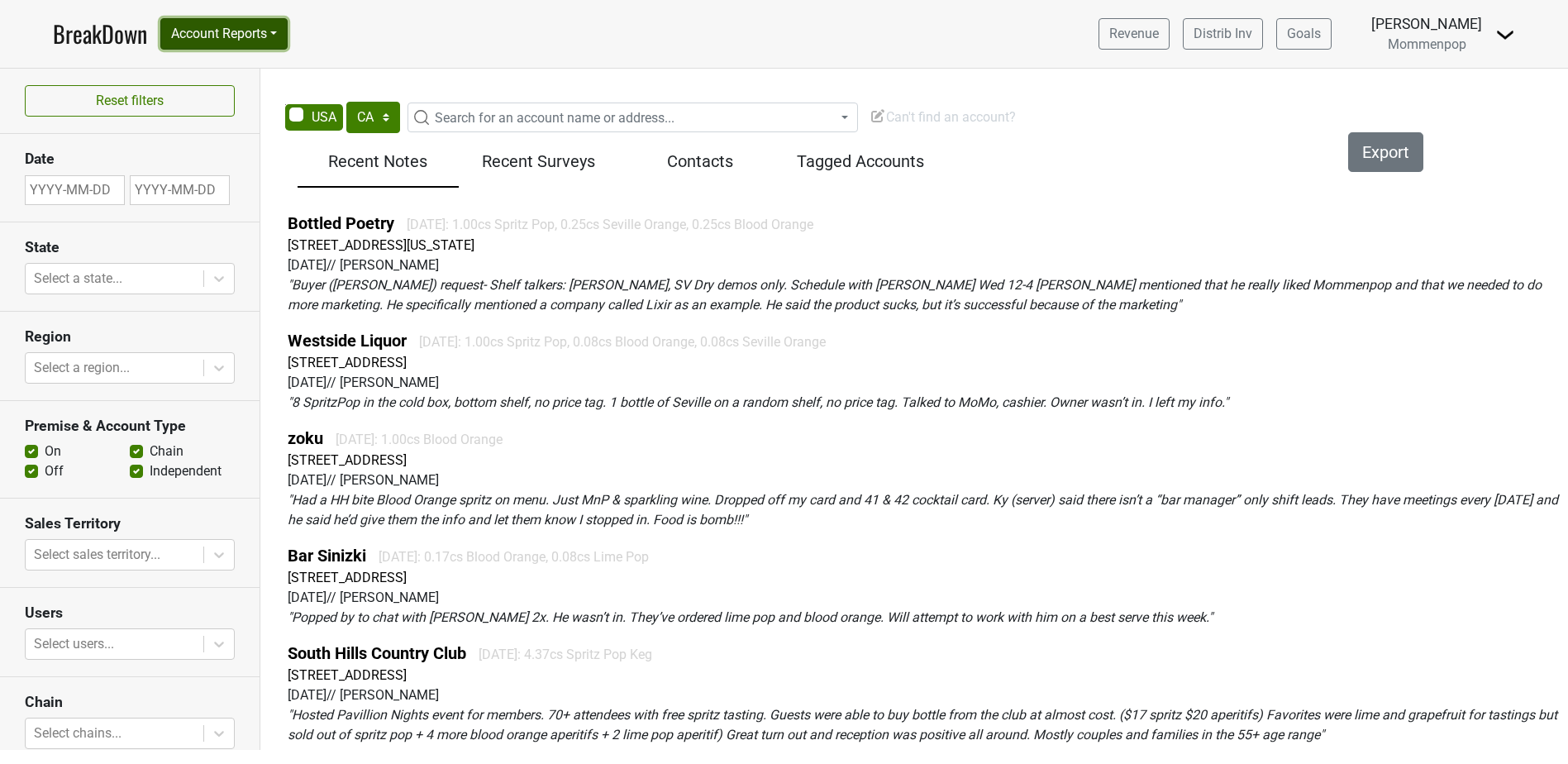
click at [234, 29] on button "Account Reports" at bounding box center [223, 34] width 127 height 31
click at [246, 67] on link "SuperRanker" at bounding box center [234, 71] width 147 height 27
